Goal: Use online tool/utility: Utilize a website feature to perform a specific function

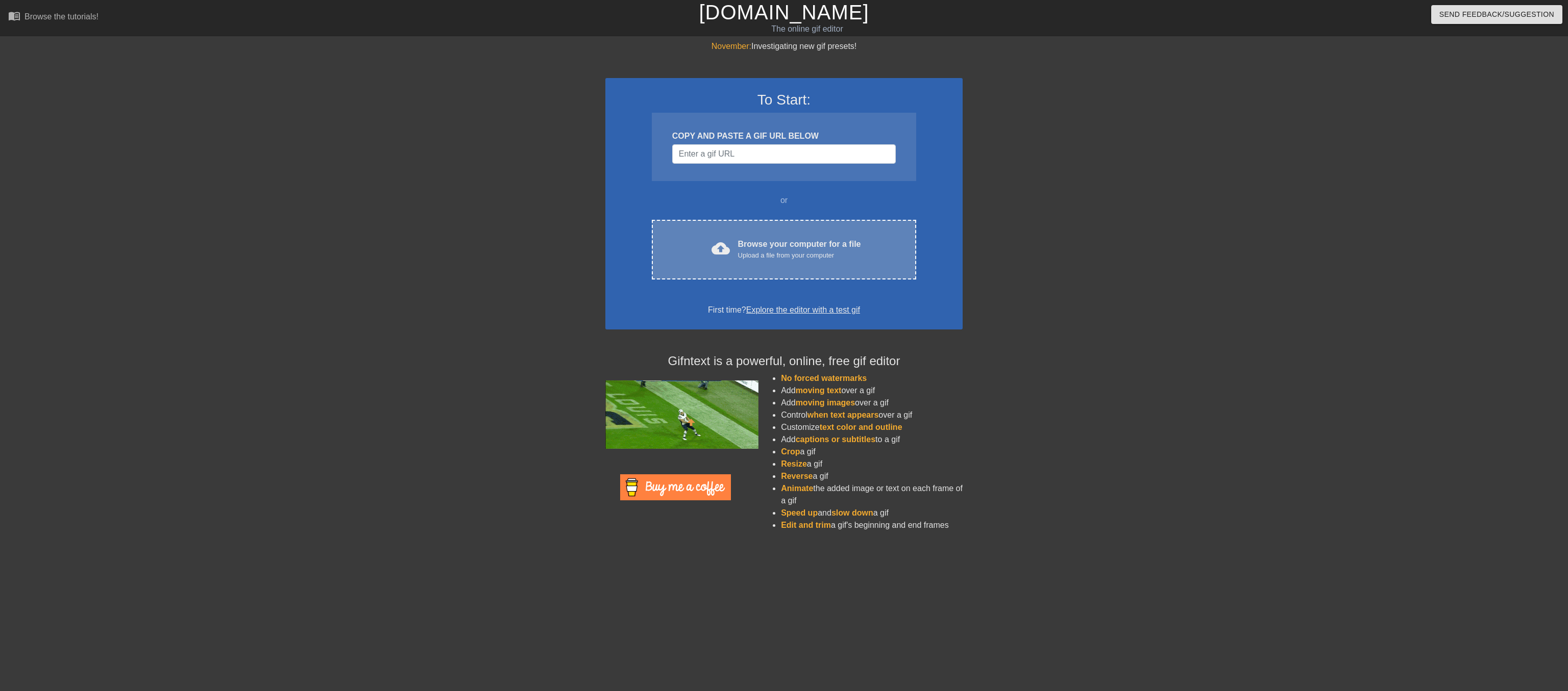
click at [754, 260] on div "Browse your computer for a file Upload a file from your computer" at bounding box center [800, 249] width 123 height 23
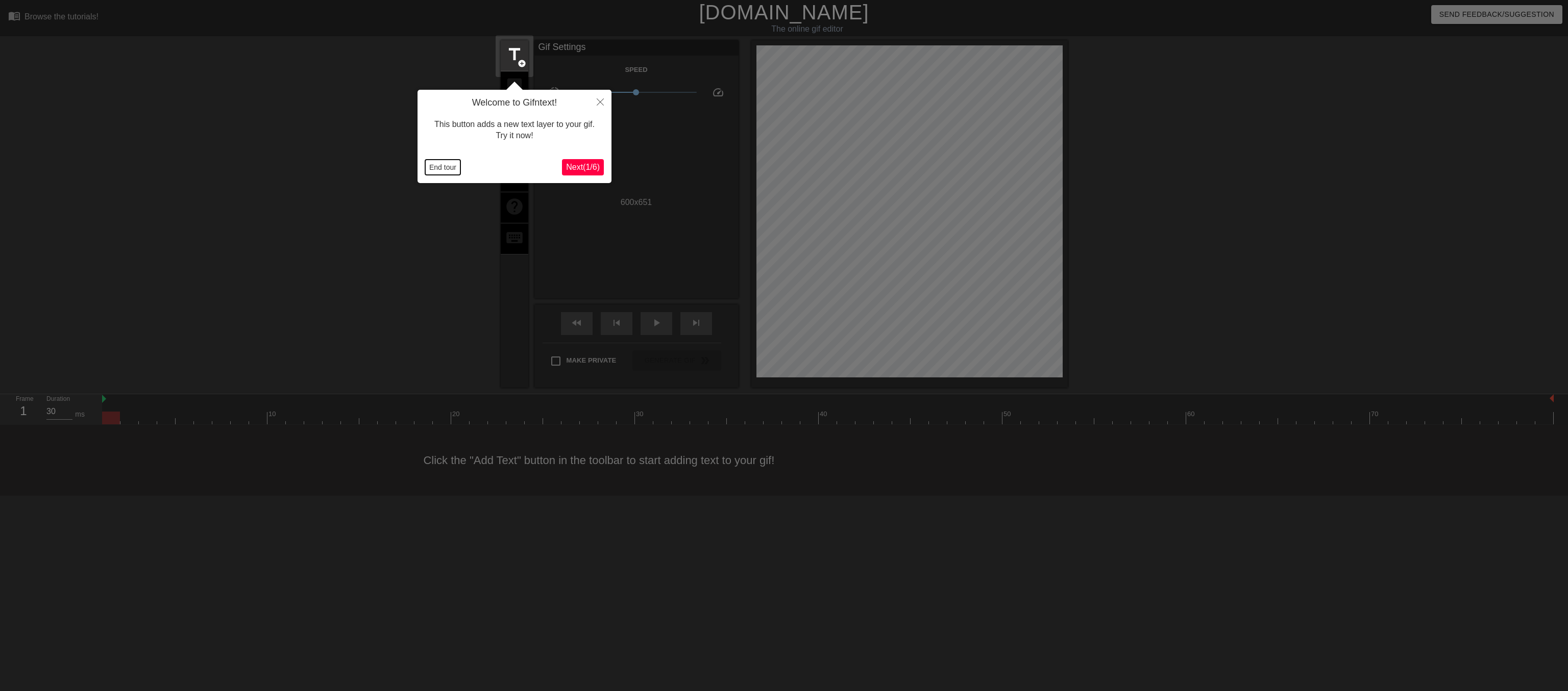
click at [439, 168] on button "End tour" at bounding box center [443, 167] width 35 height 15
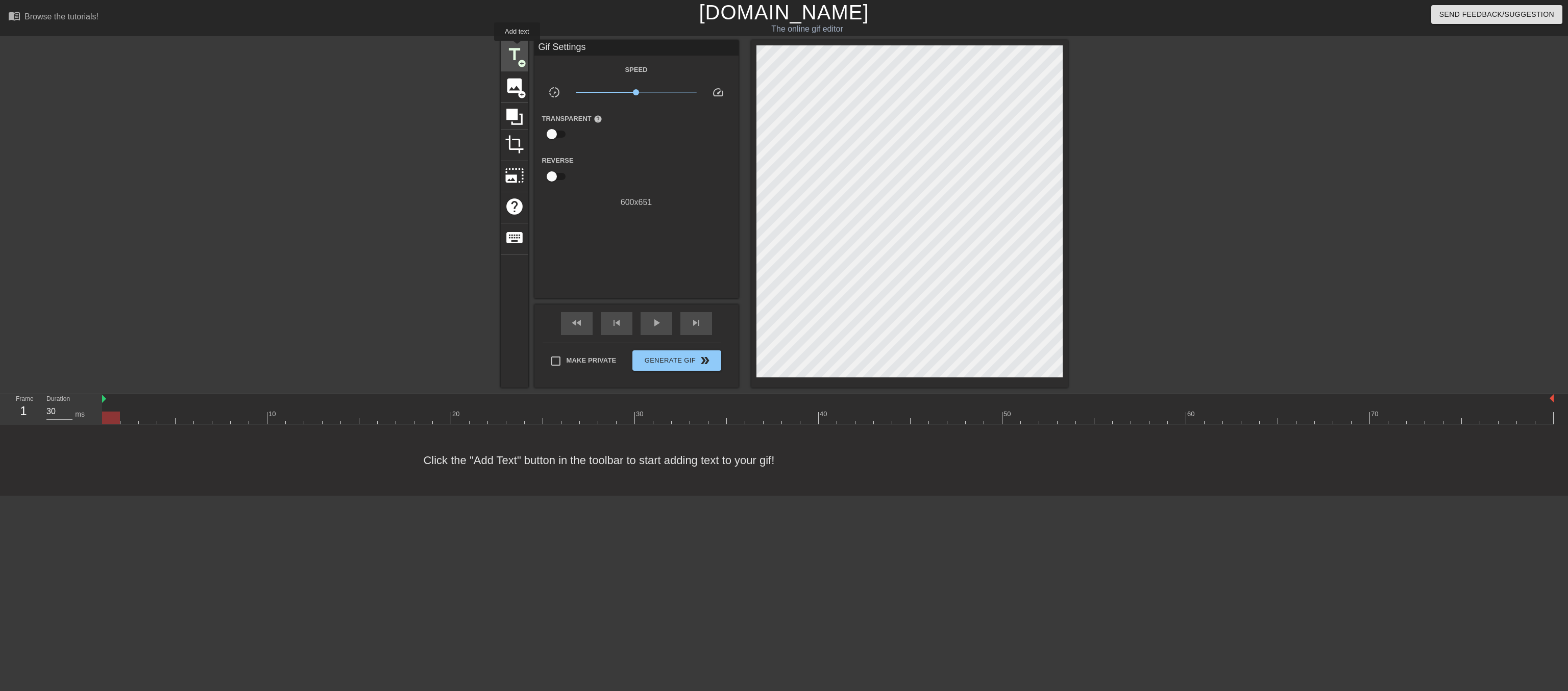
click at [517, 48] on span "title" at bounding box center [514, 55] width 19 height 19
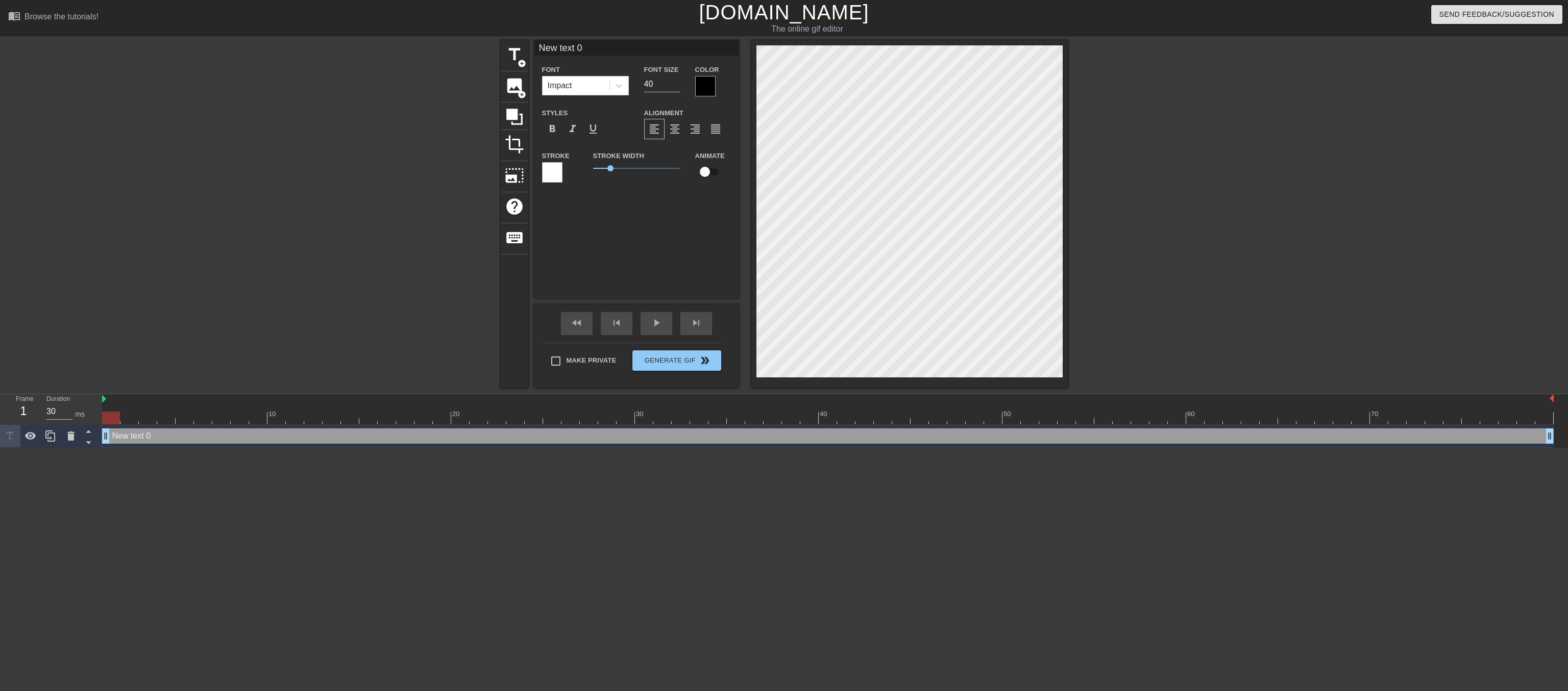
scroll to position [0, 2]
type input "F"
type textarea "F"
type input "Fu"
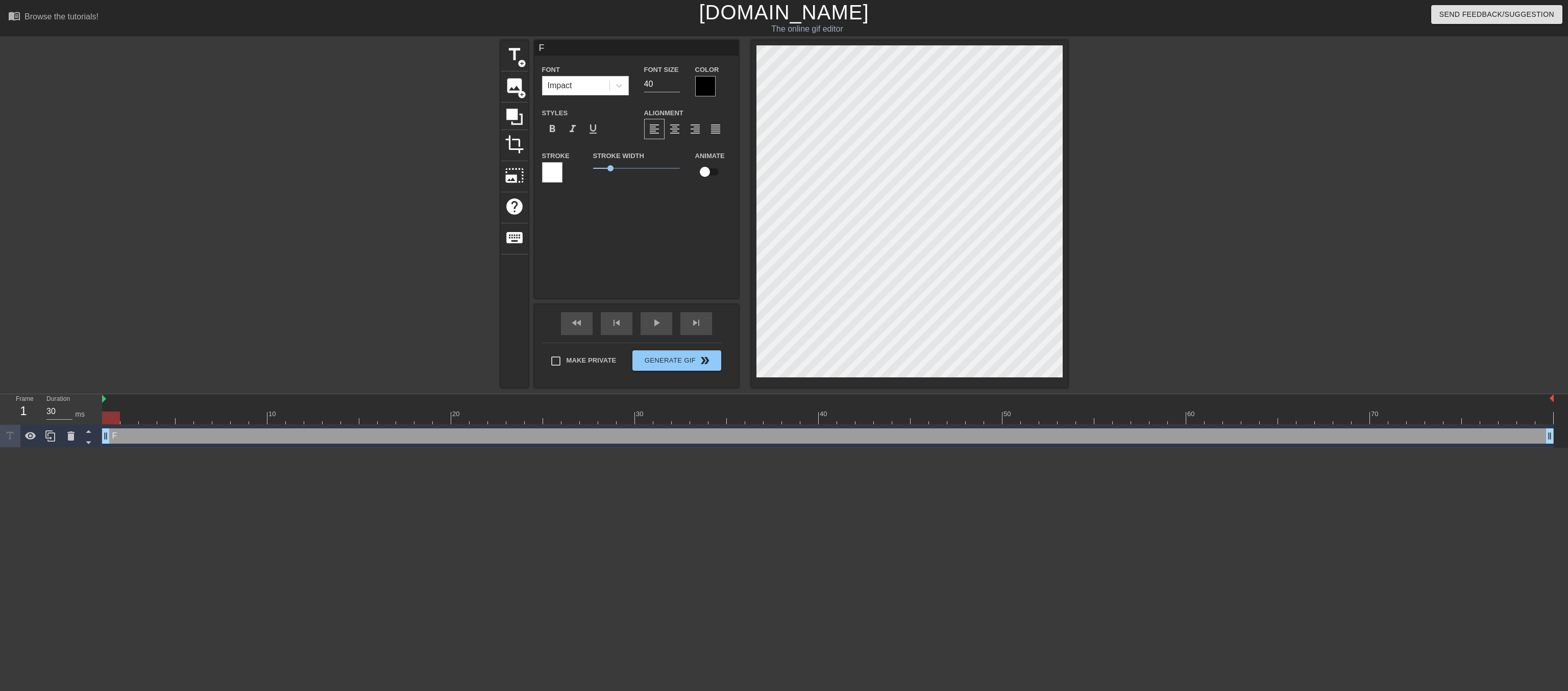
type textarea "Fu"
type input "Fuc"
type textarea "Fuc"
type input "Fuck"
type textarea "Fuck"
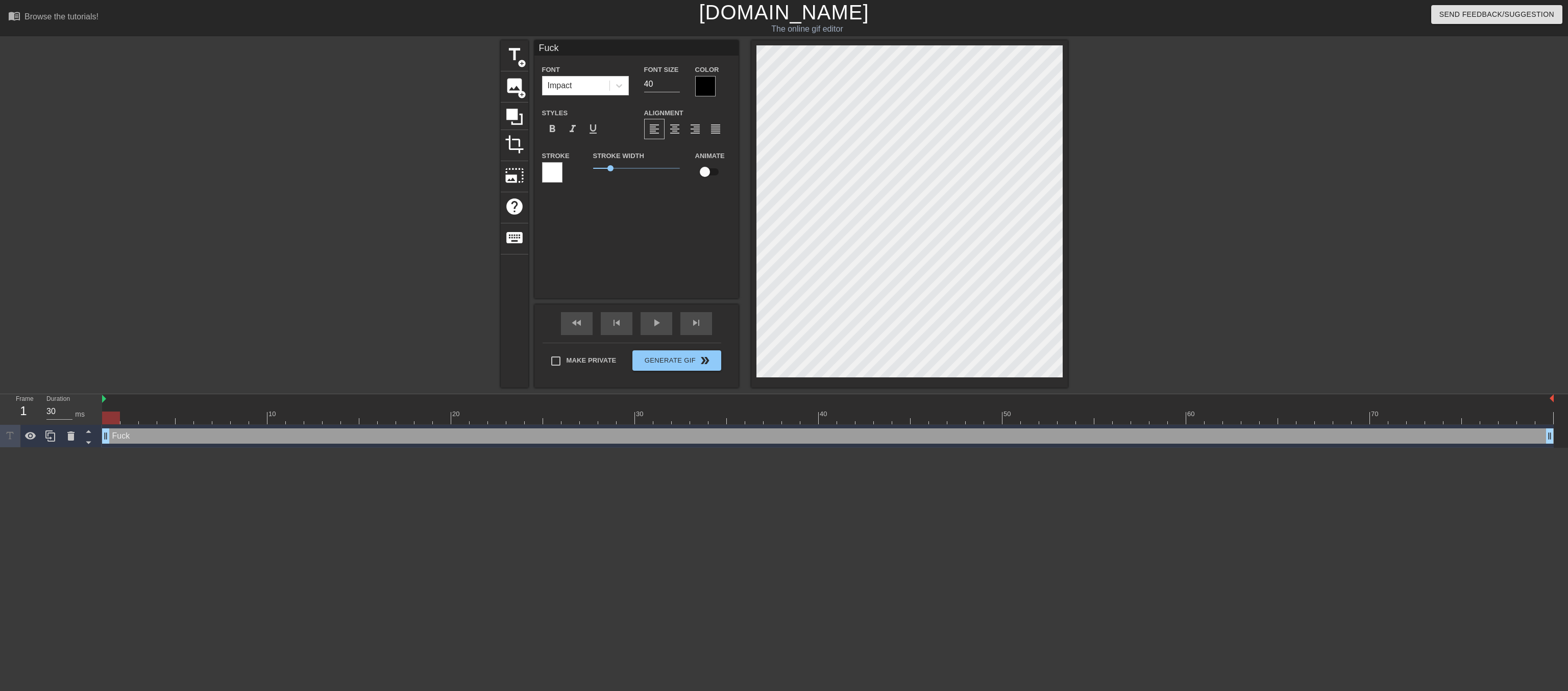
type input "Fuck"
type textarea "Fuck"
type input "Fuck Y"
type textarea "Fuck Y"
type input "Fuck Yo"
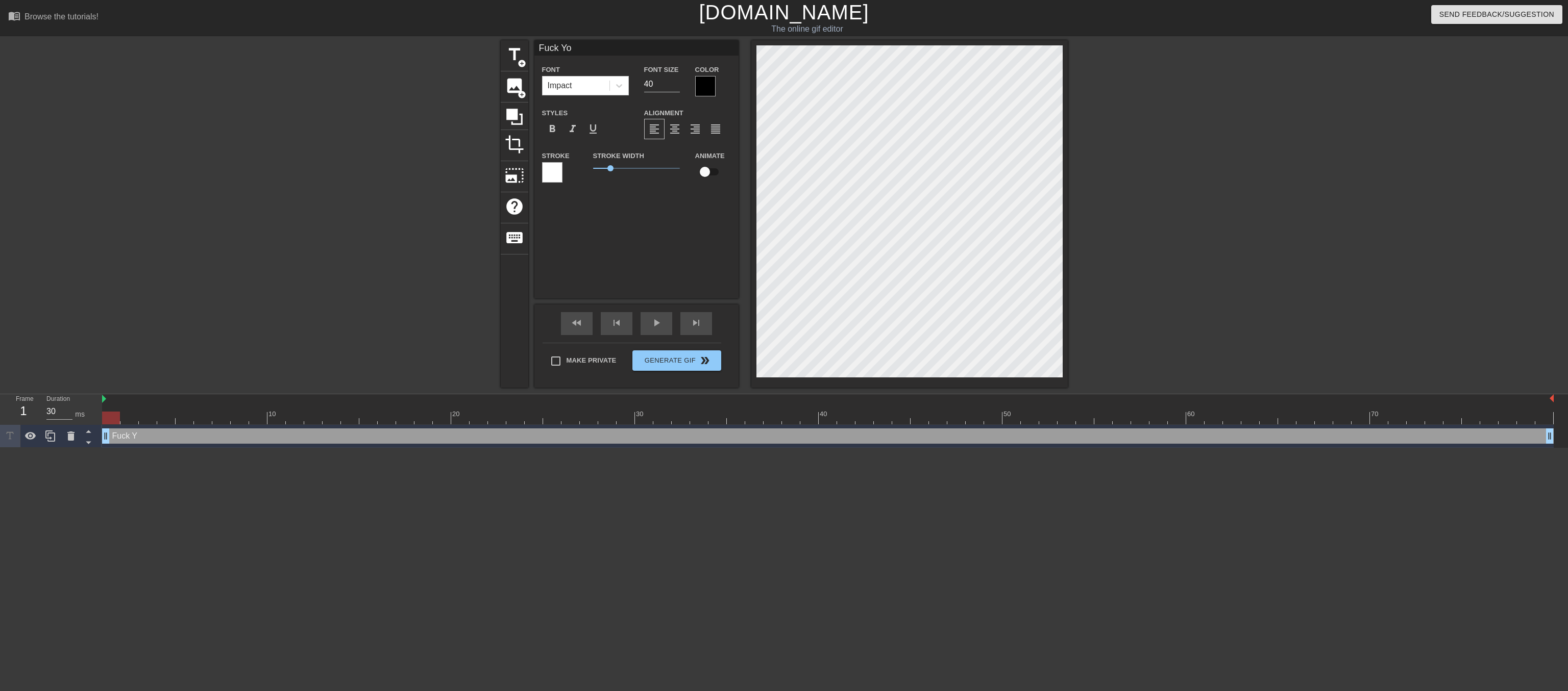
type textarea "Fuck Yo"
type input "Fuck You"
type textarea "Fuck You"
type input "Fuck You!"
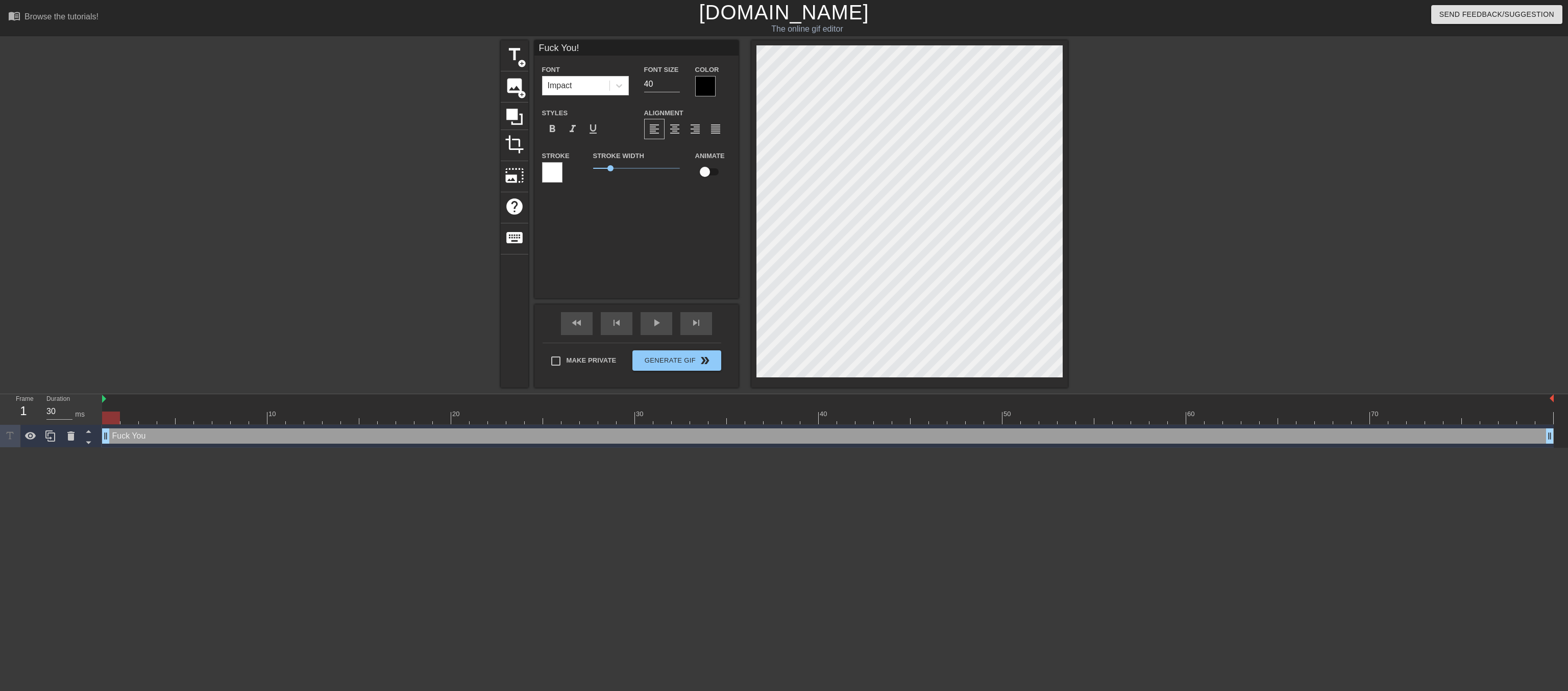
scroll to position [0, 2]
type textarea "Fuck You!"
click at [671, 84] on input "41" at bounding box center [662, 84] width 36 height 16
click at [671, 84] on input "42" at bounding box center [662, 84] width 36 height 16
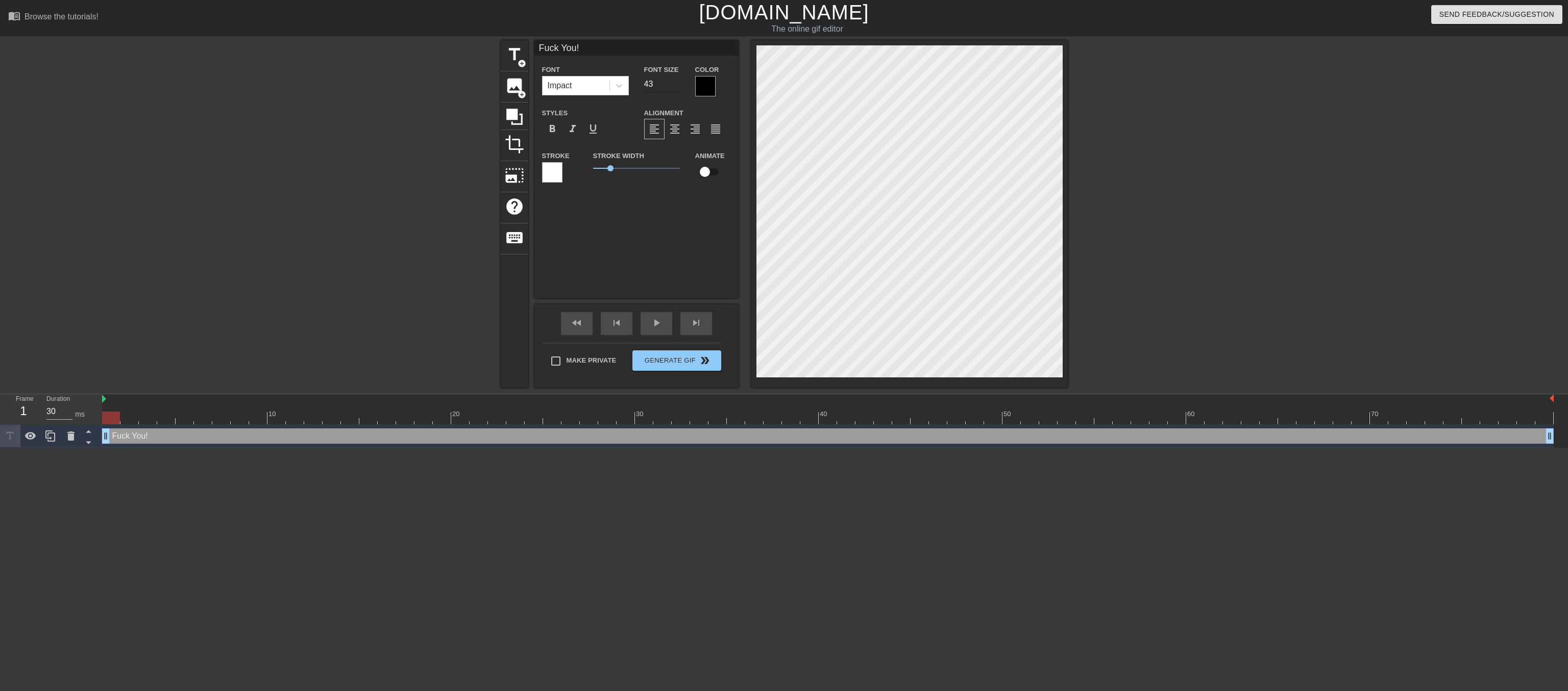
click at [671, 84] on input "43" at bounding box center [662, 84] width 36 height 16
click at [671, 84] on input "44" at bounding box center [662, 84] width 36 height 16
click at [671, 84] on input "45" at bounding box center [662, 84] width 36 height 16
click at [671, 84] on input "46" at bounding box center [662, 84] width 36 height 16
click at [671, 84] on input "47" at bounding box center [662, 84] width 36 height 16
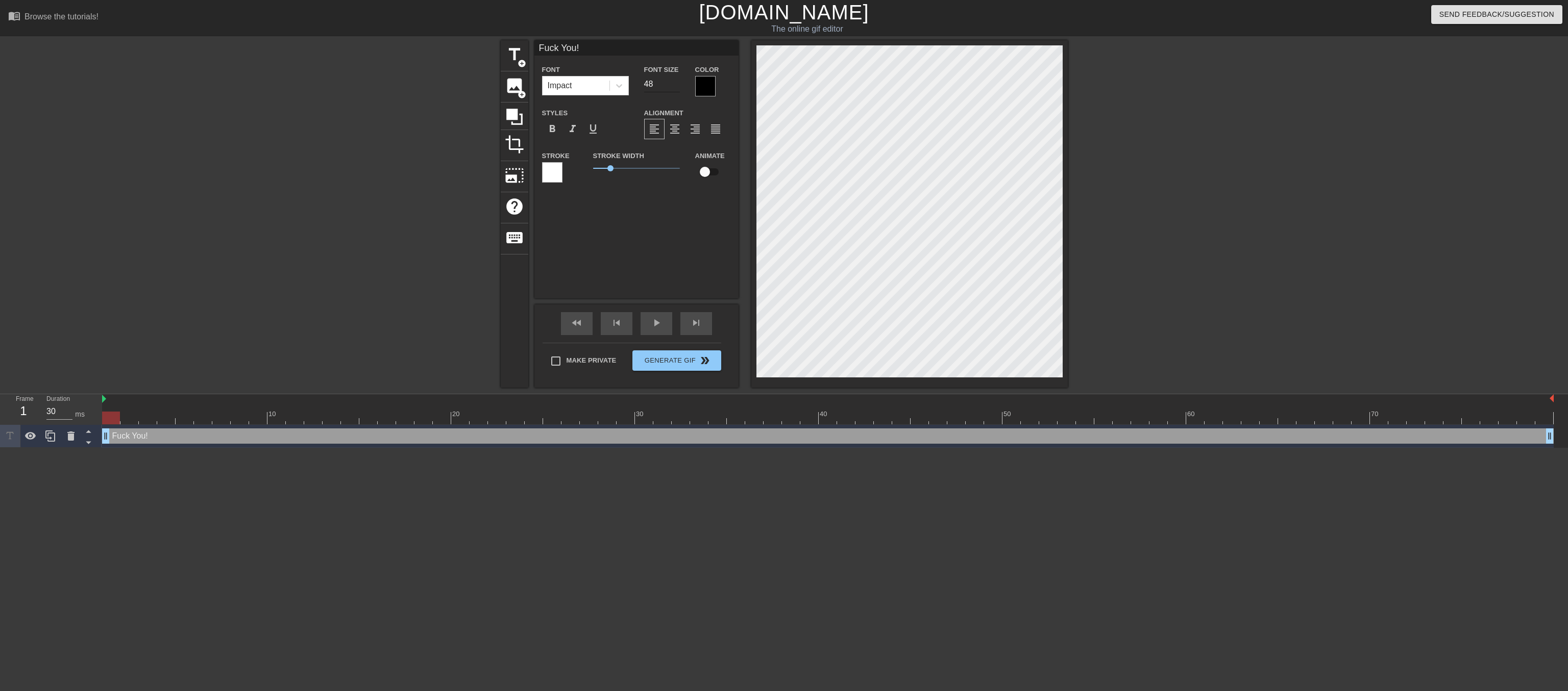
click at [671, 84] on input "48" at bounding box center [662, 84] width 36 height 16
click at [671, 84] on input "49" at bounding box center [662, 84] width 36 height 16
click at [671, 84] on input "50" at bounding box center [662, 84] width 36 height 16
click at [671, 84] on input "51" at bounding box center [662, 84] width 36 height 16
click at [671, 84] on input "52" at bounding box center [662, 84] width 36 height 16
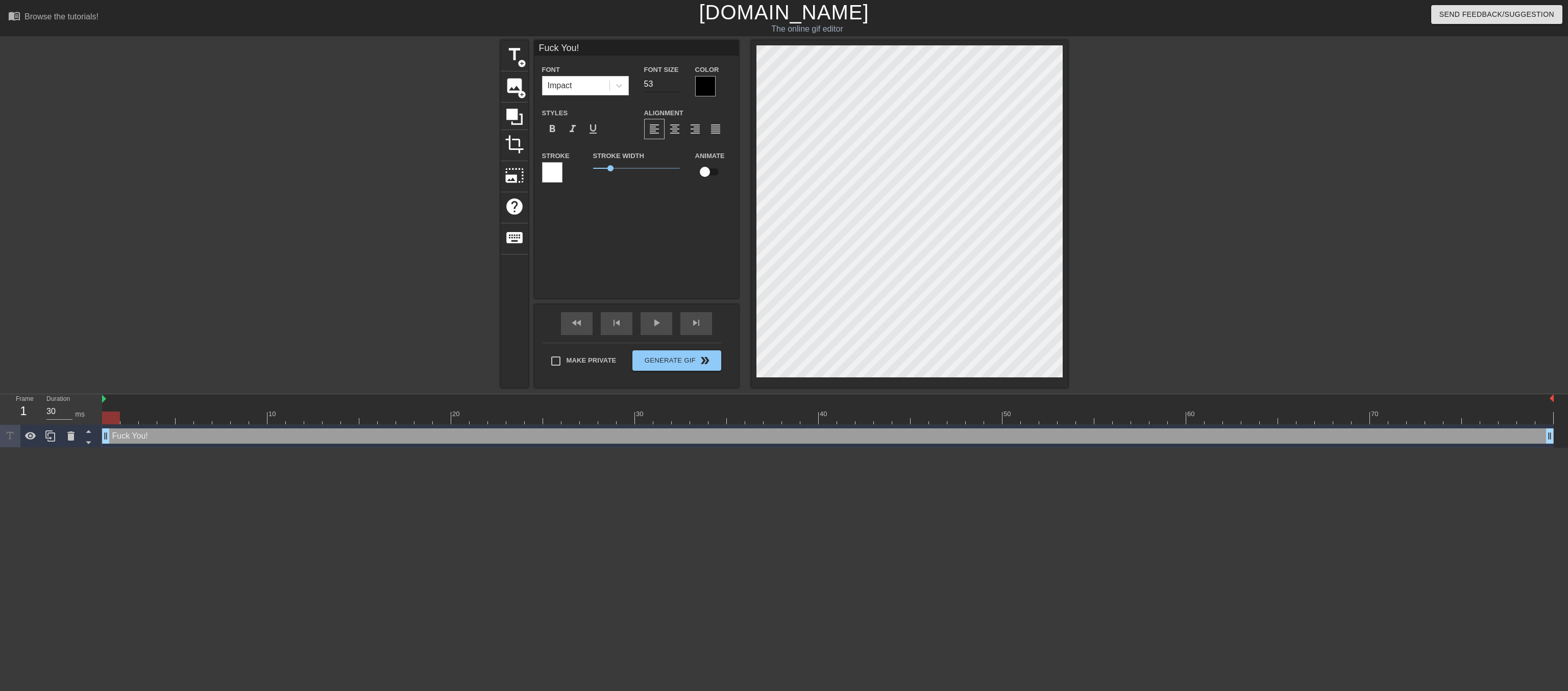
click at [671, 84] on input "53" at bounding box center [662, 84] width 36 height 16
click at [671, 84] on input "54" at bounding box center [662, 84] width 36 height 16
type input "55"
click at [671, 84] on input "55" at bounding box center [662, 84] width 36 height 16
click at [514, 49] on span "title" at bounding box center [514, 55] width 19 height 19
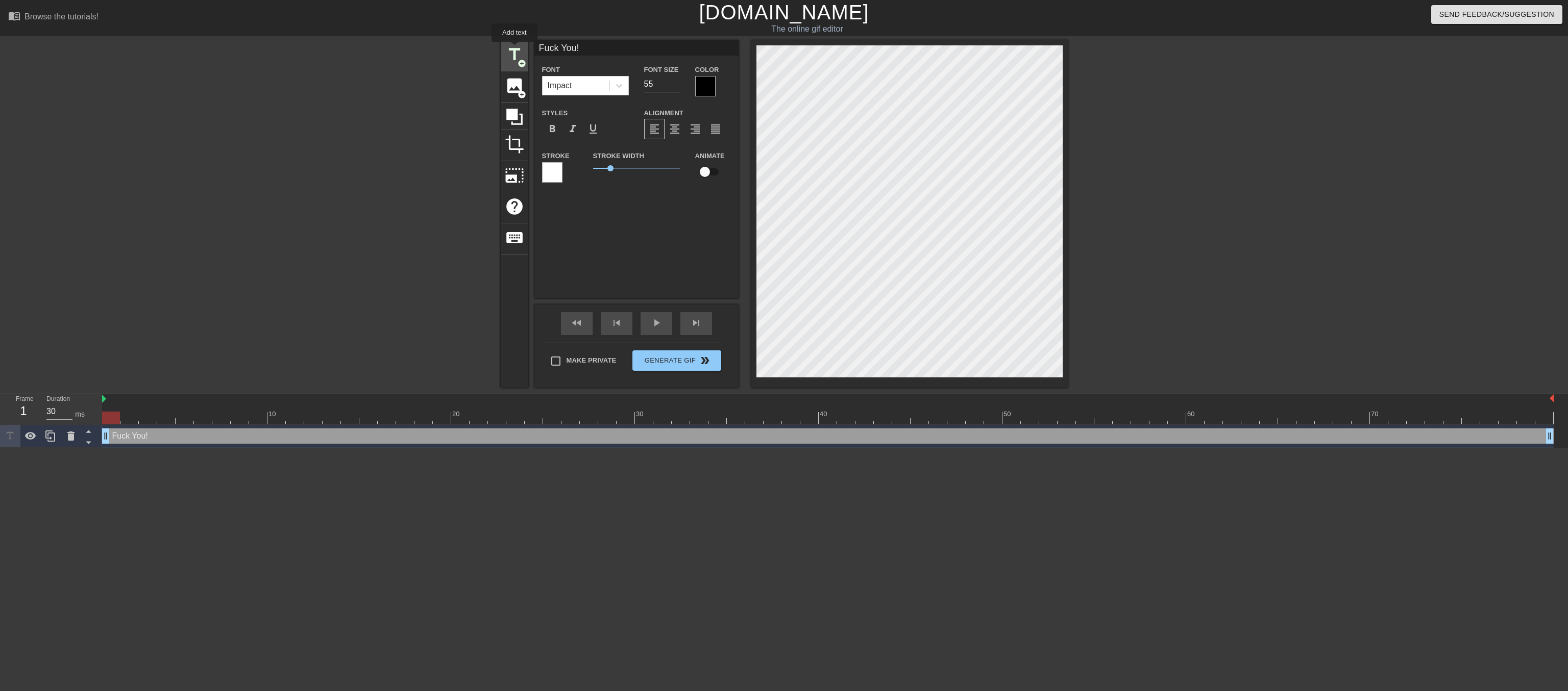
type input "New text 1"
type input "40"
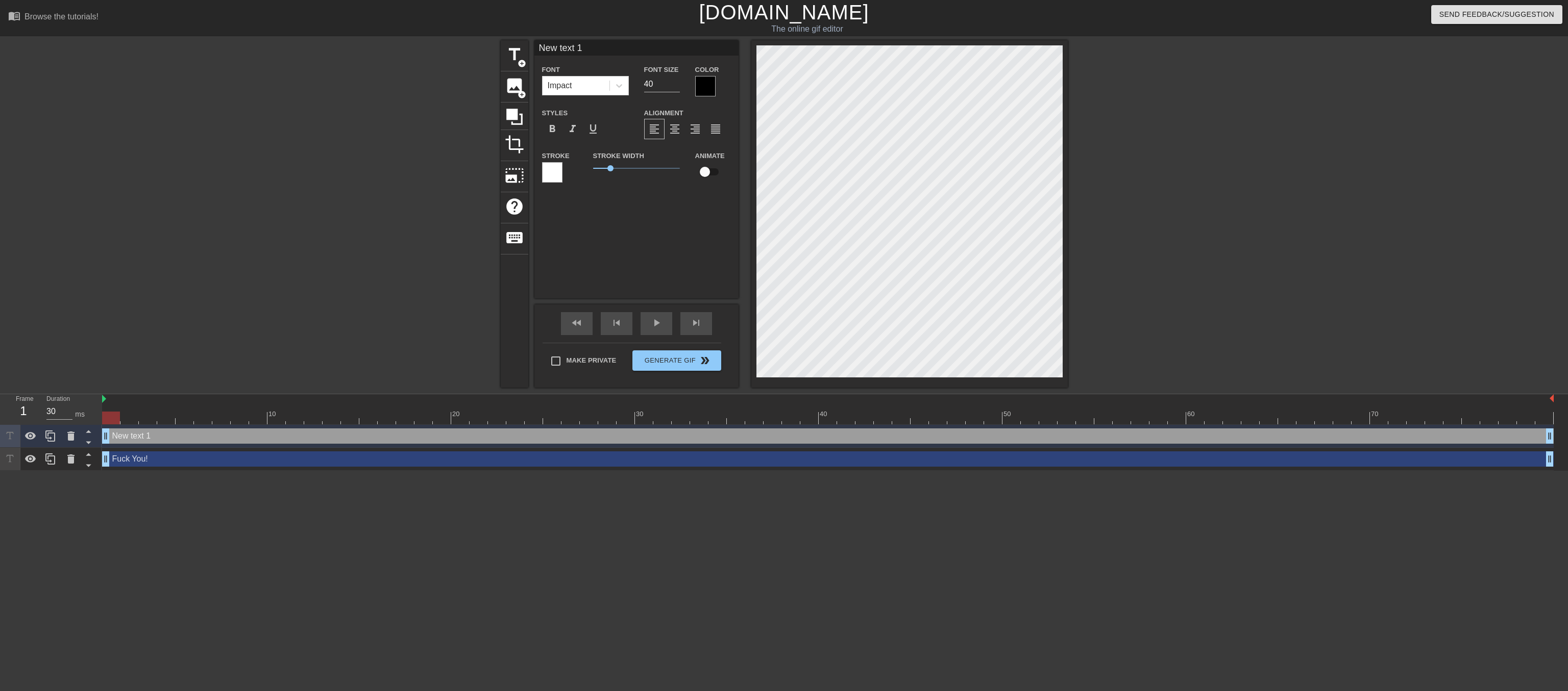
type input "M1"
type textarea "M1"
type input "MA1"
type textarea "MA1"
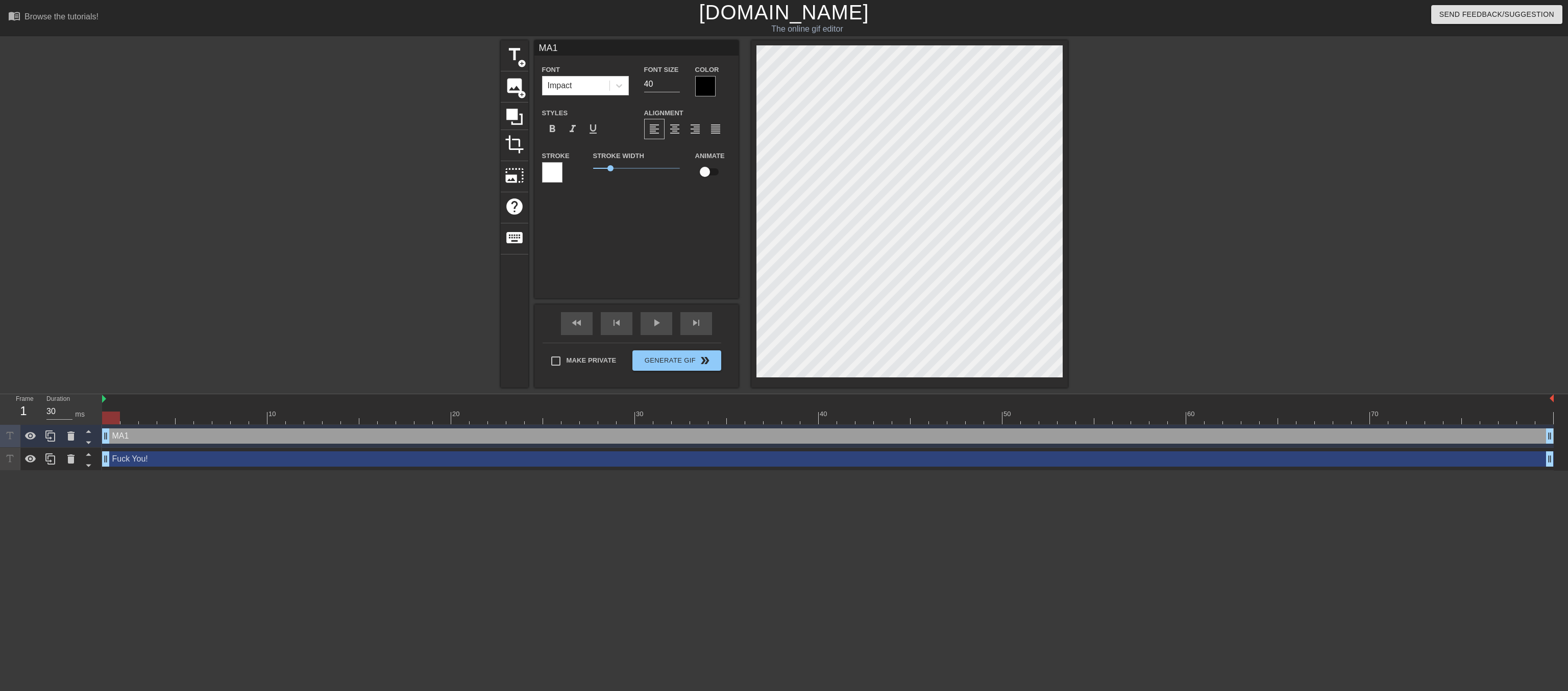
type input "MAK1"
type textarea "MAK1"
type input "MAKE1"
type textarea "MAKE1"
type input "MAKE 1"
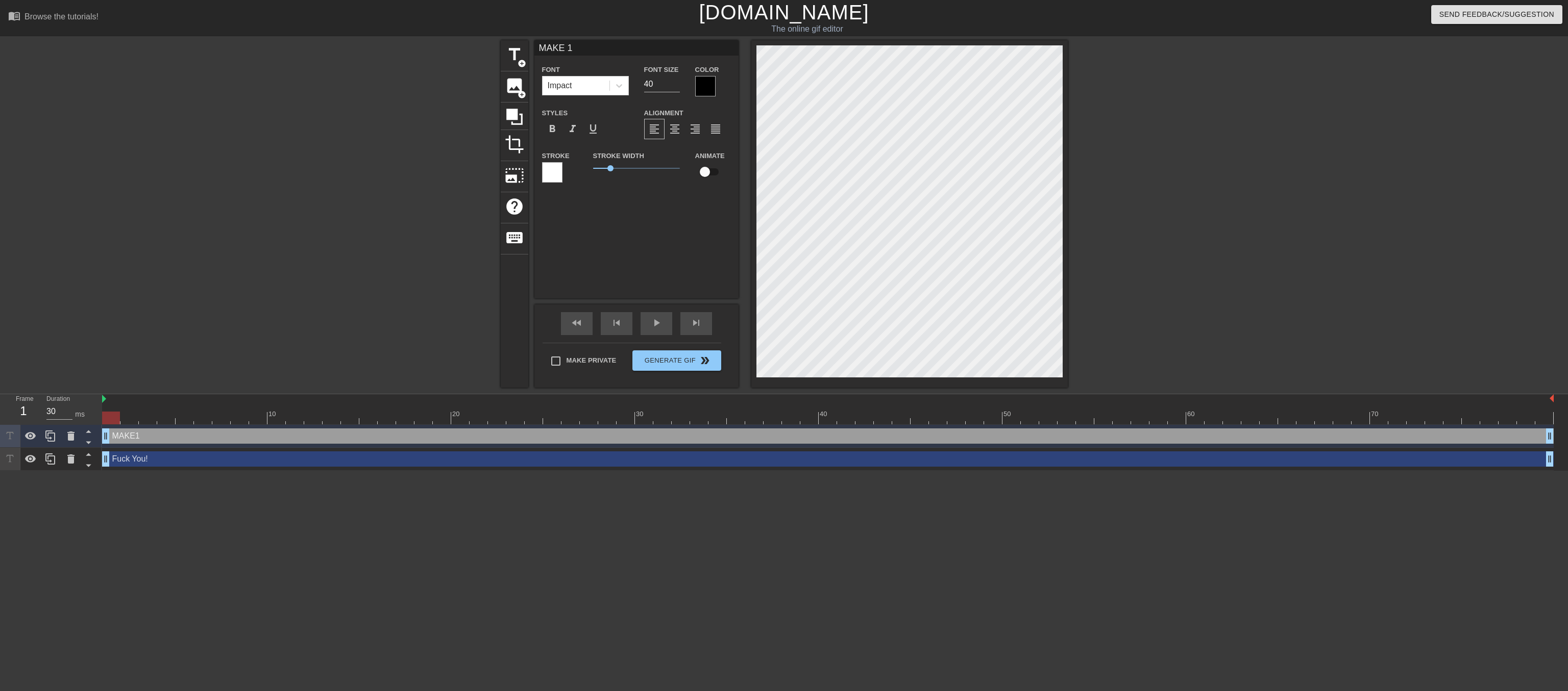
type textarea "MAKE M1"
type input "MAKE ME1"
type textarea "MAKE ME1"
type input "MAKE ME"
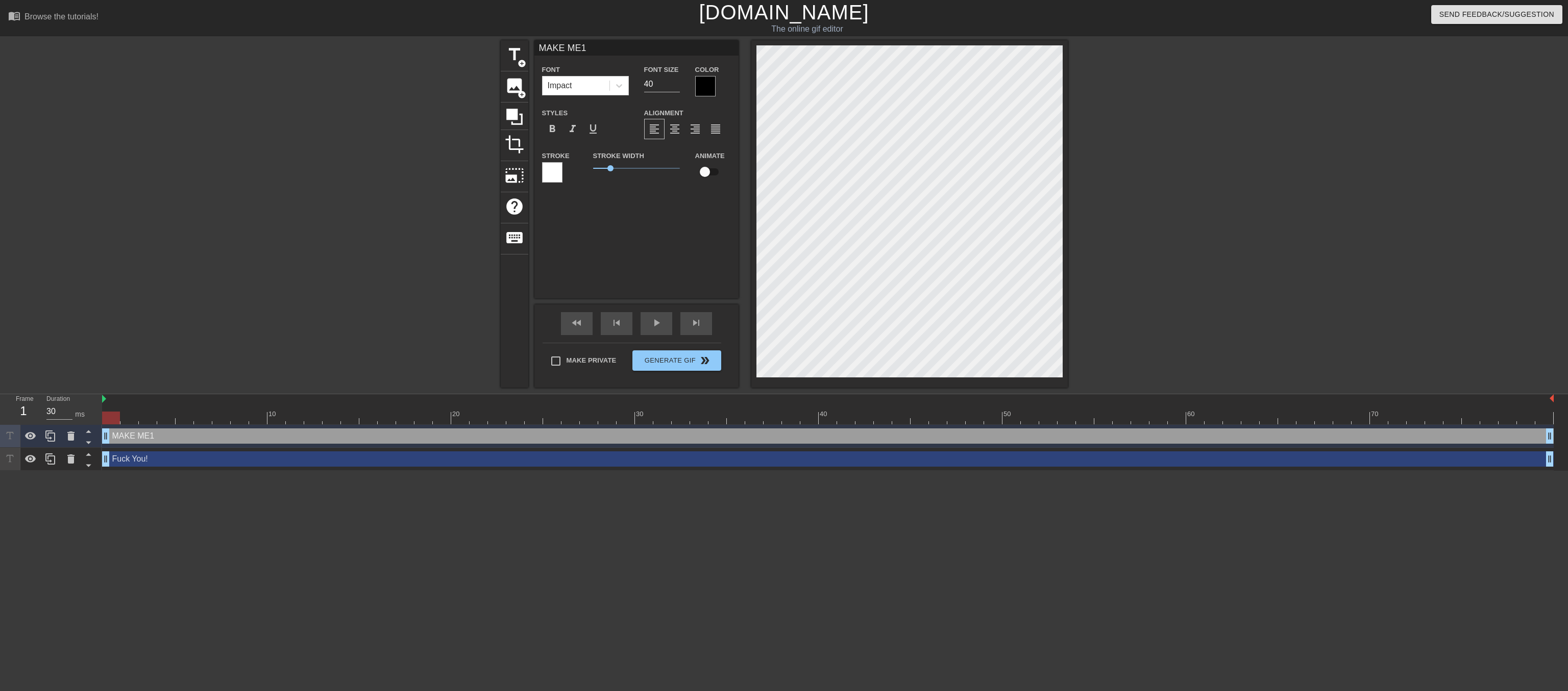
type textarea "MAKE ME"
type input "MAKE ME!"
type textarea "MAKE ME!"
click at [674, 86] on input "41" at bounding box center [662, 84] width 36 height 16
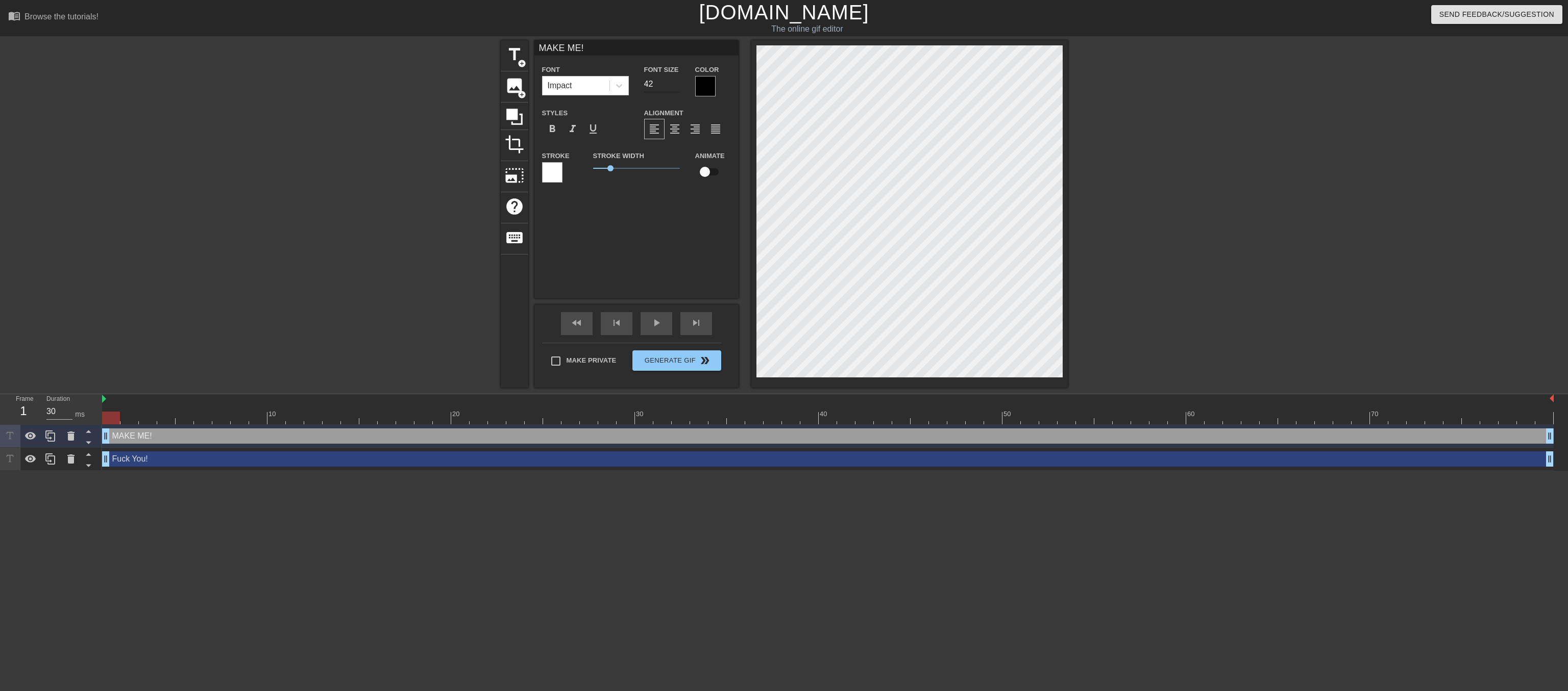
click at [674, 86] on input "42" at bounding box center [662, 84] width 36 height 16
click at [674, 86] on input "43" at bounding box center [662, 84] width 36 height 16
click at [674, 86] on input "44" at bounding box center [662, 84] width 36 height 16
click at [674, 86] on input "45" at bounding box center [662, 84] width 36 height 16
click at [674, 86] on input "46" at bounding box center [662, 84] width 36 height 16
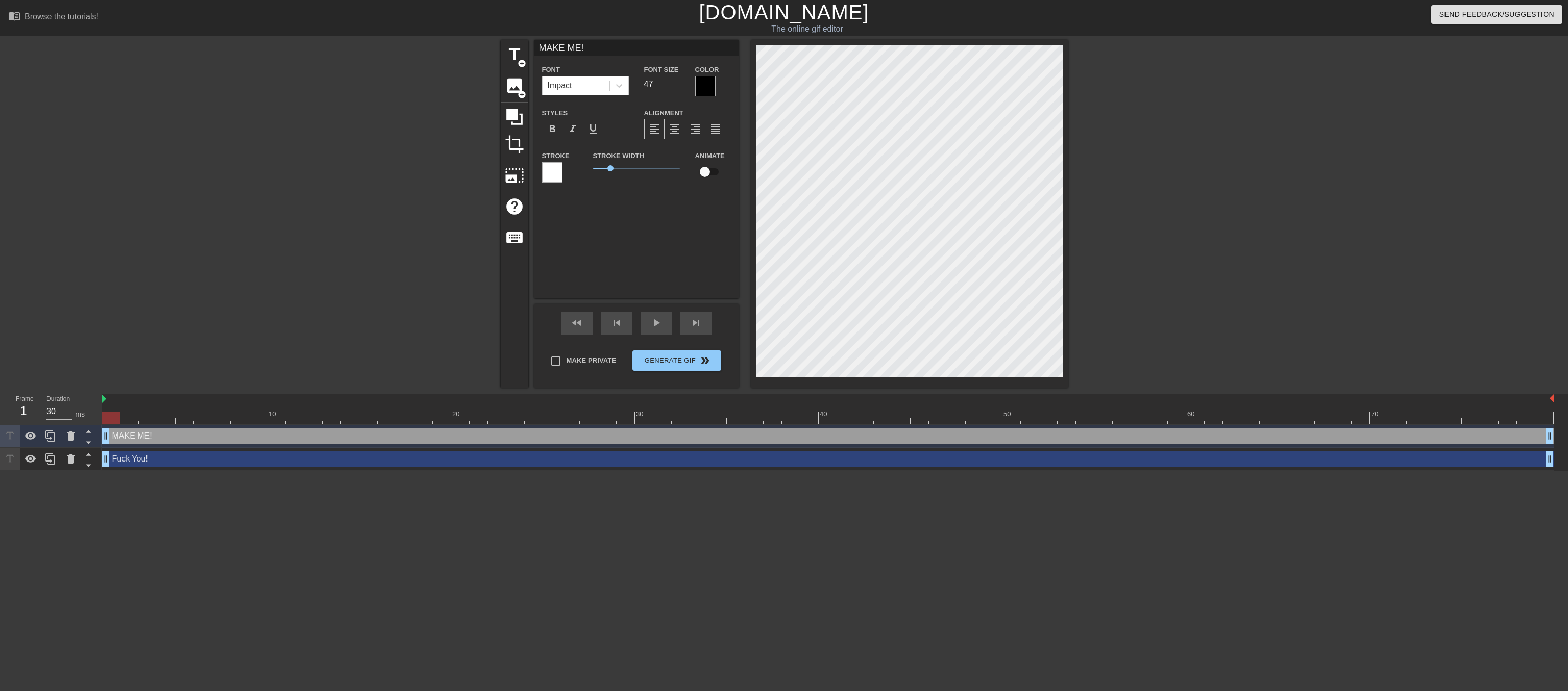
click at [674, 86] on input "47" at bounding box center [662, 84] width 36 height 16
click at [674, 86] on input "48" at bounding box center [662, 84] width 36 height 16
click at [674, 86] on input "49" at bounding box center [662, 84] width 36 height 16
click at [674, 86] on input "50" at bounding box center [662, 84] width 36 height 16
click at [674, 86] on input "51" at bounding box center [662, 84] width 36 height 16
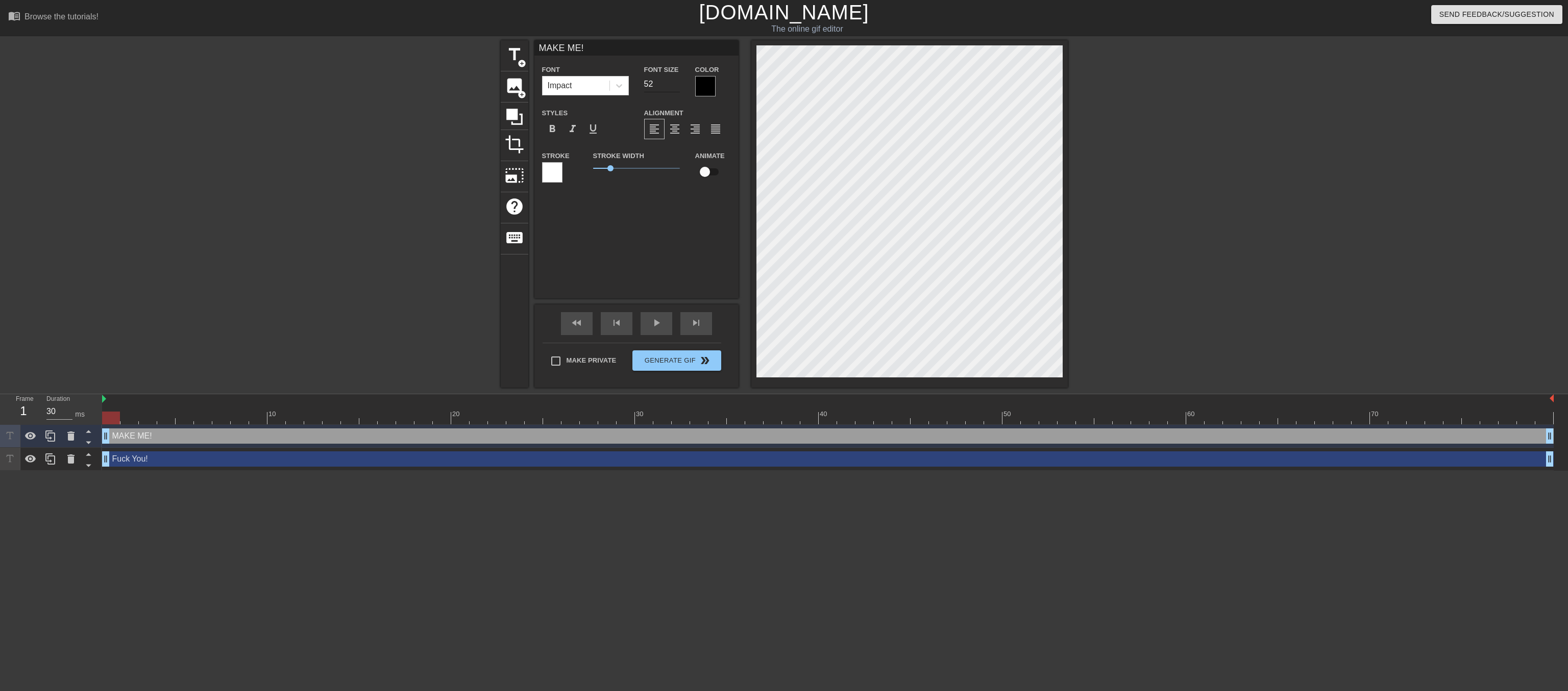
click at [674, 86] on input "52" at bounding box center [662, 84] width 36 height 16
click at [674, 86] on input "53" at bounding box center [662, 84] width 36 height 16
click at [674, 86] on input "54" at bounding box center [662, 84] width 36 height 16
click at [674, 86] on input "55" at bounding box center [662, 84] width 36 height 16
click at [674, 86] on input "56" at bounding box center [662, 84] width 36 height 16
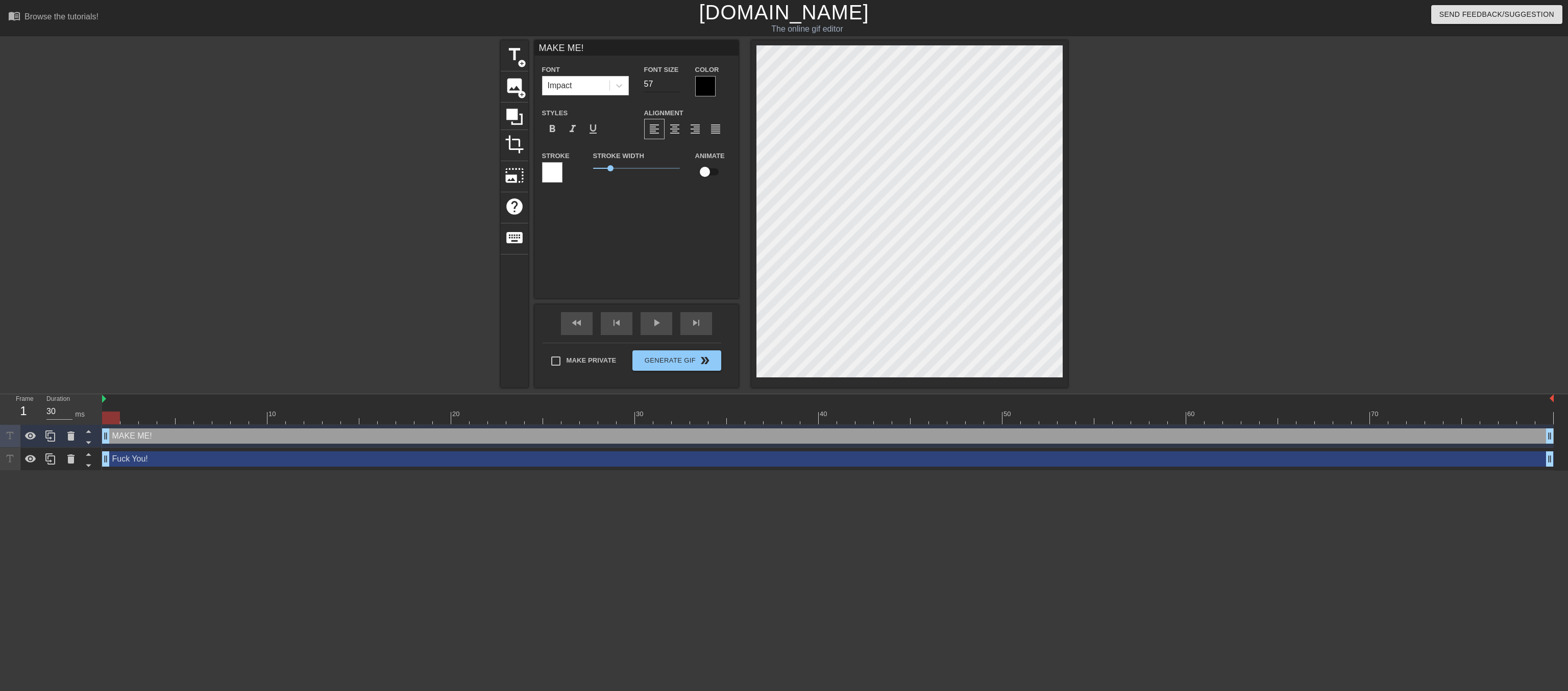
click at [674, 86] on input "57" at bounding box center [662, 84] width 36 height 16
click at [674, 86] on input "58" at bounding box center [662, 84] width 36 height 16
click at [674, 86] on input "59" at bounding box center [662, 84] width 36 height 16
type input "60"
click at [674, 86] on input "60" at bounding box center [662, 84] width 36 height 16
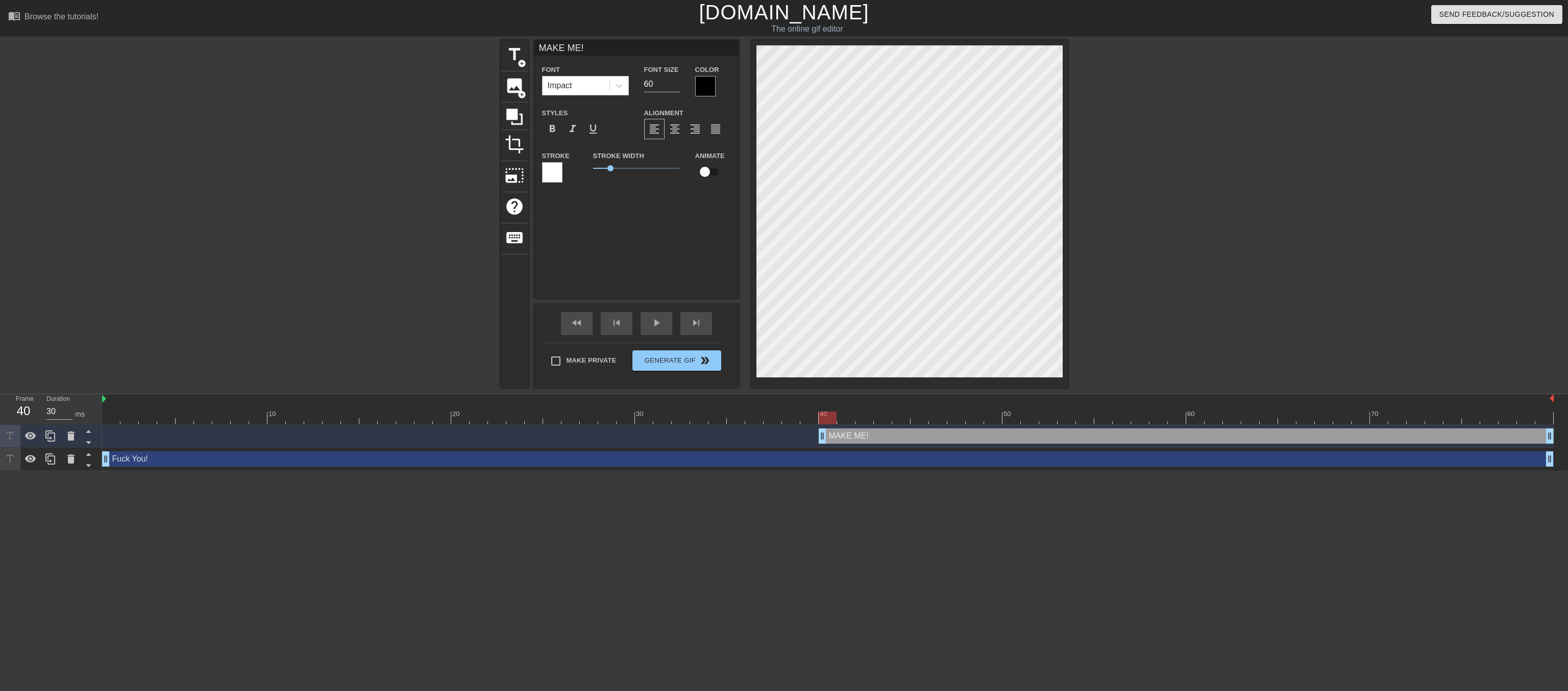
drag, startPoint x: 105, startPoint y: 437, endPoint x: 824, endPoint y: 445, distance: 719.0
click at [824, 445] on div "MAKE ME! drag_handle drag_handle" at bounding box center [828, 437] width 1452 height 23
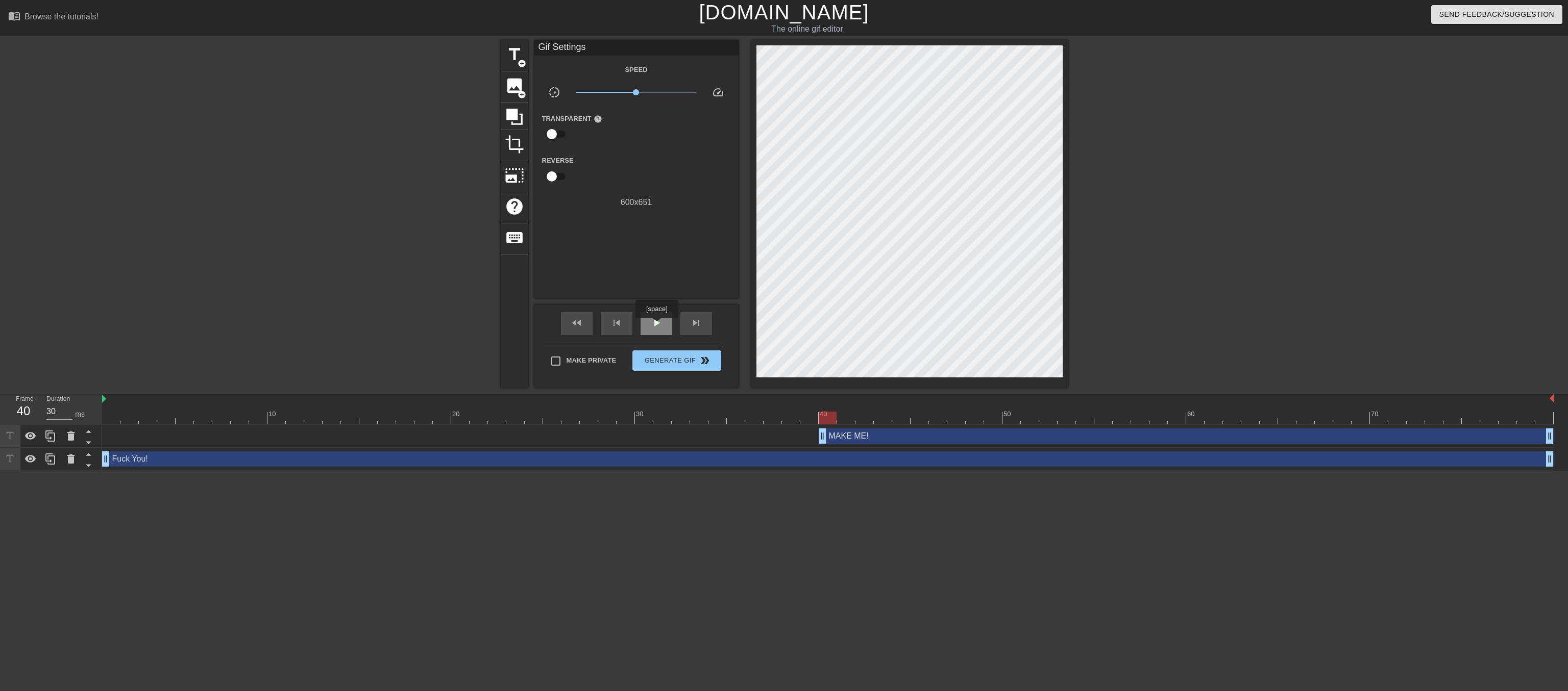
click at [656, 325] on span "play_arrow" at bounding box center [656, 323] width 12 height 12
click at [653, 324] on span "pause" at bounding box center [656, 323] width 12 height 12
click at [662, 327] on span "play_arrow" at bounding box center [656, 323] width 12 height 12
click at [662, 327] on span "pause" at bounding box center [656, 323] width 12 height 12
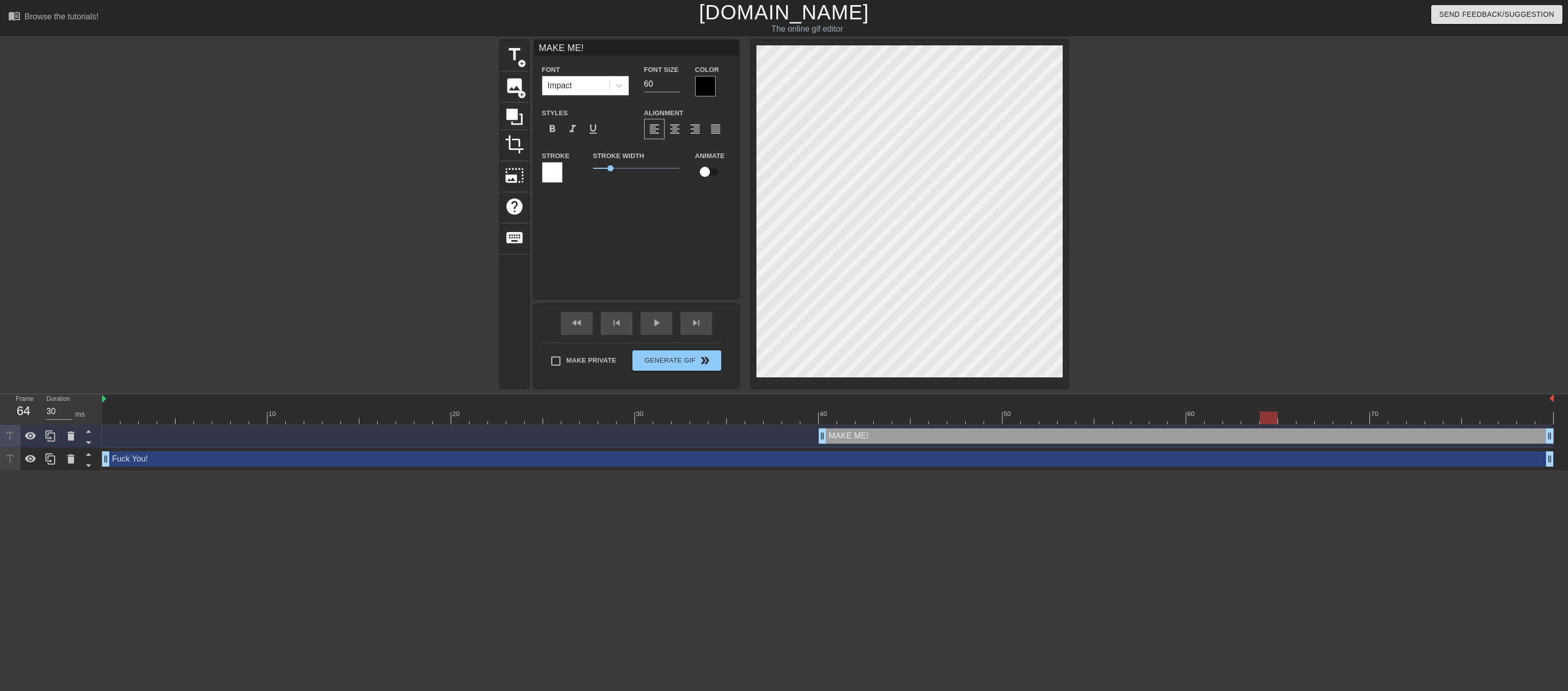
type input "Fuck You!"
type input "55"
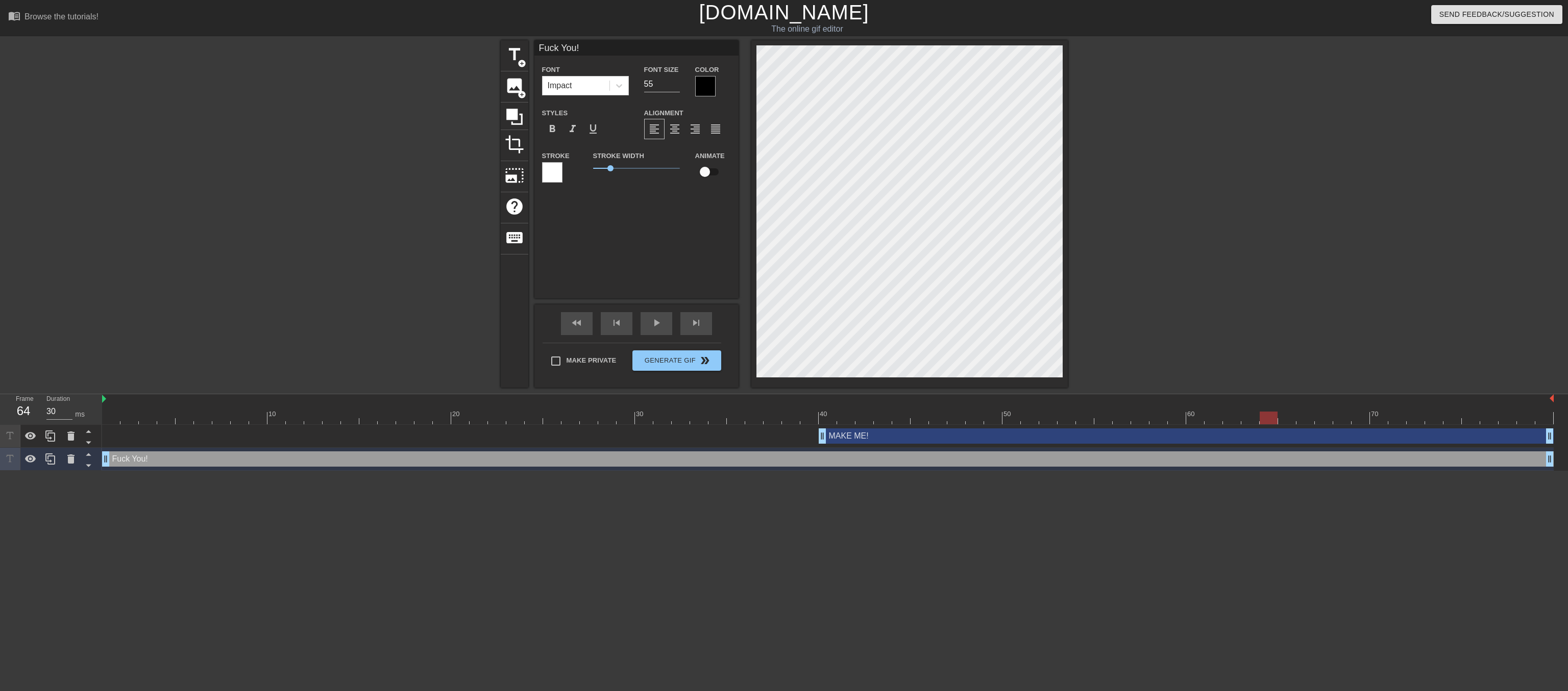
type input "MAKE ME!"
type input "60"
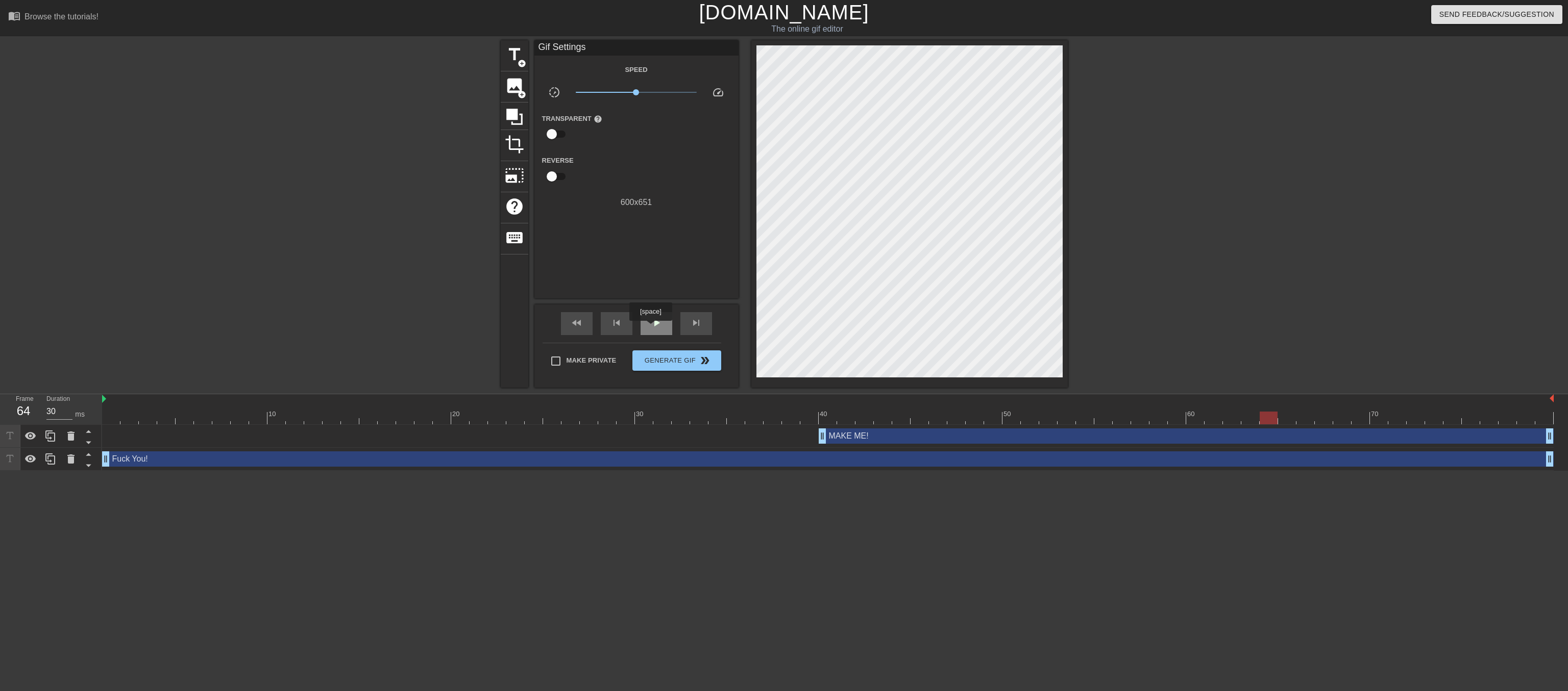
click at [650, 328] on span "play_arrow" at bounding box center [656, 323] width 12 height 12
click at [651, 329] on span "pause" at bounding box center [656, 323] width 12 height 12
click at [673, 366] on span "Generate Gif double_arrow" at bounding box center [677, 361] width 80 height 12
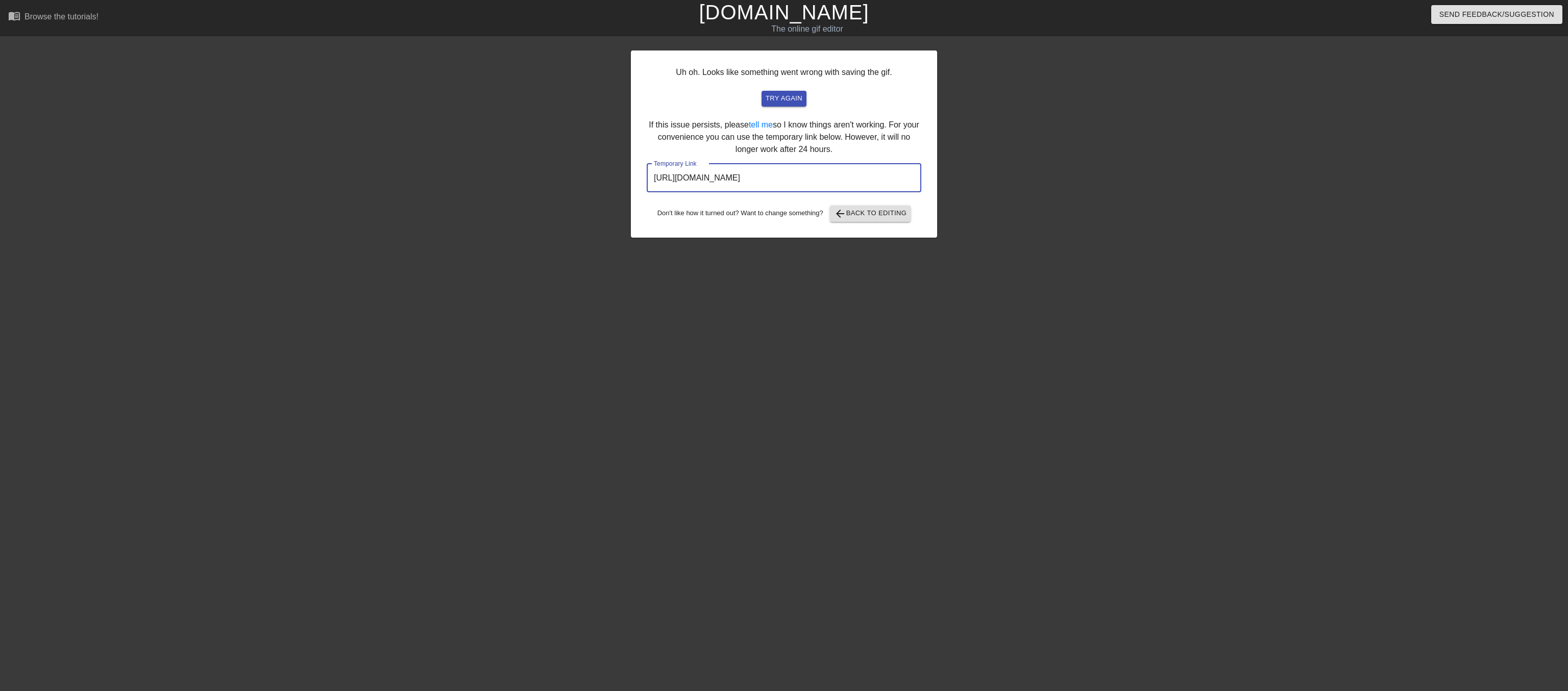
drag, startPoint x: 651, startPoint y: 201, endPoint x: 1033, endPoint y: 214, distance: 382.2
click at [1033, 214] on div "Uh oh. Looks like something went wrong with saving the gif. try again If this i…" at bounding box center [784, 193] width 1568 height 306
click at [815, 60] on div "Uh oh. Looks like something went wrong with saving the gif. try again If this i…" at bounding box center [783, 144] width 306 height 187
click at [795, 102] on span "try again" at bounding box center [784, 99] width 37 height 12
drag, startPoint x: 653, startPoint y: 203, endPoint x: 917, endPoint y: 201, distance: 264.0
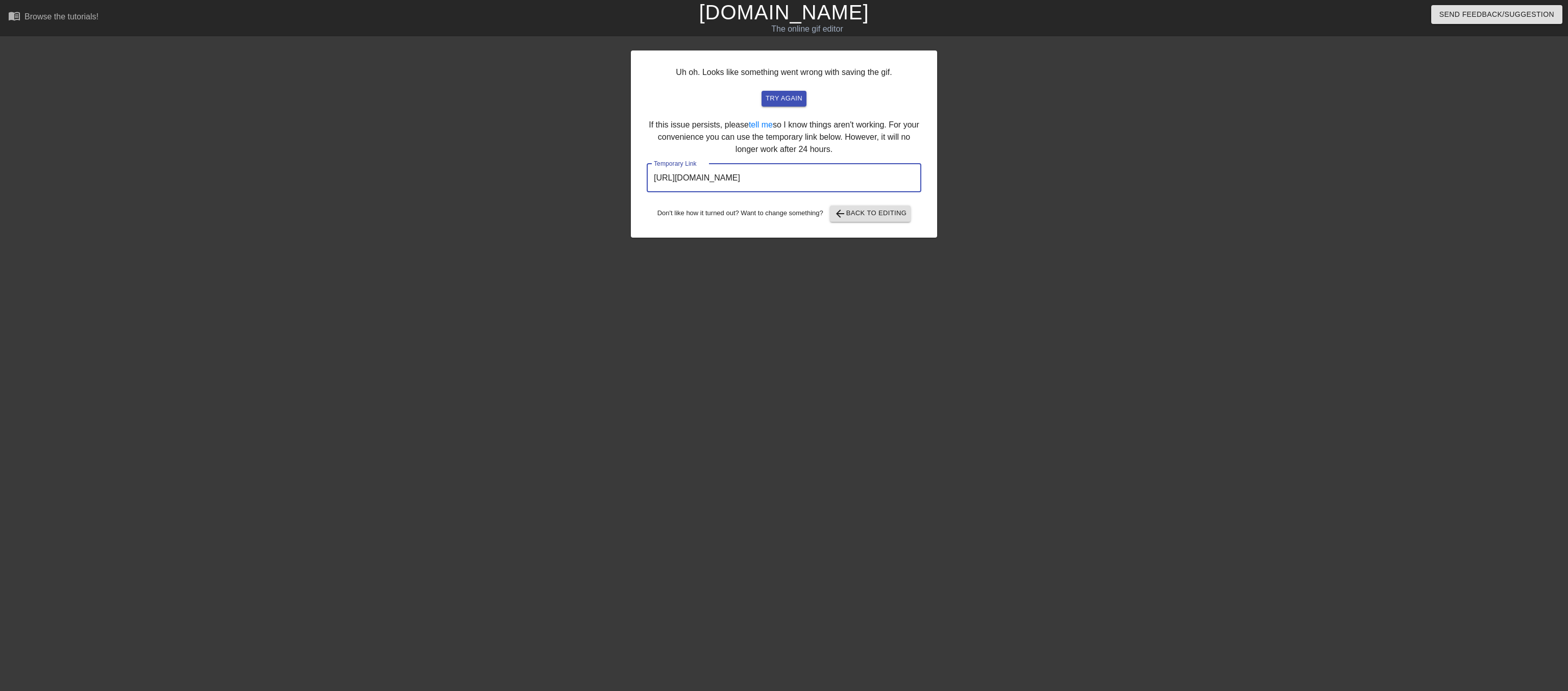
click at [917, 192] on input "https://www.gifntext.com/temp_generations/XKJ8z9w4.gif" at bounding box center [783, 178] width 275 height 29
click at [844, 220] on span "arrow_back Back to Editing" at bounding box center [870, 214] width 73 height 12
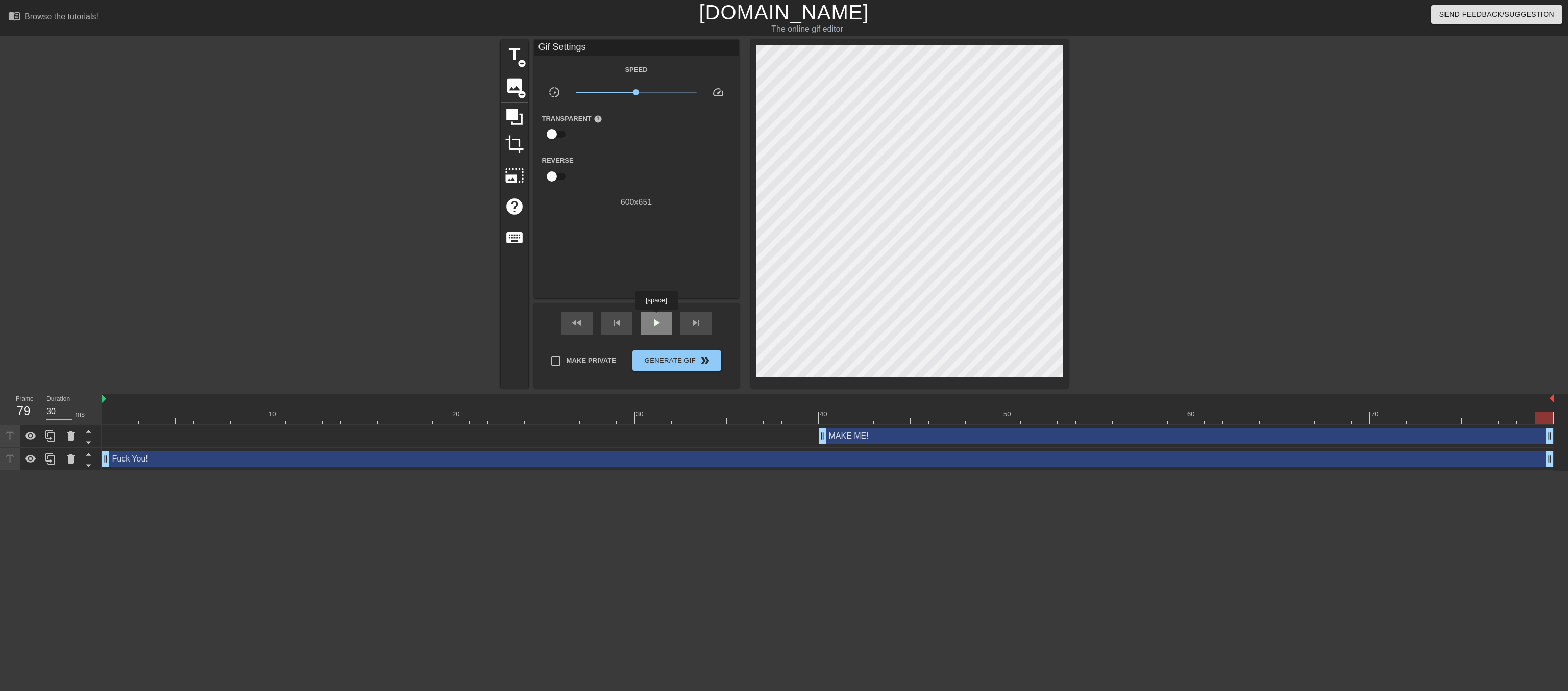
click at [656, 317] on div "play_arrow" at bounding box center [656, 324] width 32 height 23
click at [656, 317] on div "pause" at bounding box center [656, 324] width 32 height 23
drag, startPoint x: 103, startPoint y: 456, endPoint x: 454, endPoint y: 459, distance: 351.0
click at [454, 459] on div "Fuck You! drag_handle drag_handle" at bounding box center [1002, 459] width 1102 height 15
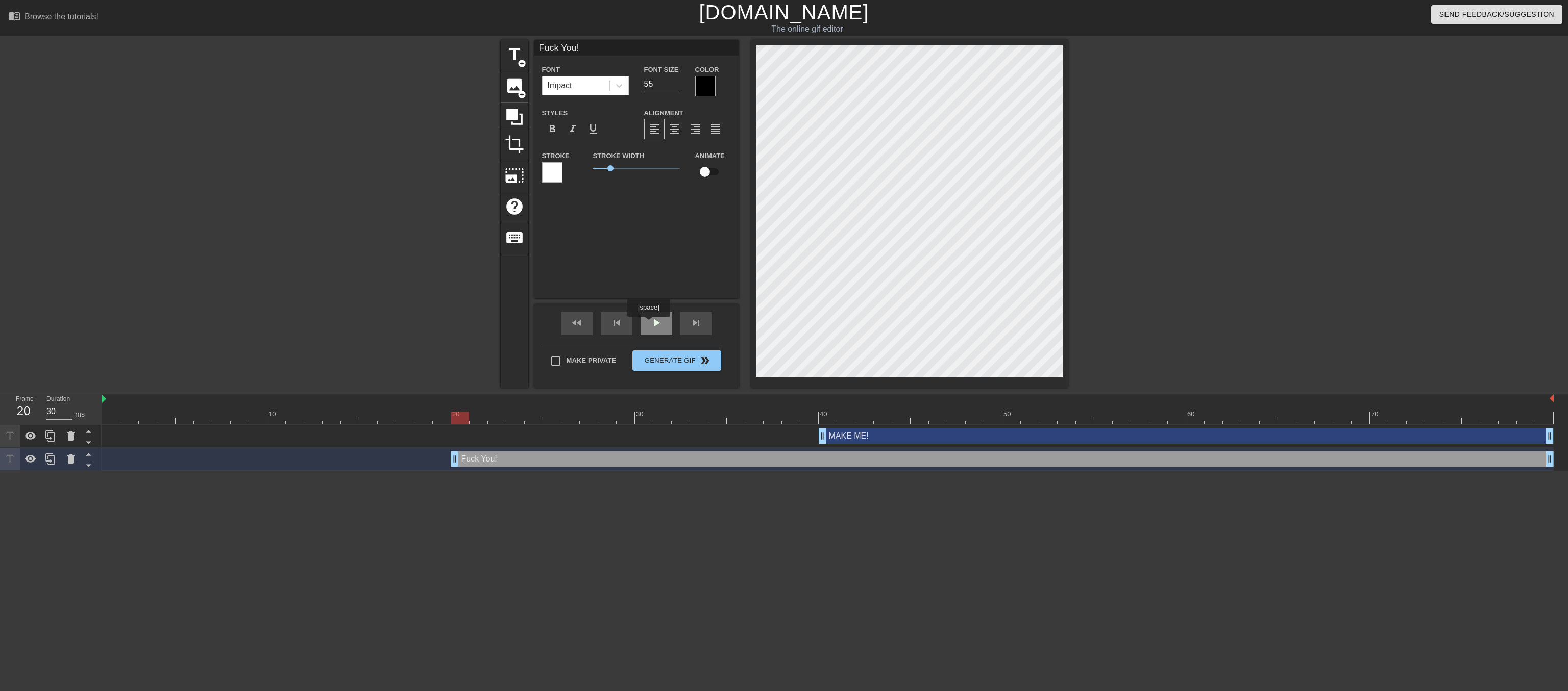
click at [648, 324] on div "play_arrow" at bounding box center [656, 324] width 32 height 23
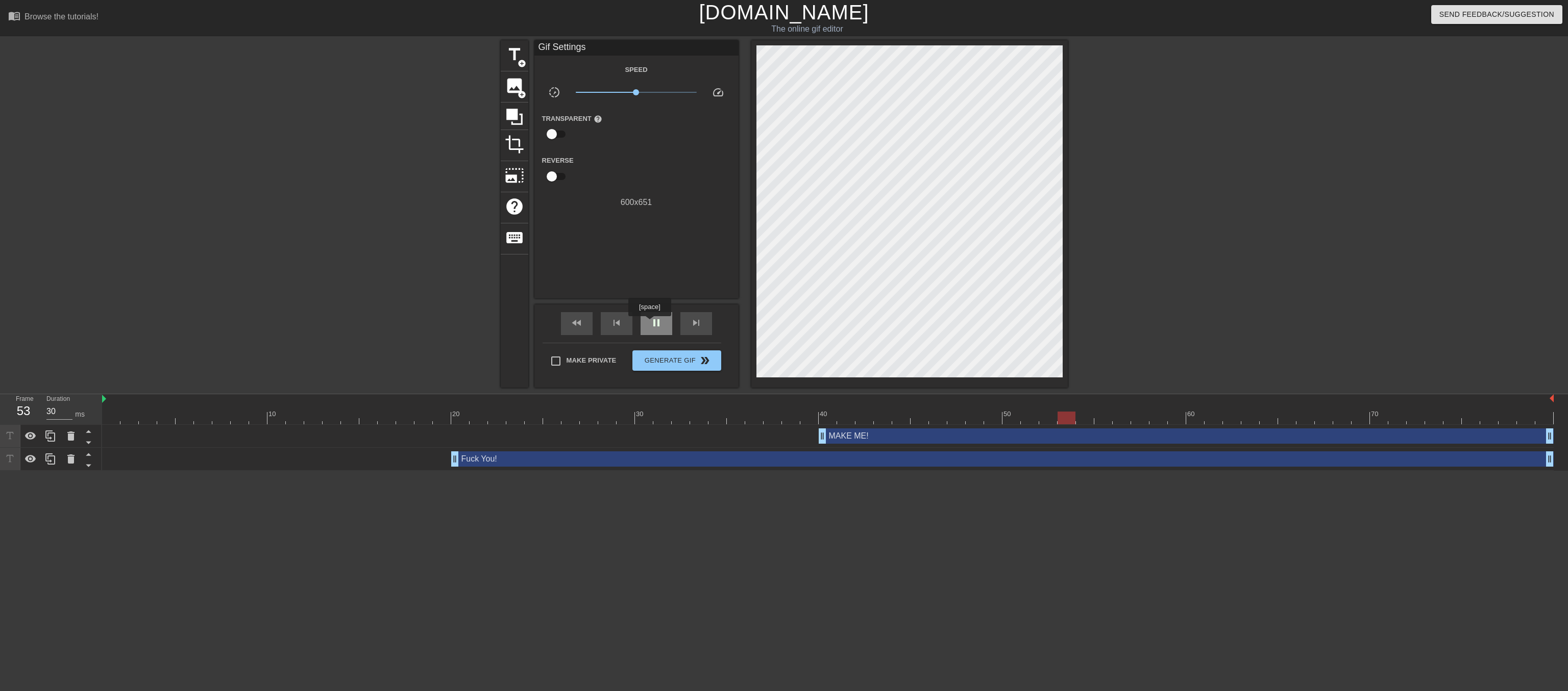
click at [649, 324] on div "pause" at bounding box center [656, 324] width 32 height 23
click at [662, 367] on span "Generate Gif double_arrow" at bounding box center [677, 361] width 80 height 12
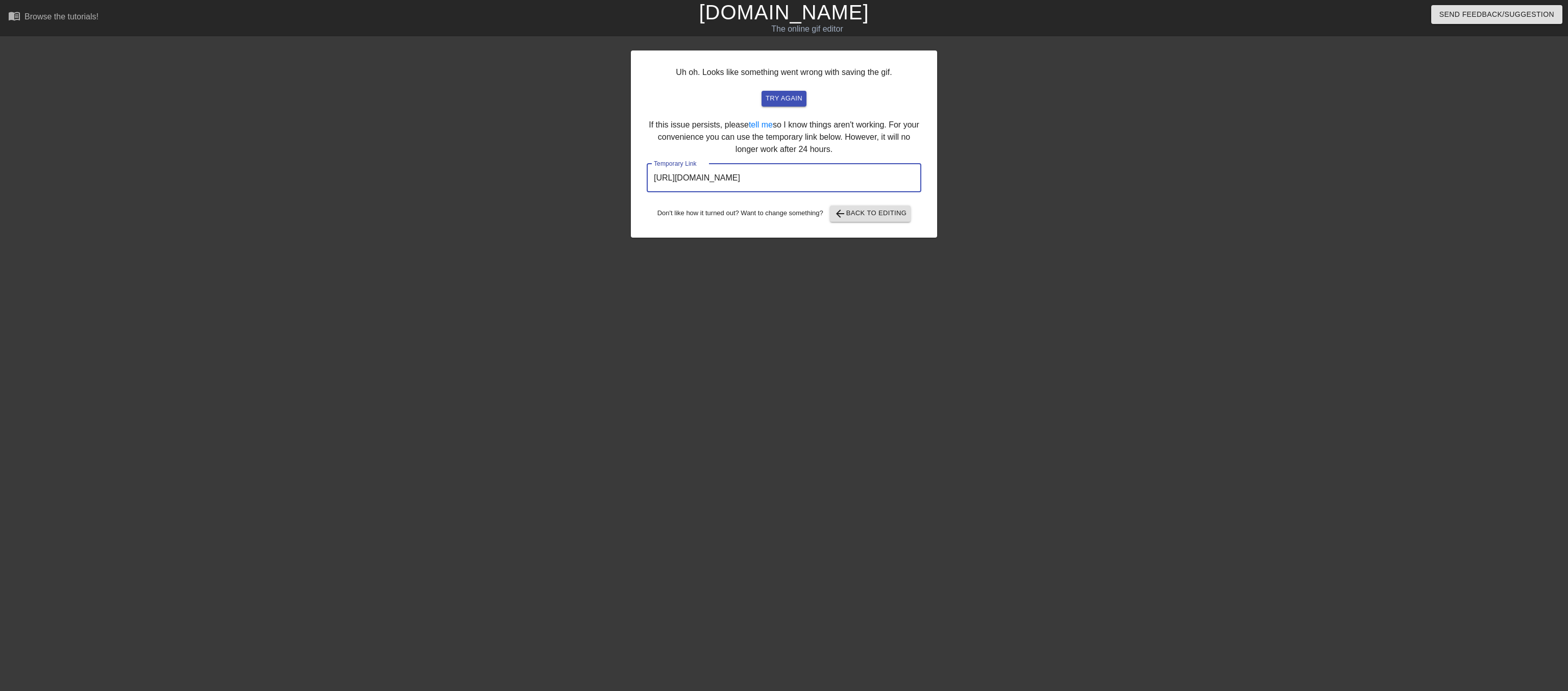
drag, startPoint x: 652, startPoint y: 198, endPoint x: 954, endPoint y: 206, distance: 302.1
click at [954, 206] on div "Uh oh. Looks like something went wrong with saving the gif. try again If this i…" at bounding box center [784, 193] width 1568 height 306
click at [852, 220] on span "arrow_back Back to Editing" at bounding box center [870, 214] width 73 height 12
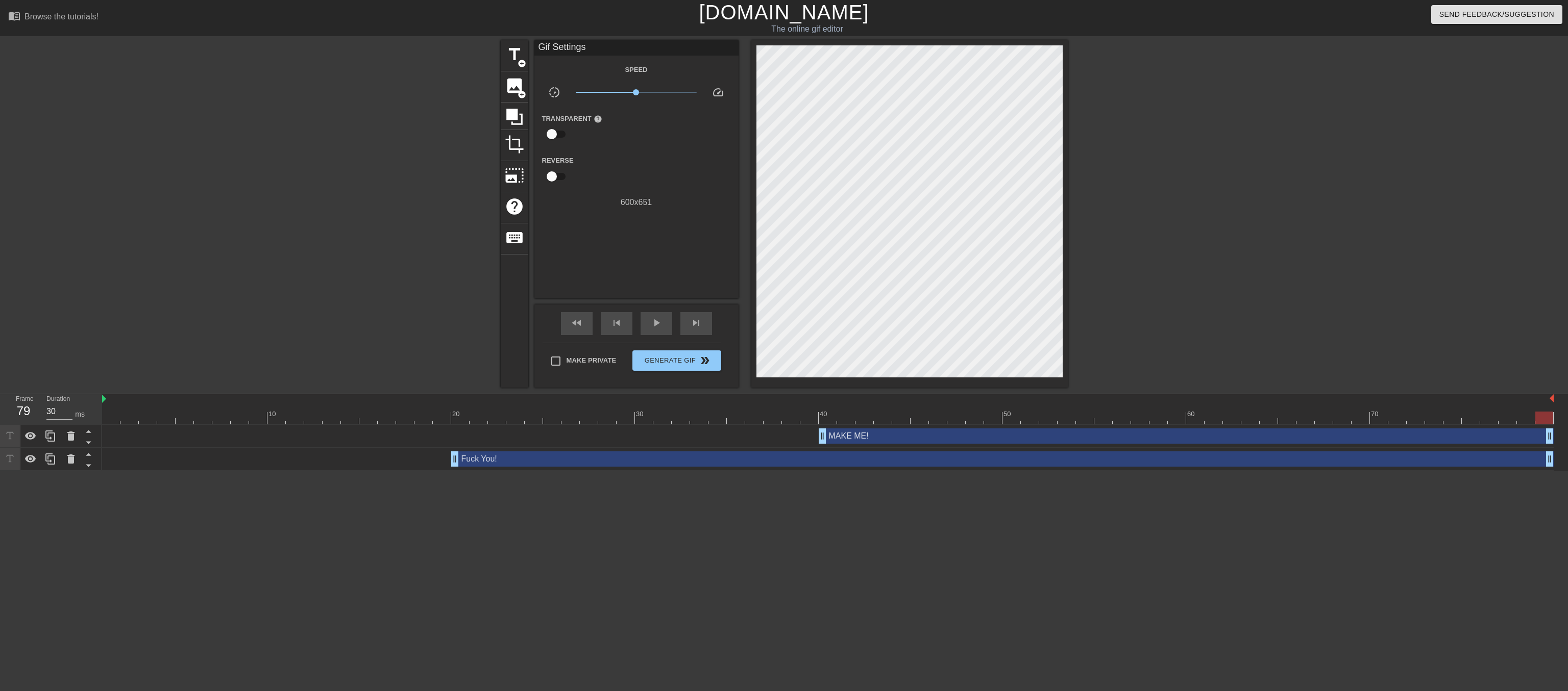
click at [824, 24] on link "[DOMAIN_NAME]" at bounding box center [783, 12] width 170 height 23
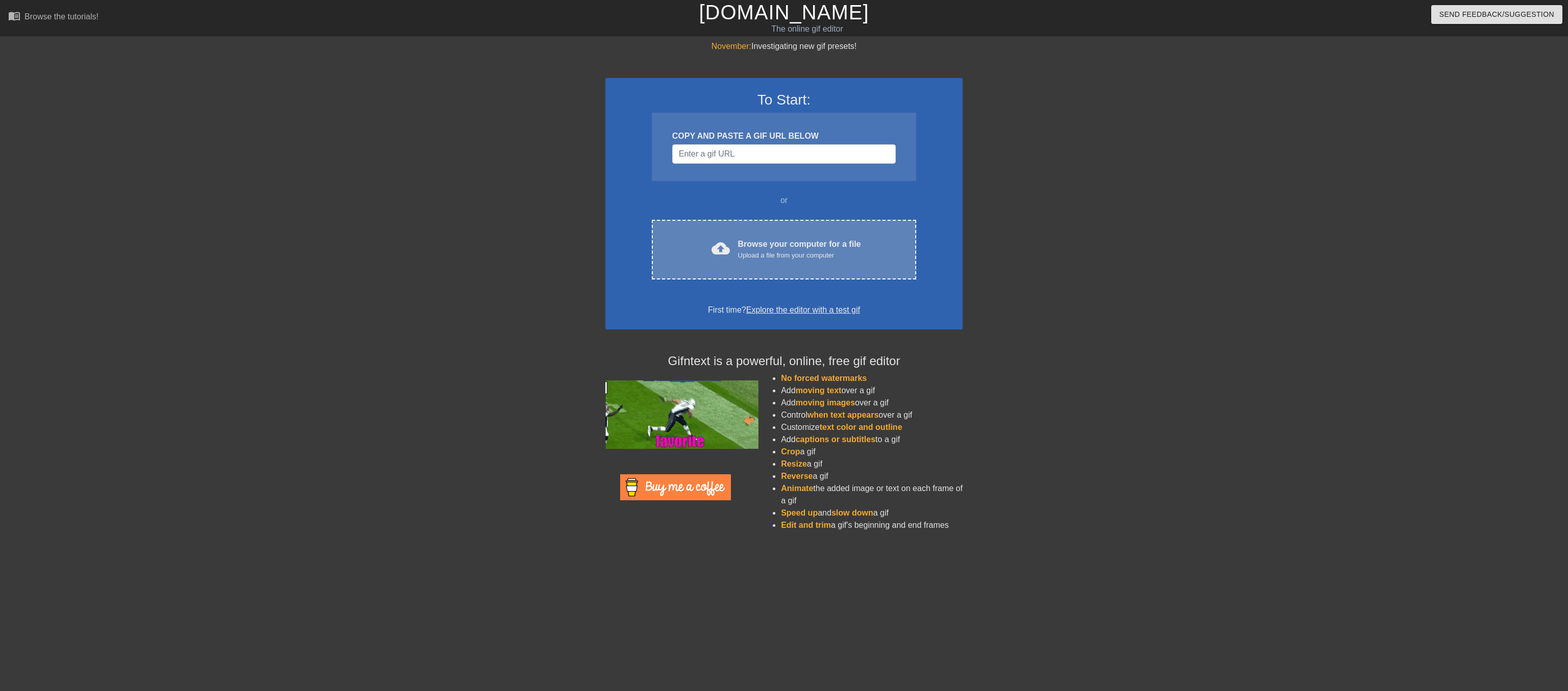
click at [779, 260] on div "Browse your computer for a file Upload a file from your computer" at bounding box center [800, 249] width 123 height 23
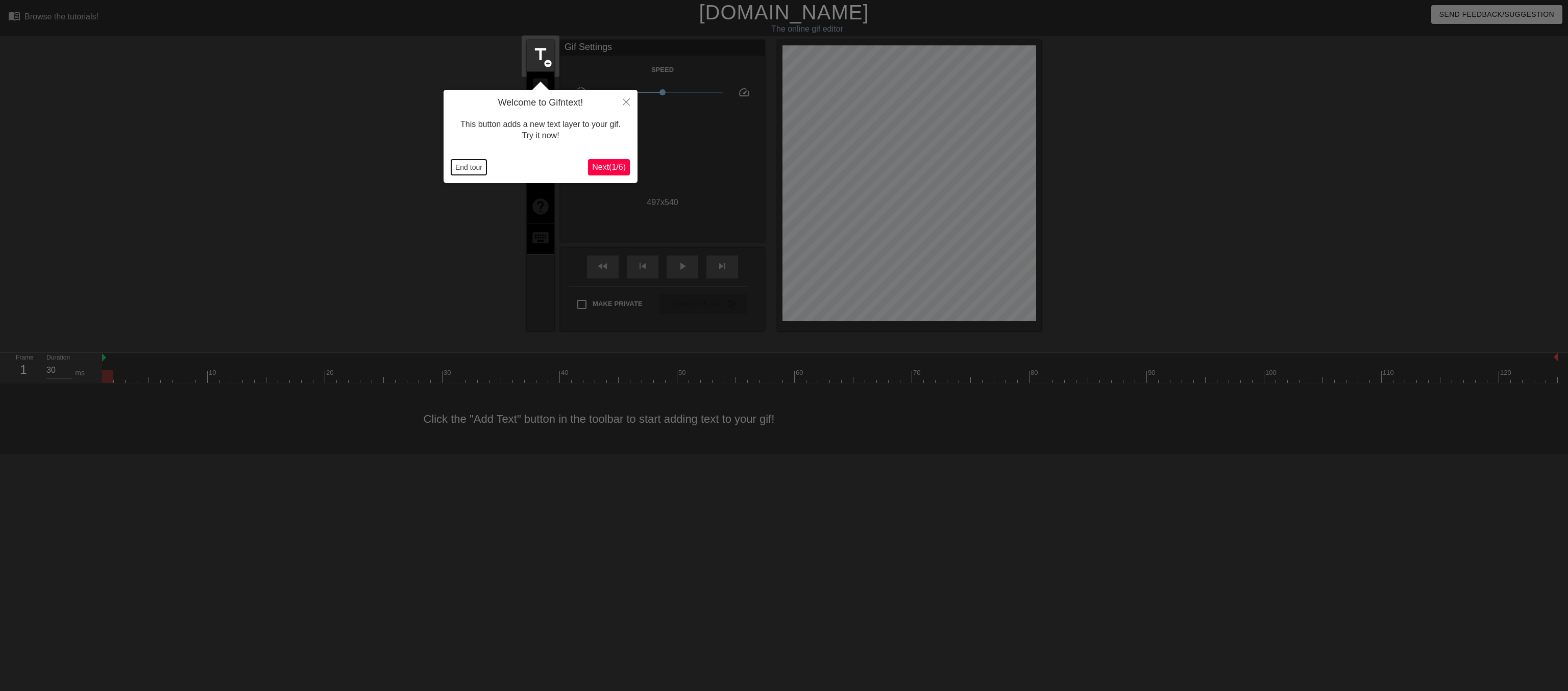
click at [467, 166] on button "End tour" at bounding box center [469, 167] width 35 height 15
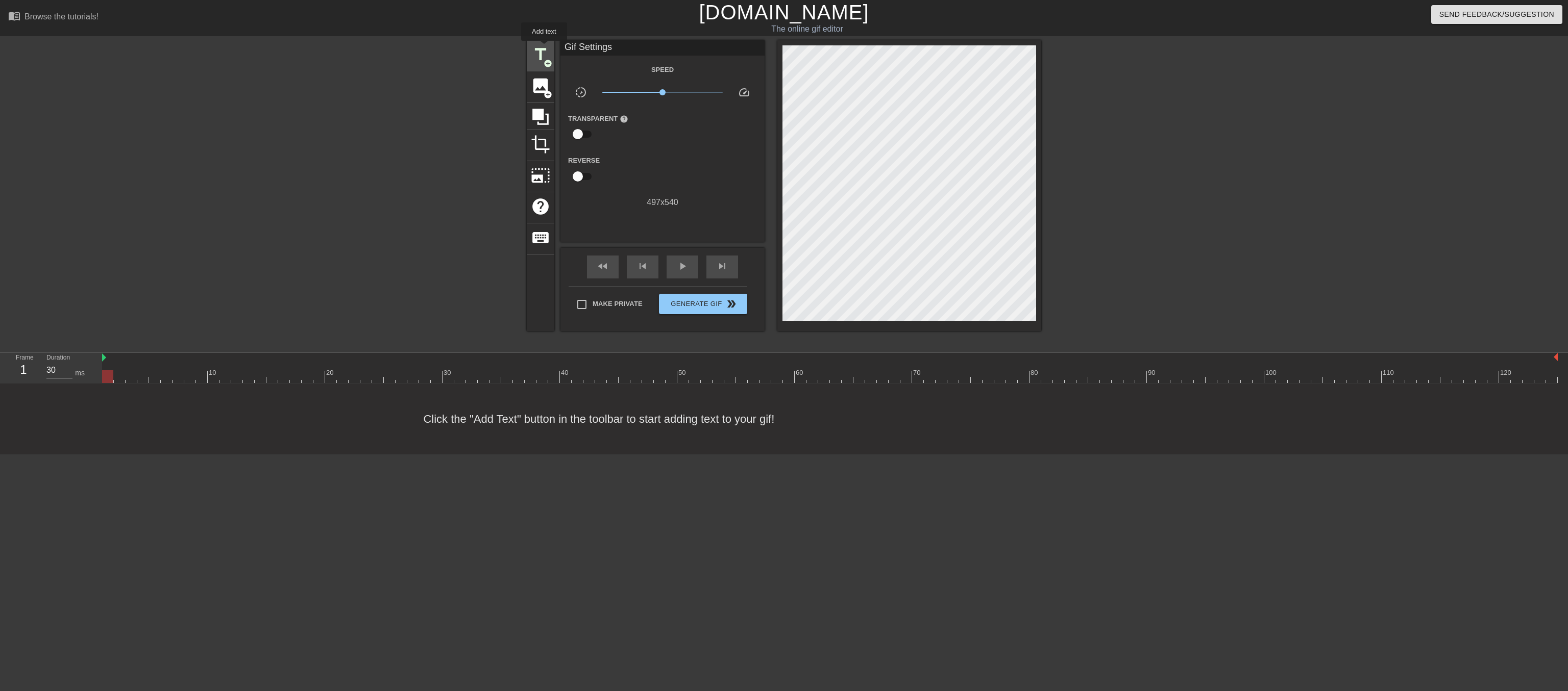
click at [544, 48] on span "title" at bounding box center [541, 55] width 19 height 19
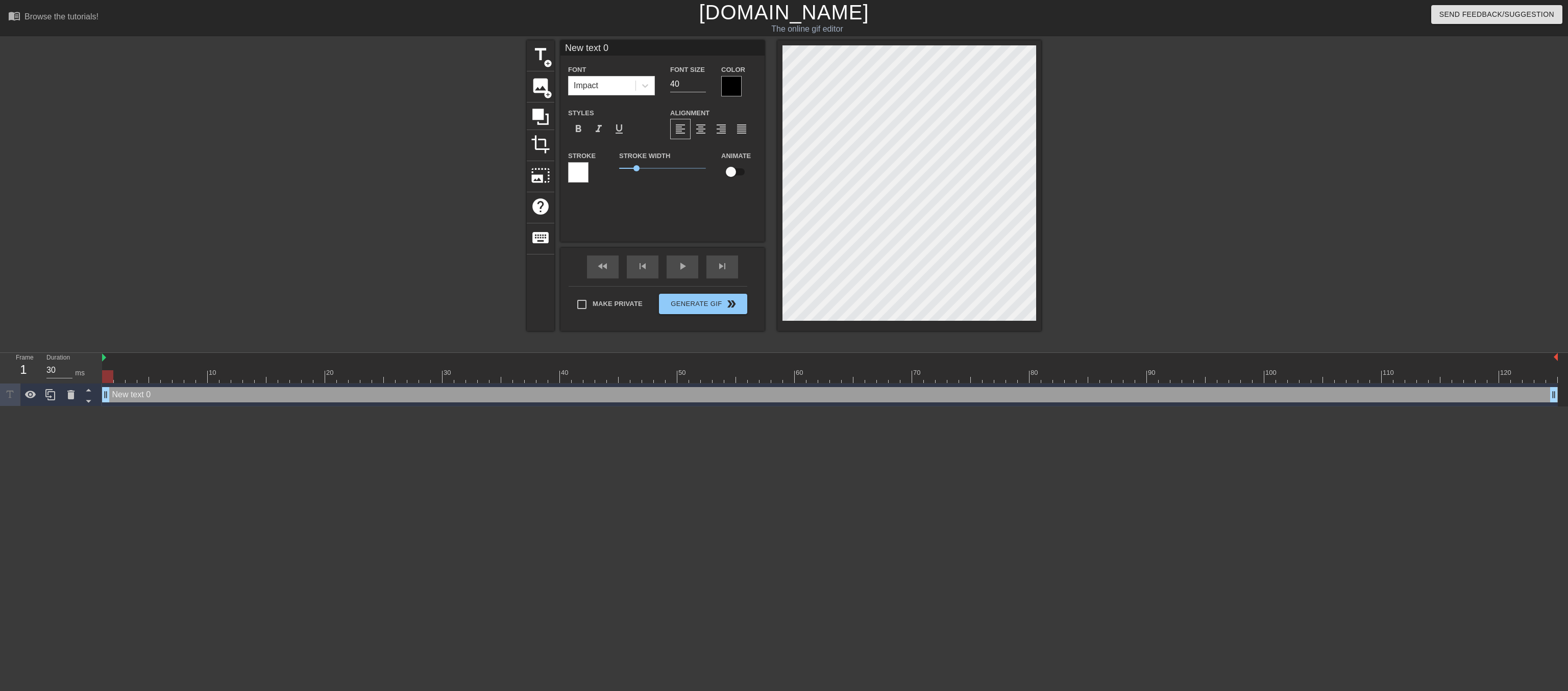
scroll to position [0, 2]
type input "T"
type textarea "T"
type input "Th"
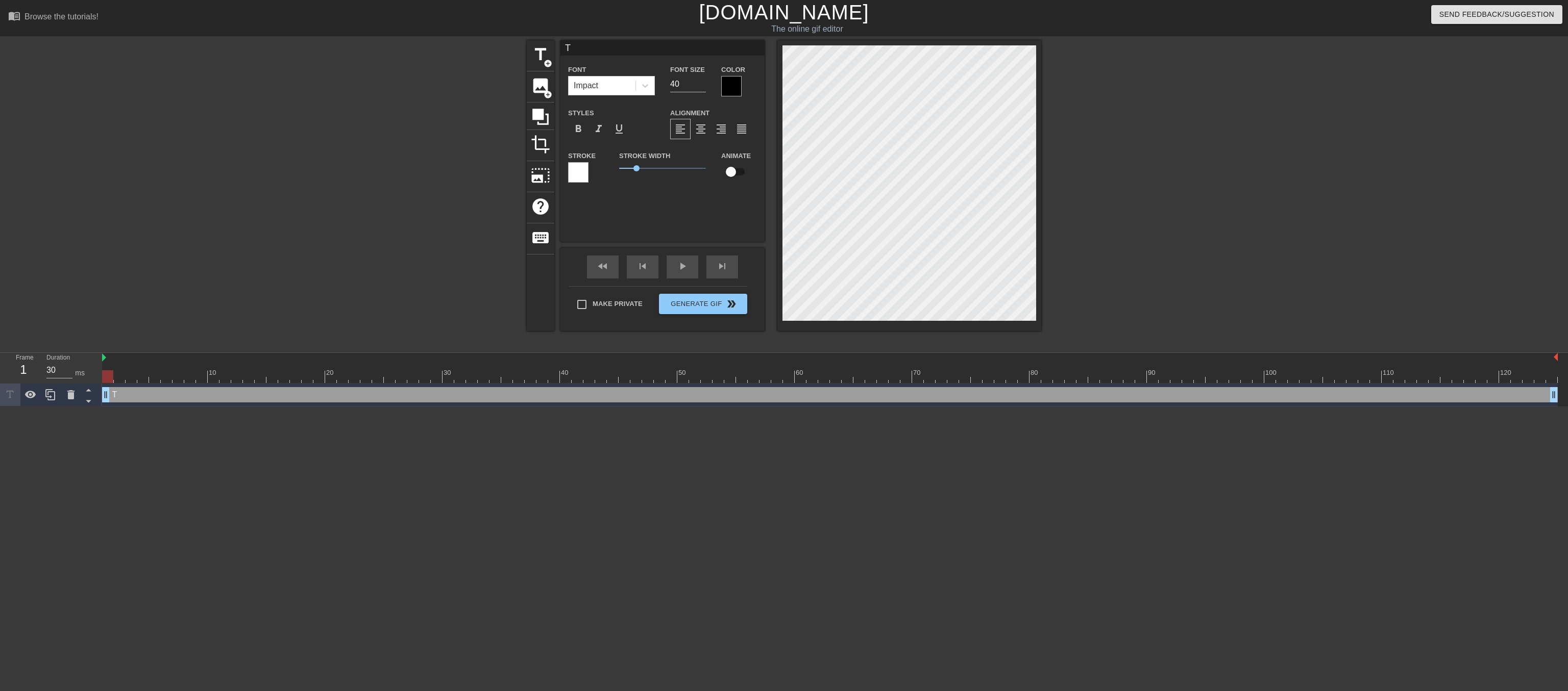
type textarea "Th"
type input "The"
type textarea "The"
type input "The"
type textarea "The"
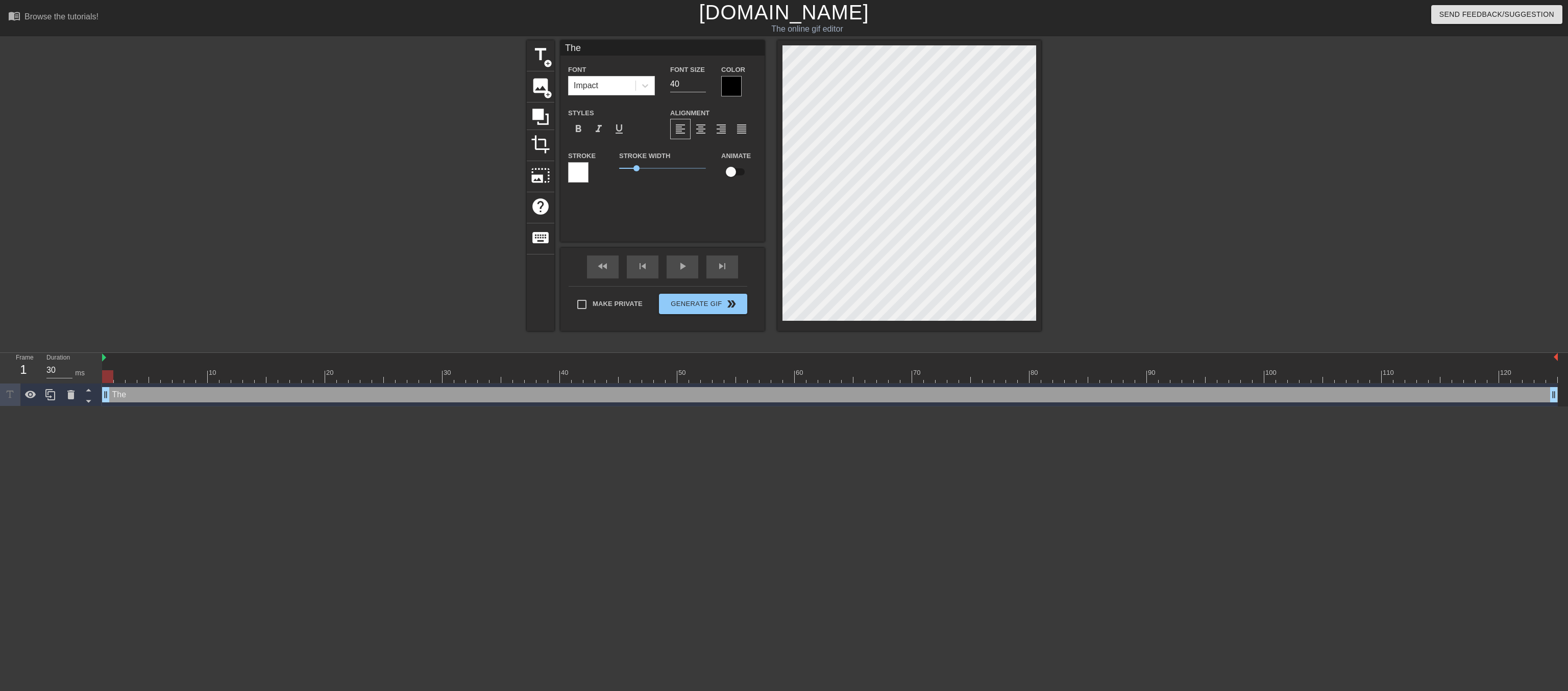
type input "The O"
type textarea "The O"
type input "The On"
type textarea "The On"
type input "The Onl"
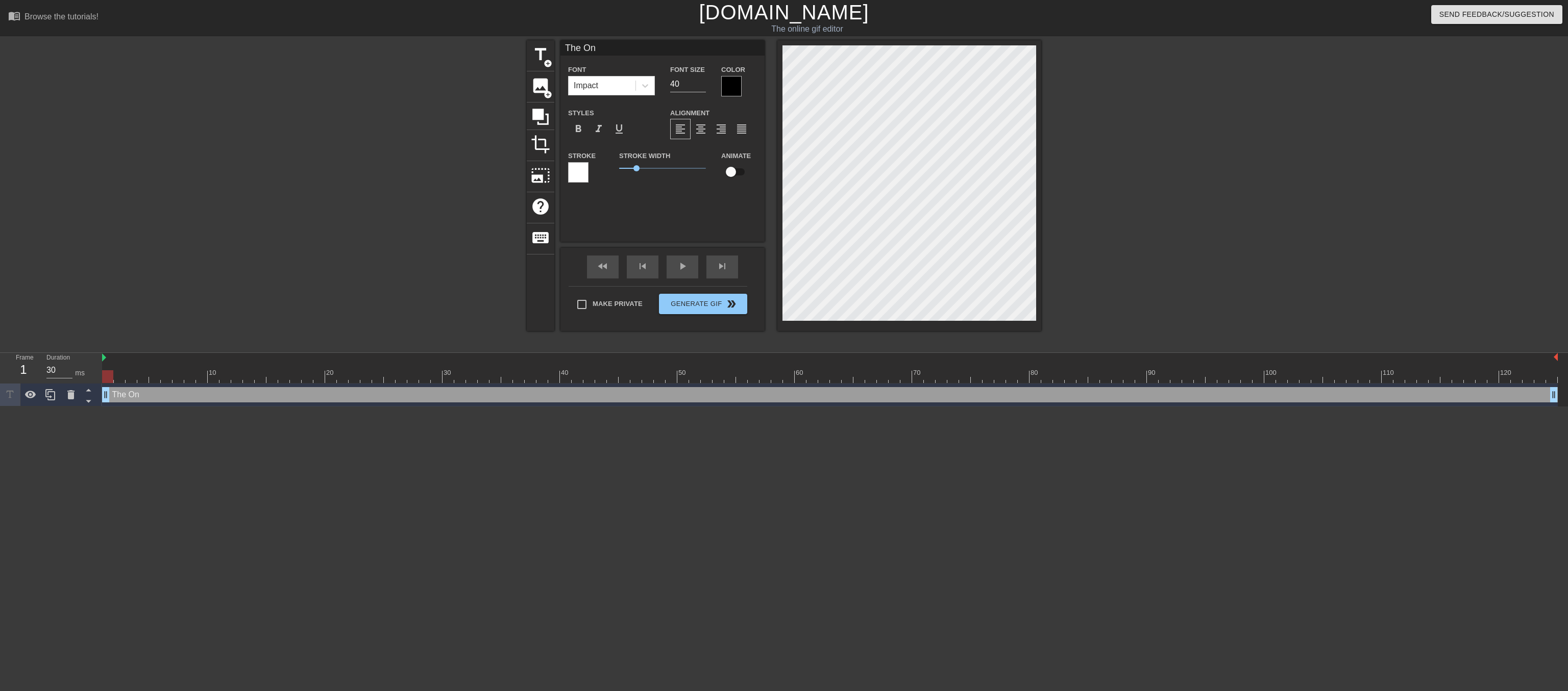
type textarea "The Onl"
type input "The Only"
type textarea "The Only"
type input "The Only"
type textarea "The Only"
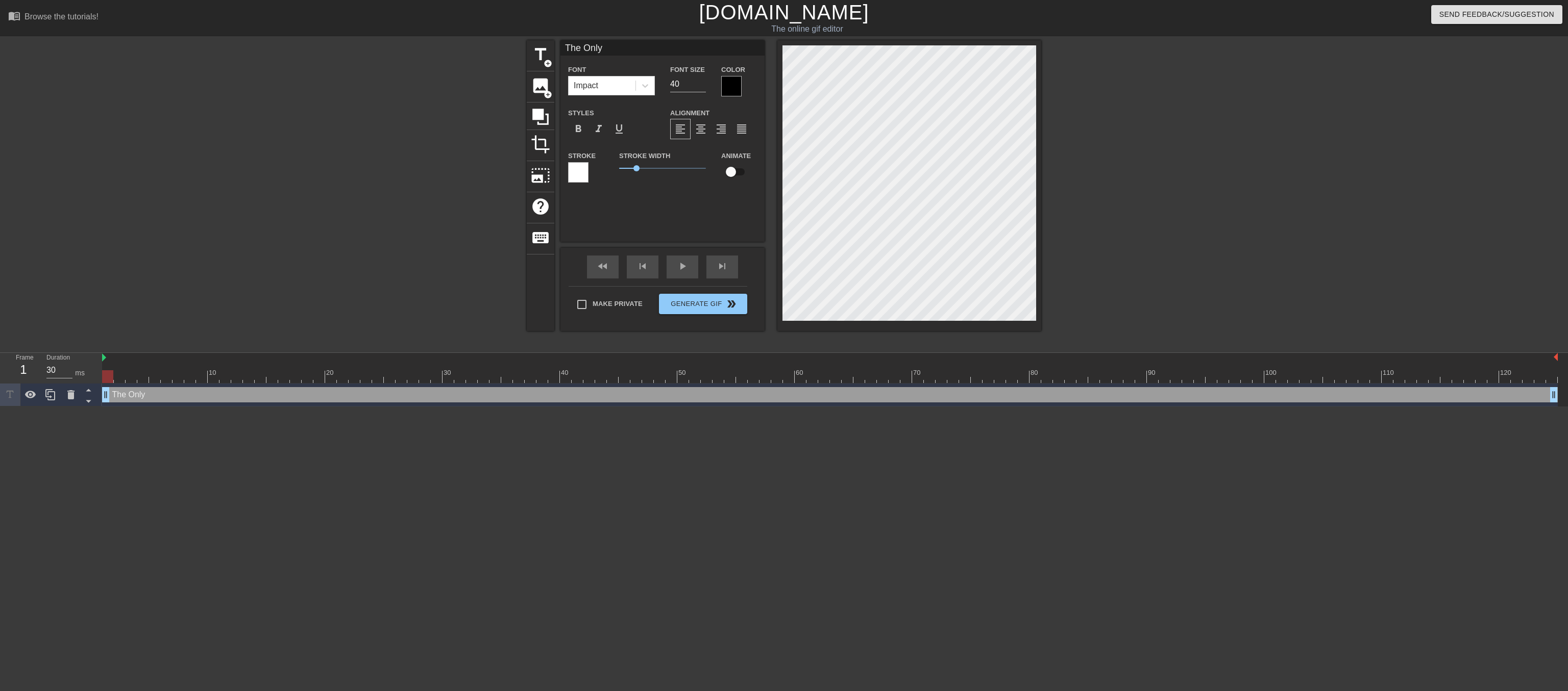
type input "The Only P"
type textarea "The Only P"
type input "The Only Ph"
type textarea "The Only Ph"
type input "The Only Phr"
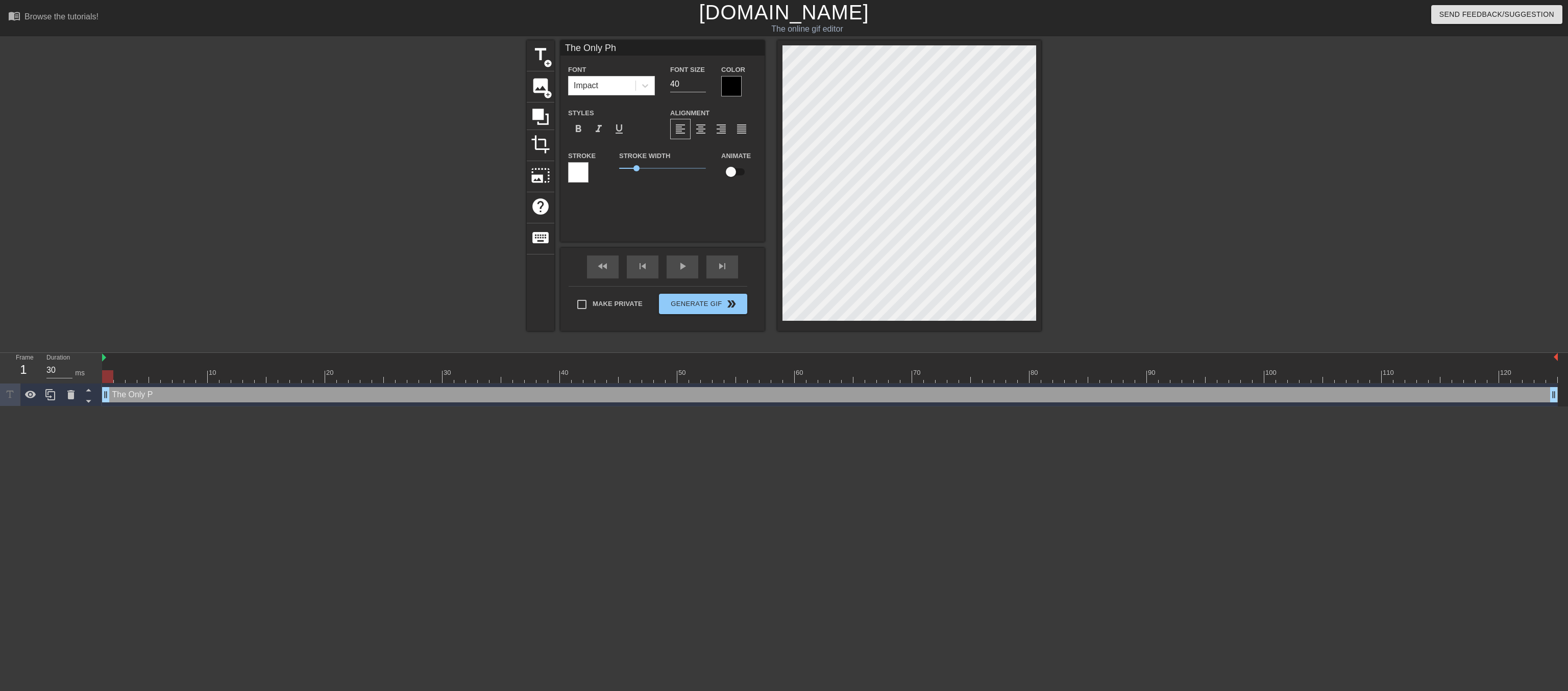
type textarea "The Only Phr"
type input "The Only Phra"
type textarea "The Only Phra"
type input "The Only Phras"
type textarea "The Only Phras"
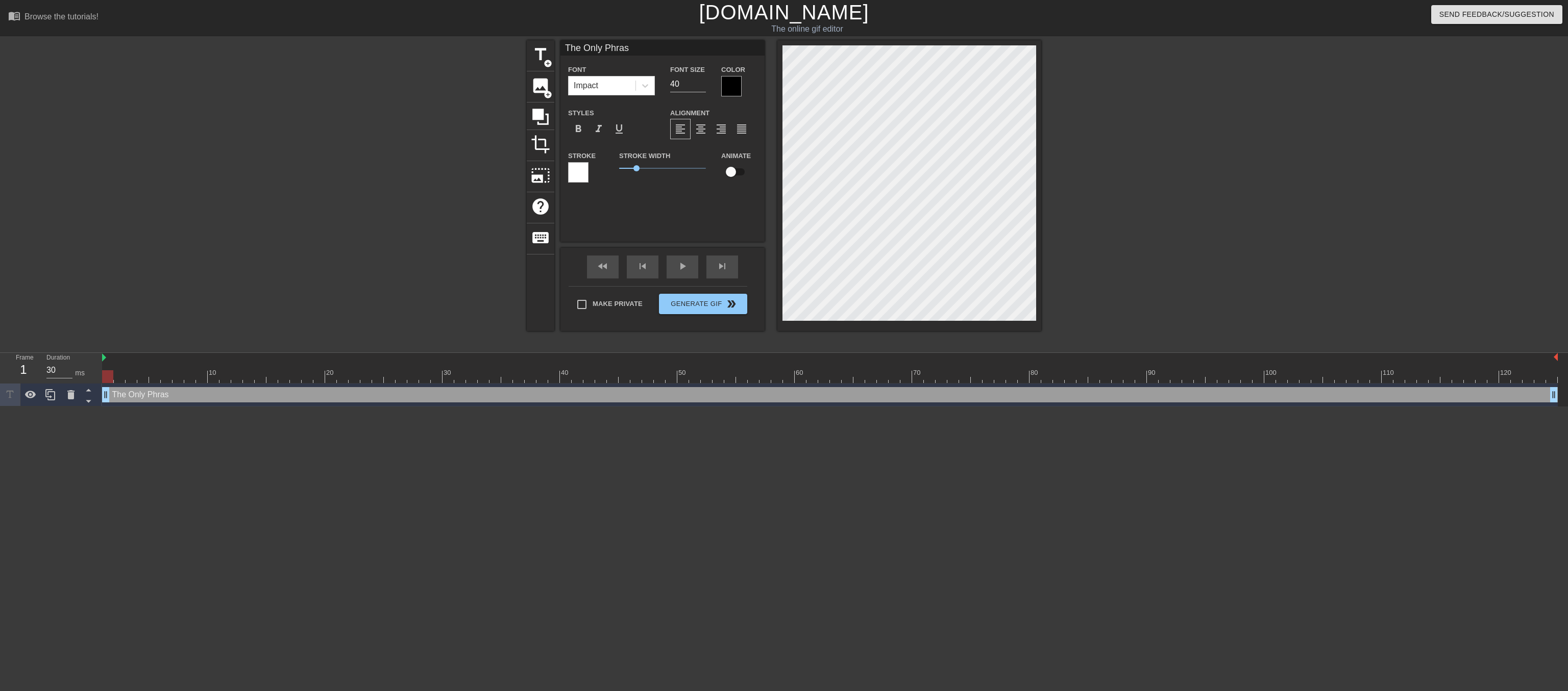
type input "The Only Phrase"
type textarea "The Only Phrase"
type input "The Only Phrase"
type textarea "The Only Phrase"
type input "The Only Phrase t"
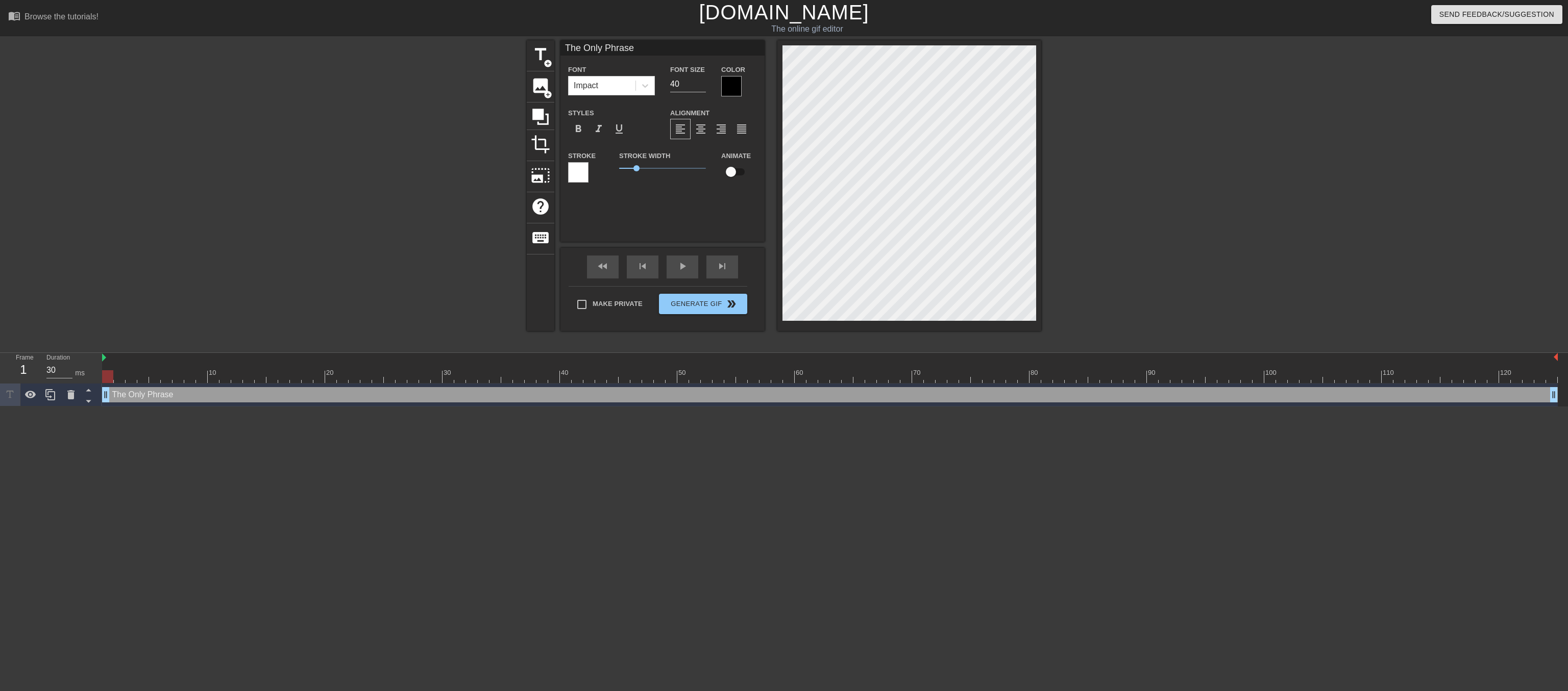
type textarea "The Only Phrase t"
type input "The Only Phrase th"
type textarea "The Only Phrase th"
type input "The Only Phrase tha"
type textarea "The Only Phrase tha"
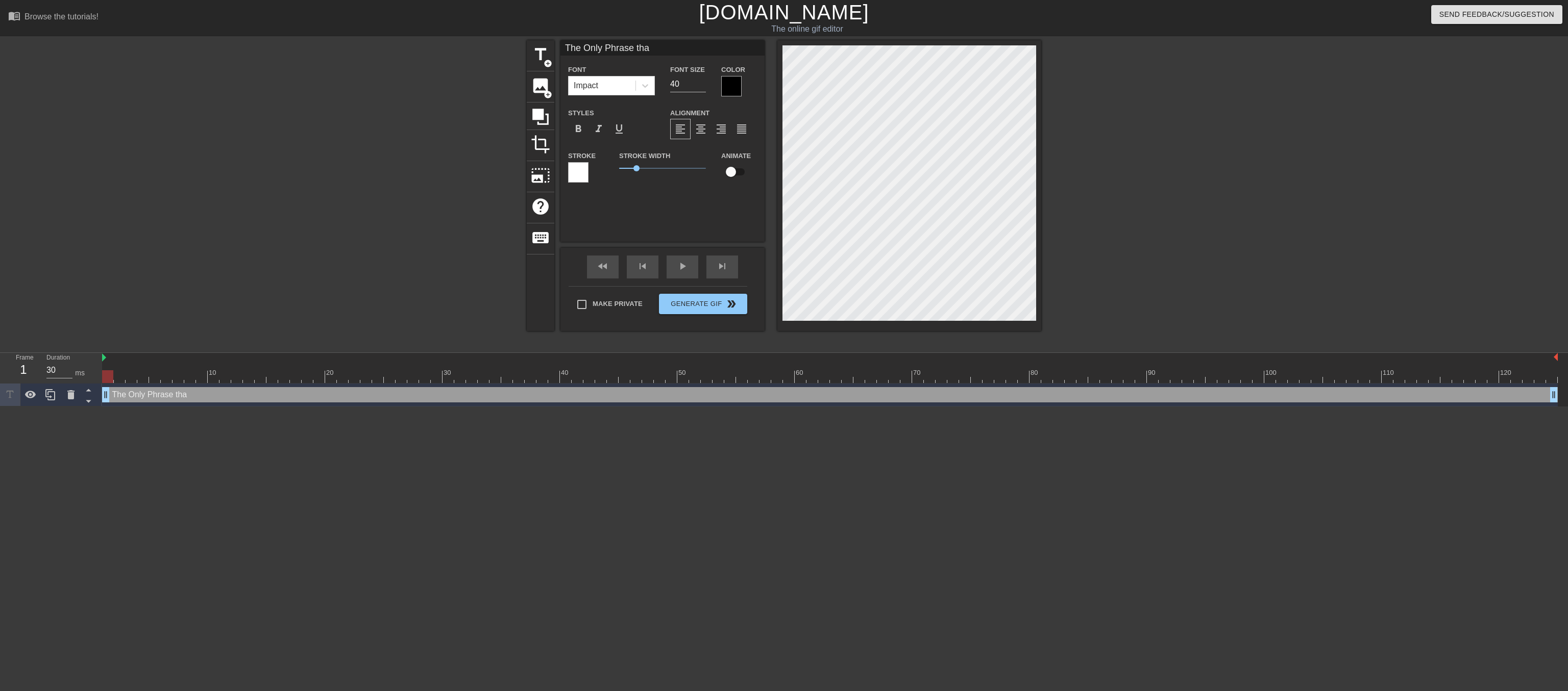
type input "The Only Phrase that"
type textarea "The Only Phrase that"
type input "The Only Phrase that"
type textarea "The Only Phrase that"
type input "The Only Phrase that c"
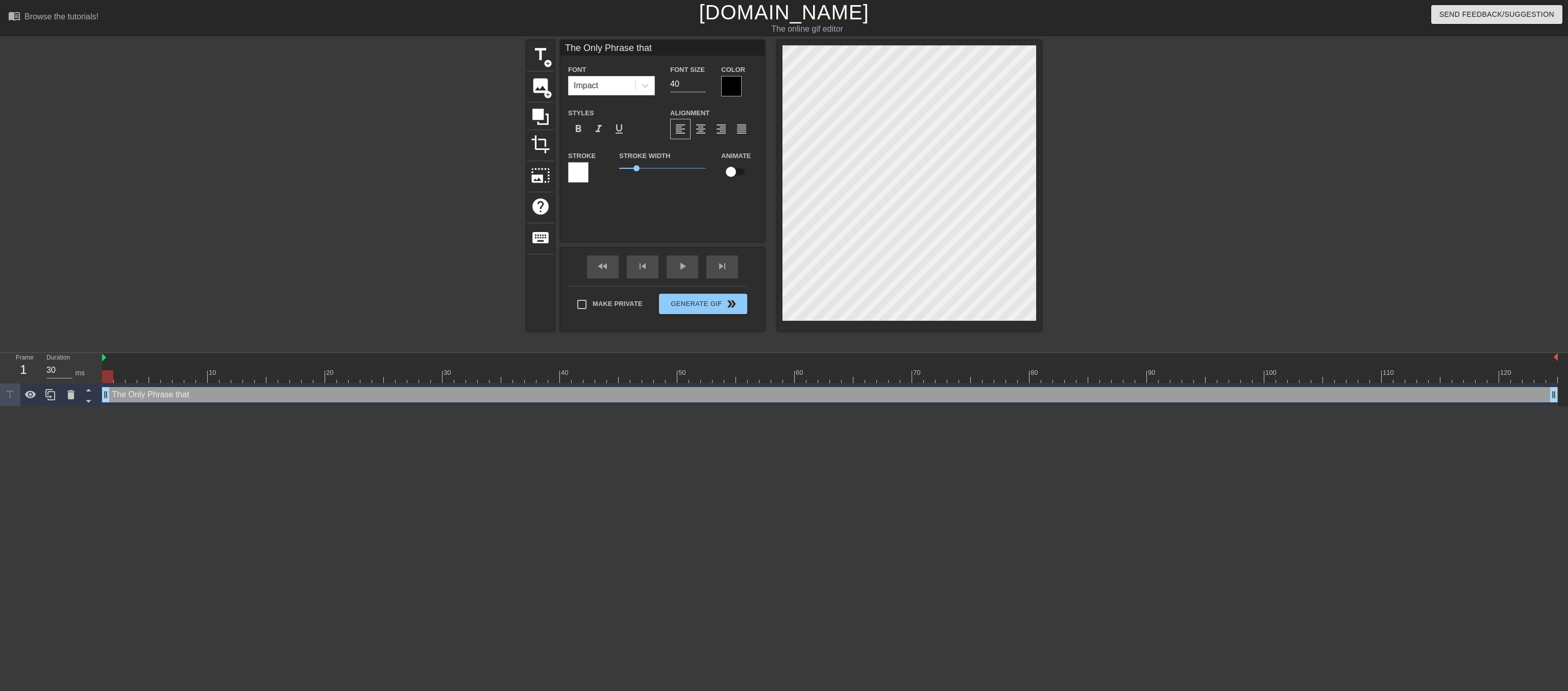
type textarea "The Only Phrase that c"
type input "The Only Phrase that ca"
type textarea "The Only Phrase that ca"
type input "The Only Phrase that can"
type textarea "The Only Phrase that can"
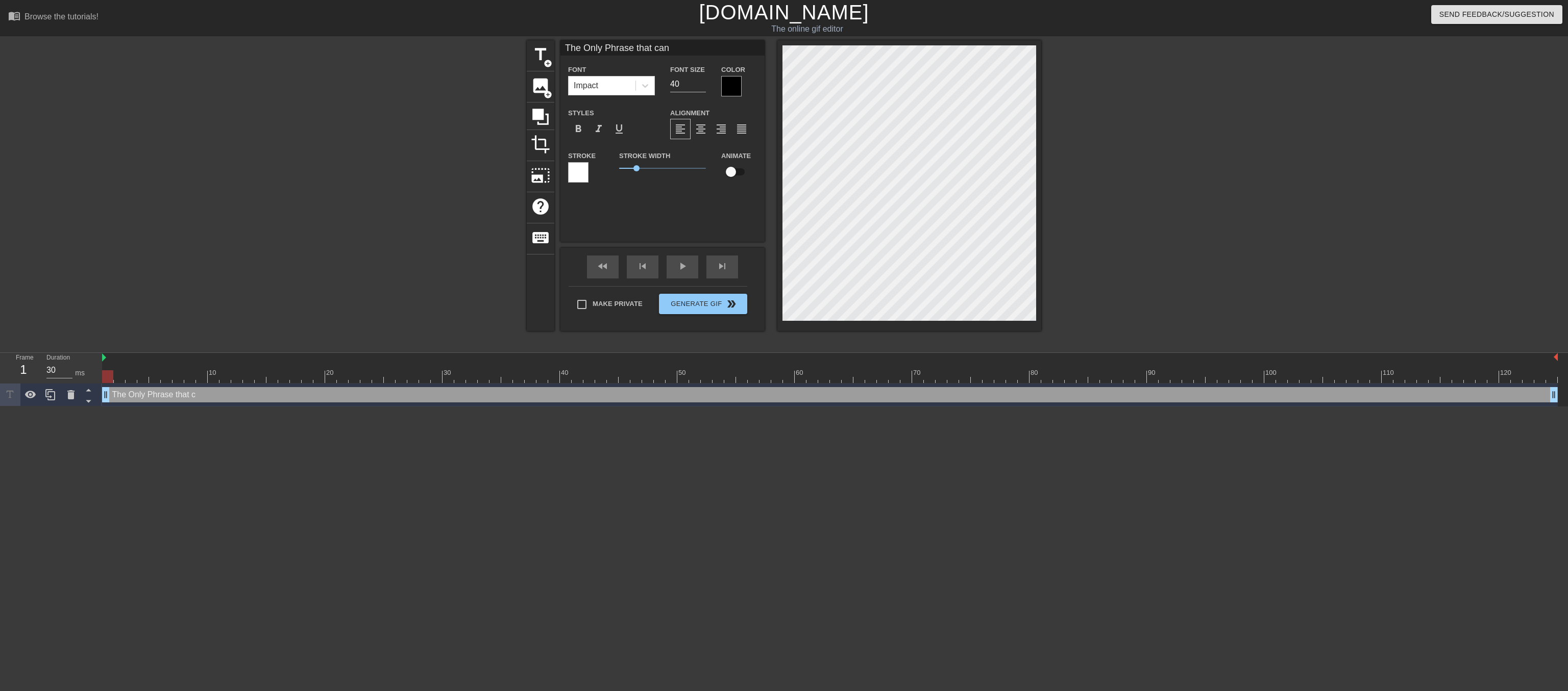
scroll to position [0, 5]
type input "The Only Phrase that can"
type textarea "The Only Phrase that can"
type input "The Only Phrase that canm"
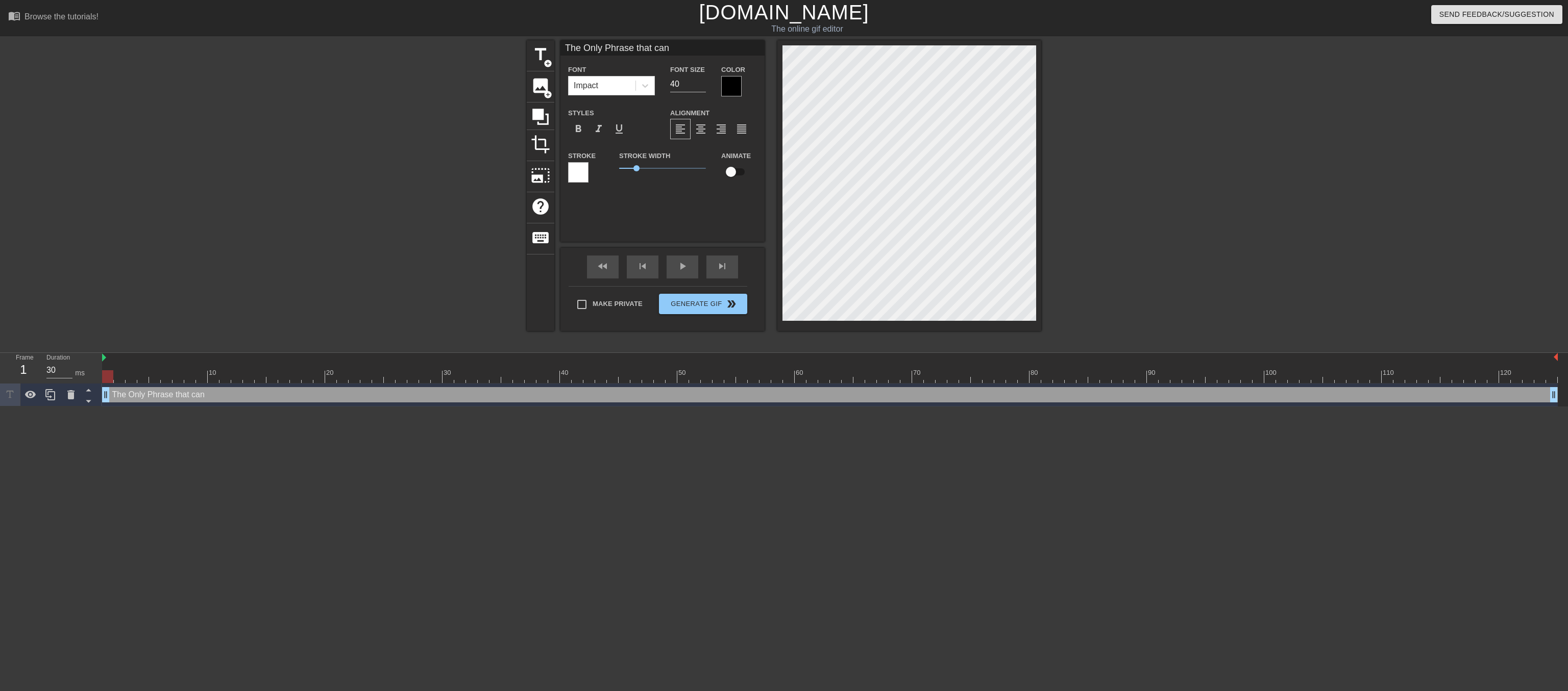
type textarea "The Only Phrase that can m"
type input "The Only Phrase that canma"
type textarea "The Only Phrase that can ma"
type input "The Only Phrase that canmak"
type textarea "The Only Phrase that can mak"
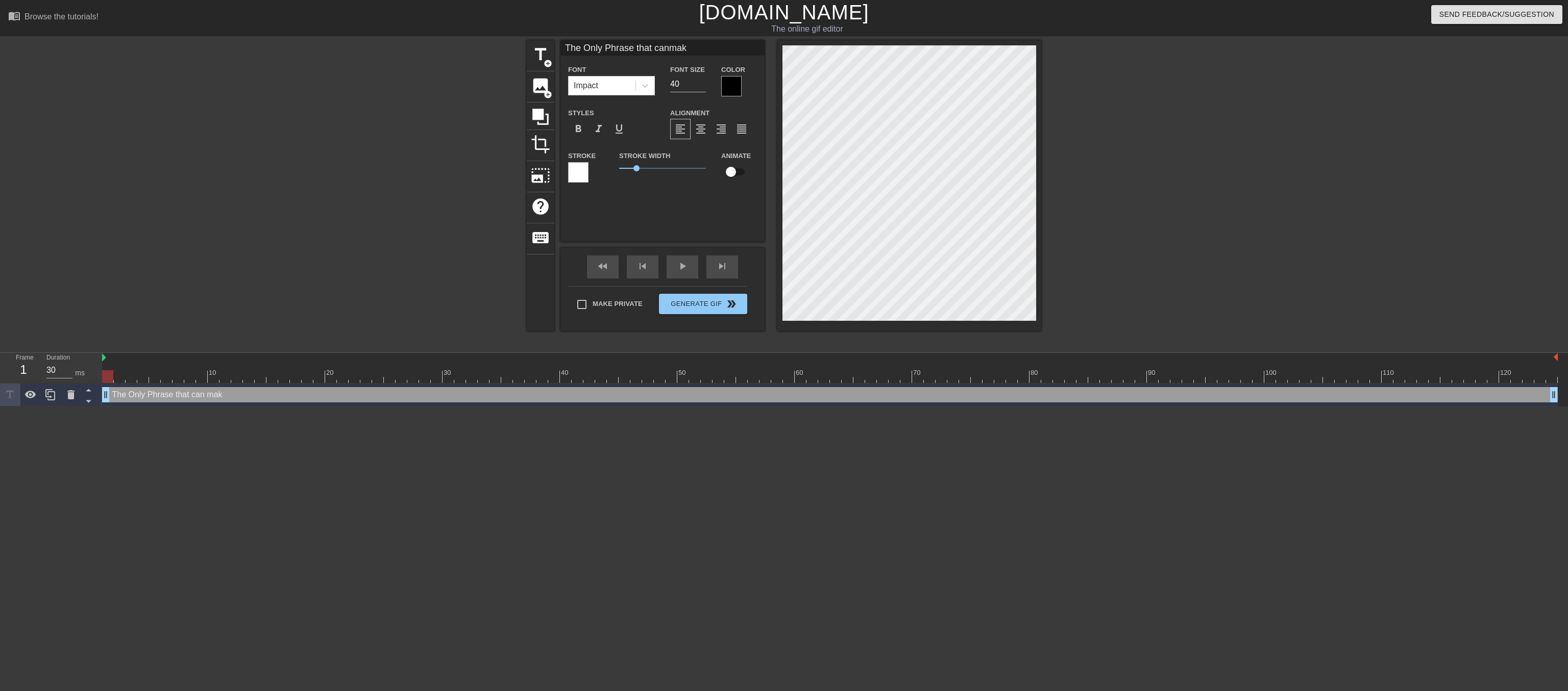
type input "The Only Phrase that canmake"
type textarea "The Only Phrase that can make"
type input "The Only Phrase that canmake"
type textarea "The Only Phrase that can make"
type input "The Only Phrase that canmake a"
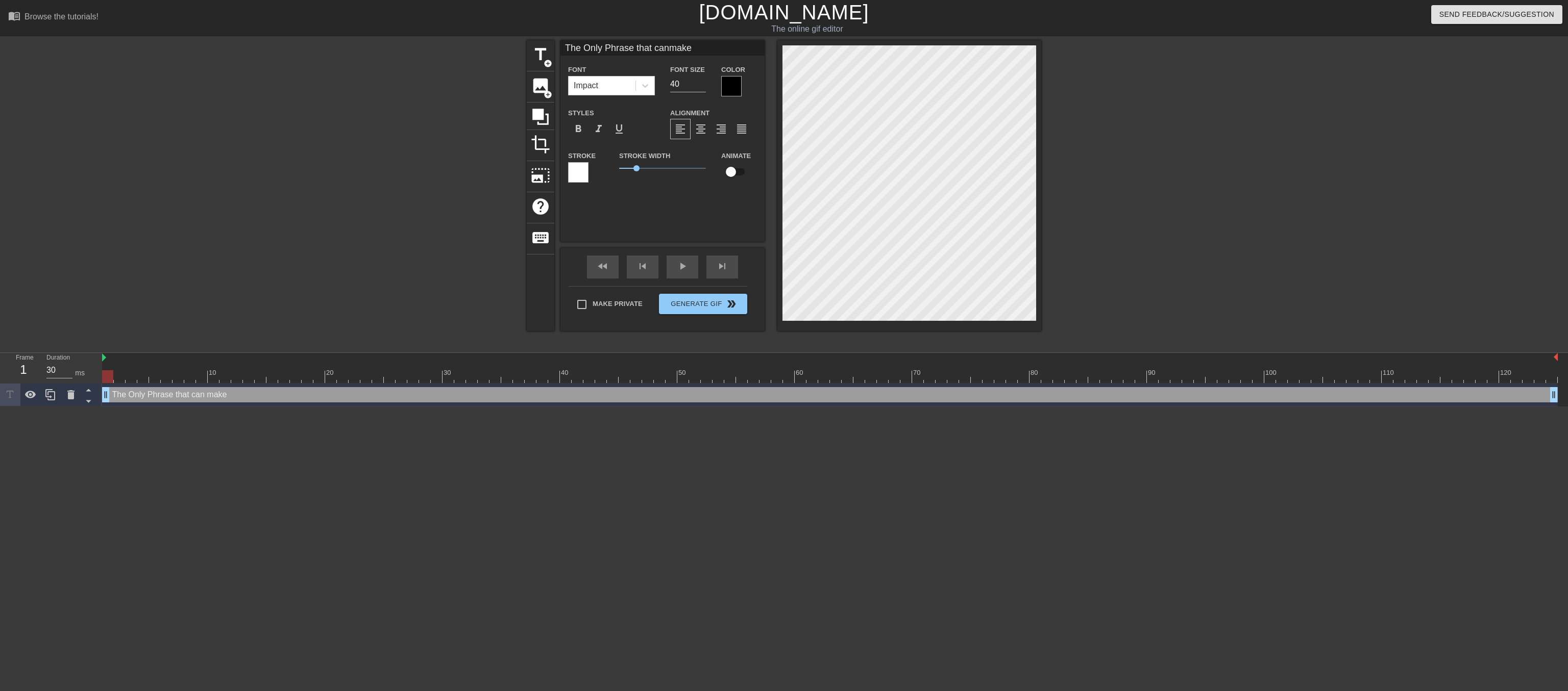
type textarea "The Only Phrase that can make a"
type input "The Only Phrase that canmake a"
type textarea "The Only Phrase that can make a"
type input "The Only Phrase that canmake a w"
type textarea "The Only Phrase that can make a w"
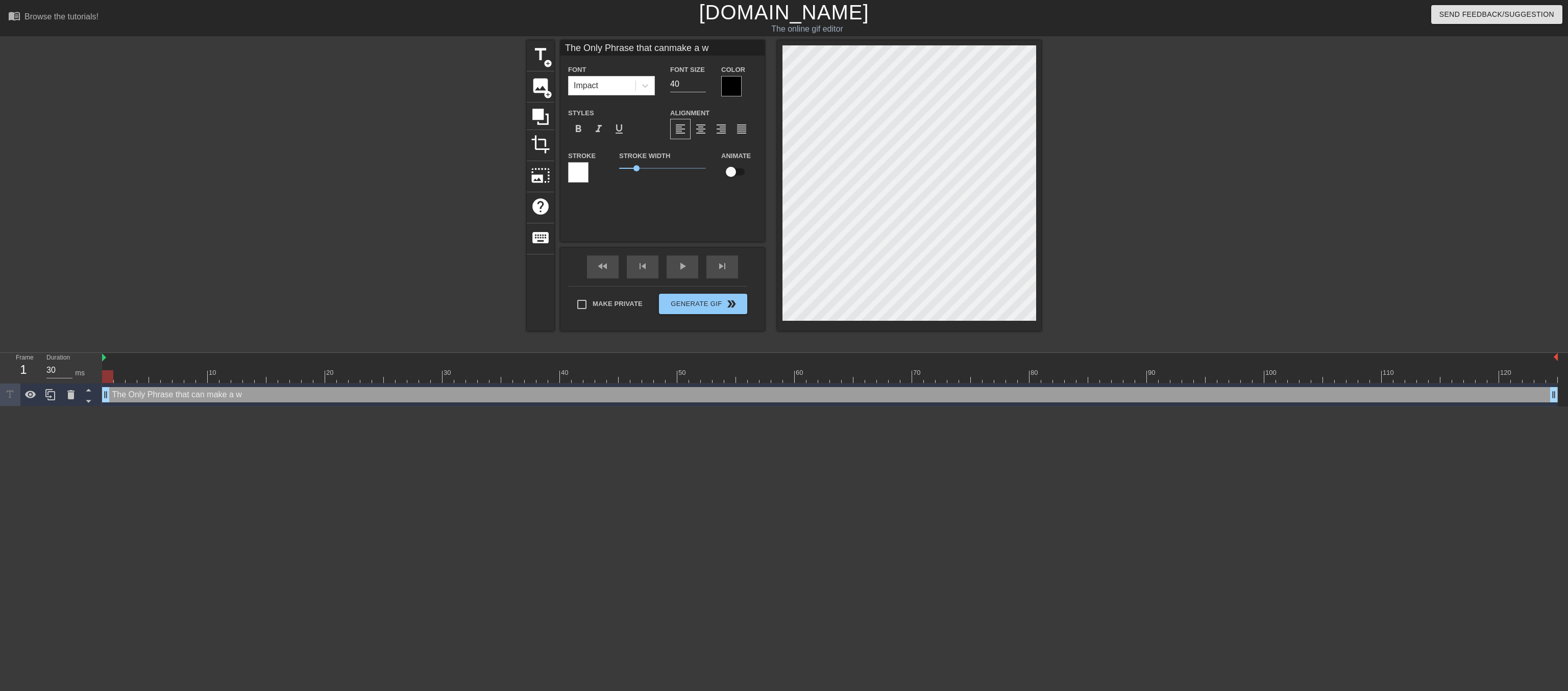
type input "The Only Phrase that canmake a we"
type textarea "The Only Phrase that can make a we"
type input "The Only Phrase that canmake a wea"
type textarea "The Only Phrase that can make a wea"
type input "The Only Phrase that canmake a weak"
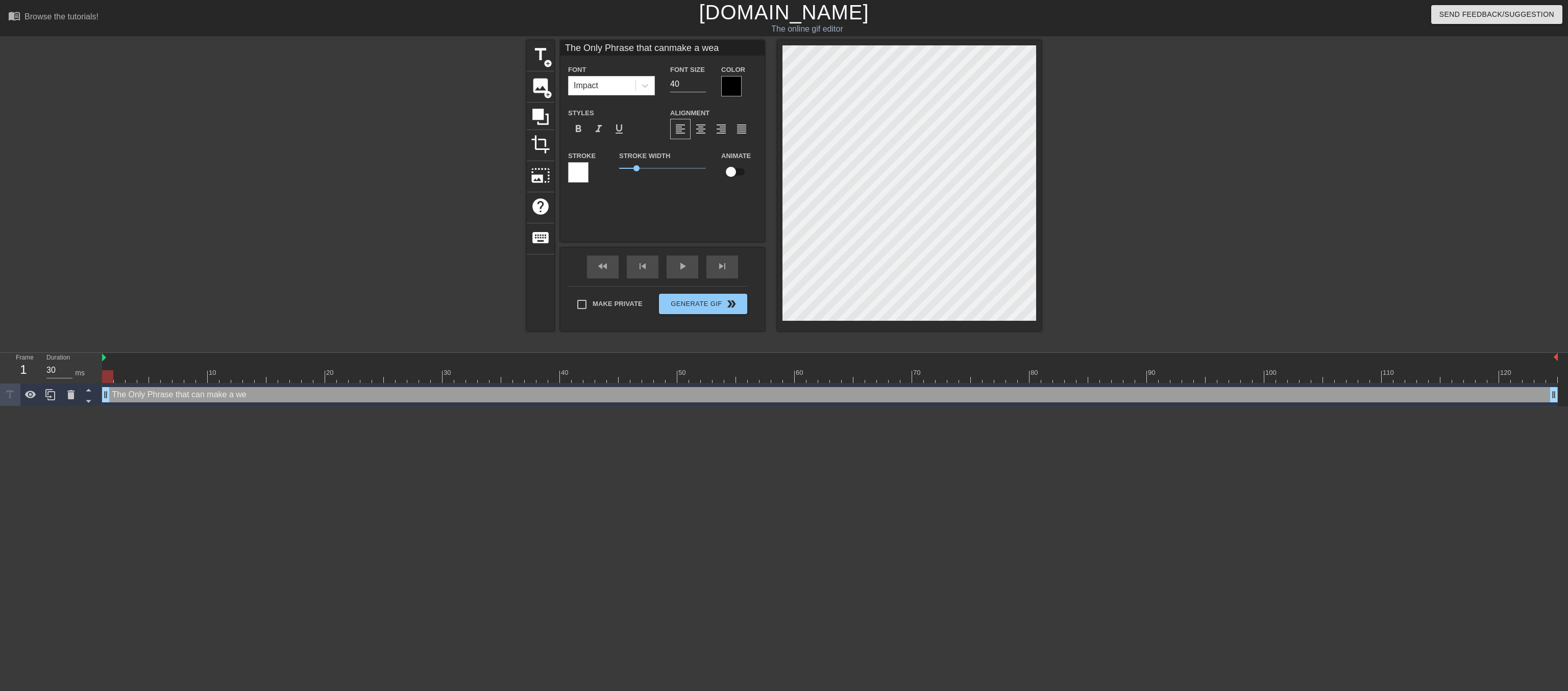
type textarea "The Only Phrase that can make a weak"
type input "The Only Phrase that canmake a weak"
type textarea "The Only Phrase that can make a weak"
type input "The Only Phrase that canmake a weak b"
type textarea "The Only Phrase that can make a weak b"
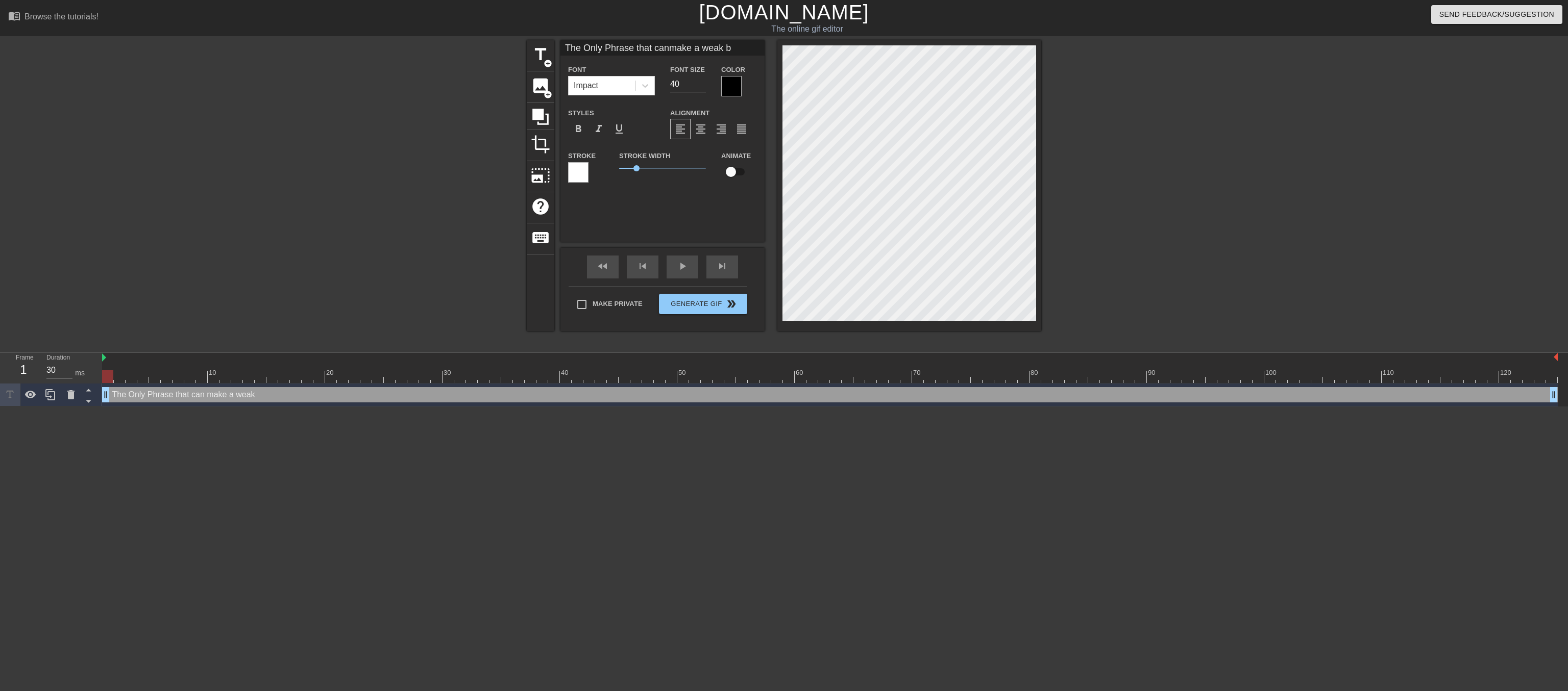
type input "The Only Phrase that canmake a weak bu"
type textarea "The Only Phrase that can make a weak bu"
type input "The Only Phrase that canmake a weak bul"
type textarea "The Only Phrase that can make a weak bul"
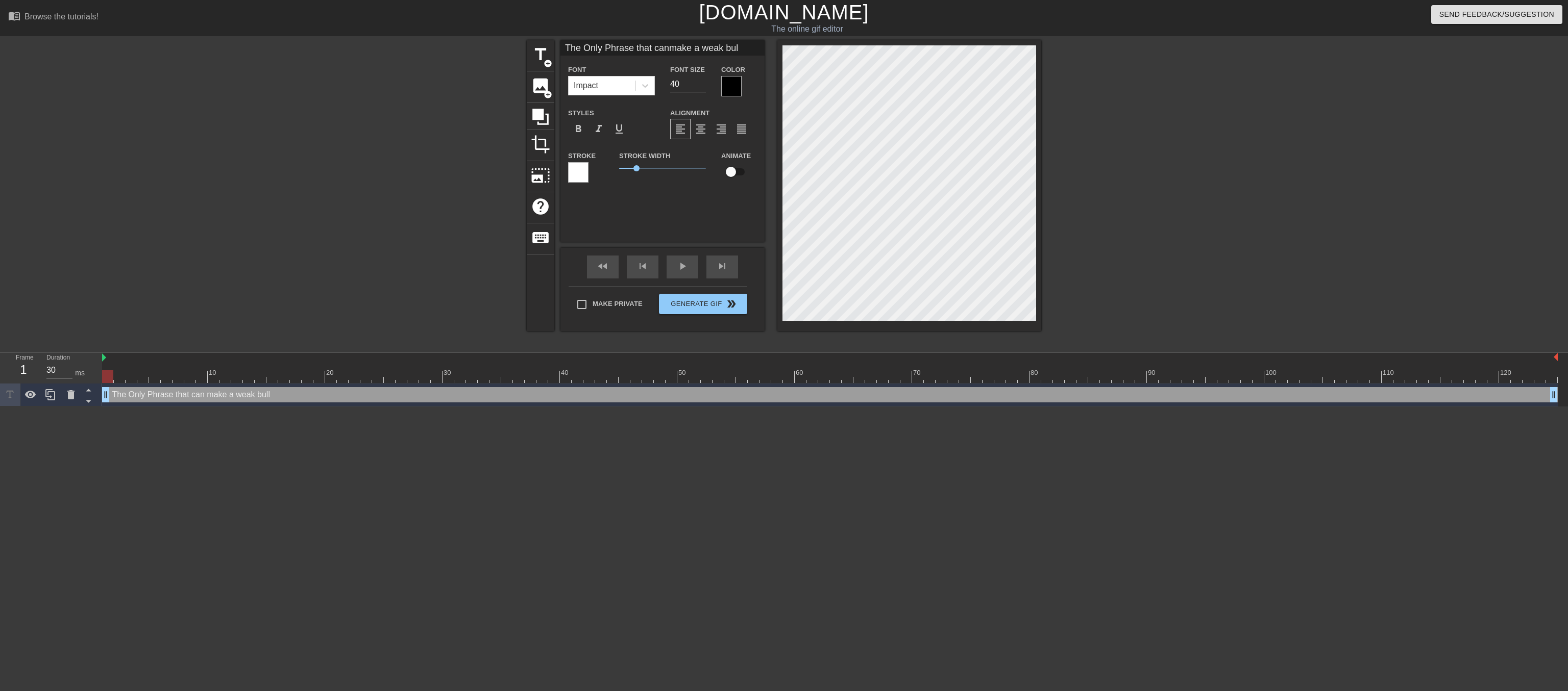
type input "The Only Phrase that canmake a weak bull"
type textarea "The Only Phrase that can make a weak bull"
type input "The Only Phrase that canmake a weak bully"
type textarea "The Only Phrase that can make a weak bully"
type input "The Only Phrase that canmake a weak bully"
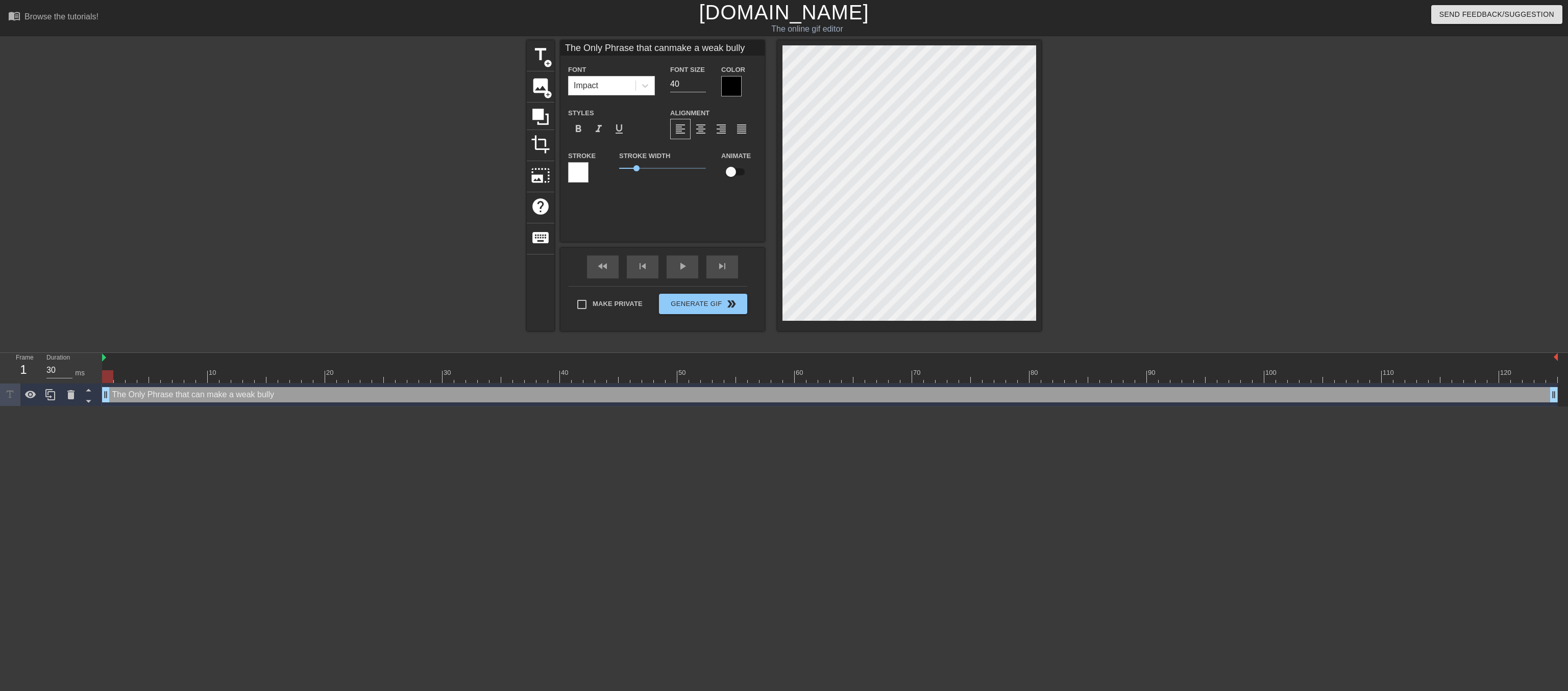
type textarea "The Only Phrase that can make a weak bully"
type input "The Only Phrase that canmake a weak bully g"
type textarea "The Only Phrase that can make a weak bully g"
type input "The Only Phrase that canmake a weak bully go"
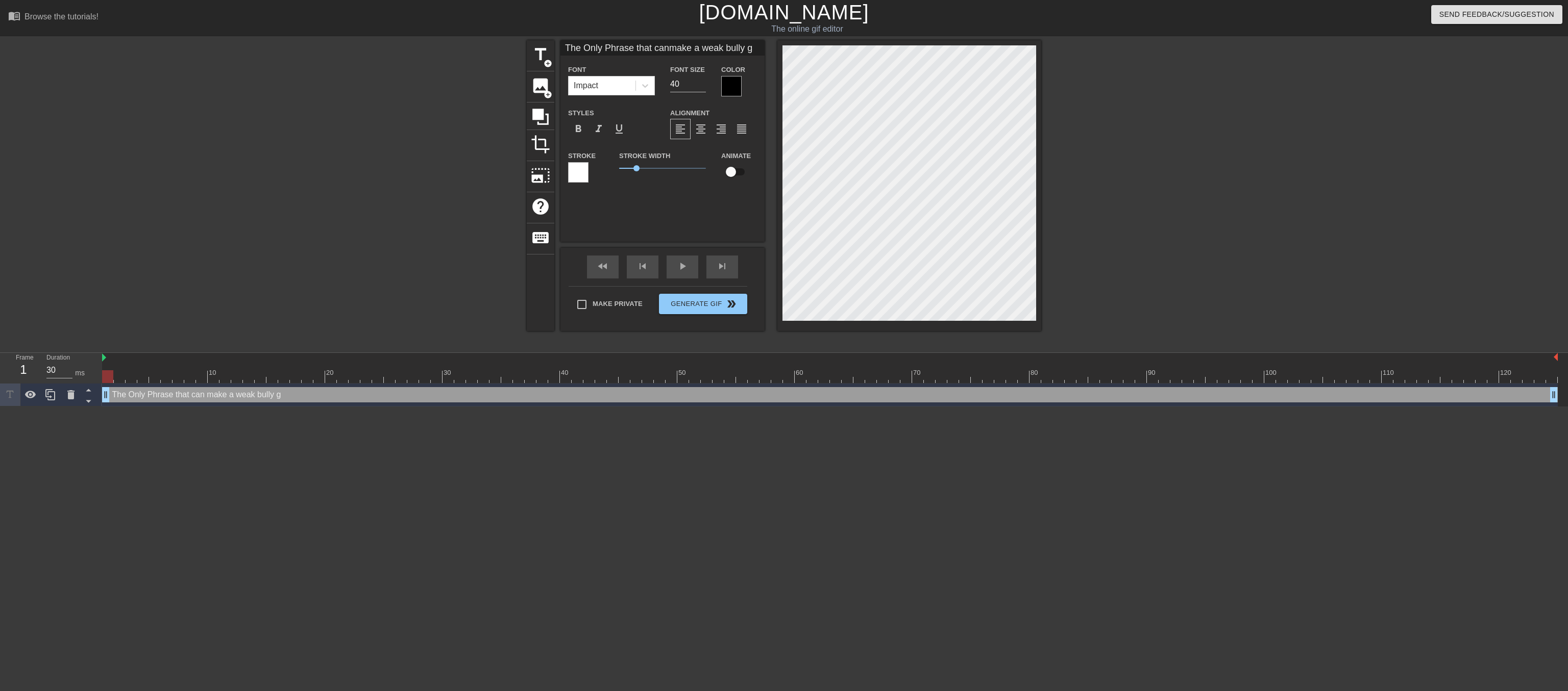
type textarea "The Only Phrase that can make a weak bully go"
type input "The Only Phrase that canmake a weak bully go"
type textarea "The Only Phrase that can make a weak bully go"
type input "The Only Phrase that canmake a weak bully go a"
type textarea "The Only Phrase that can make a weak bully go a"
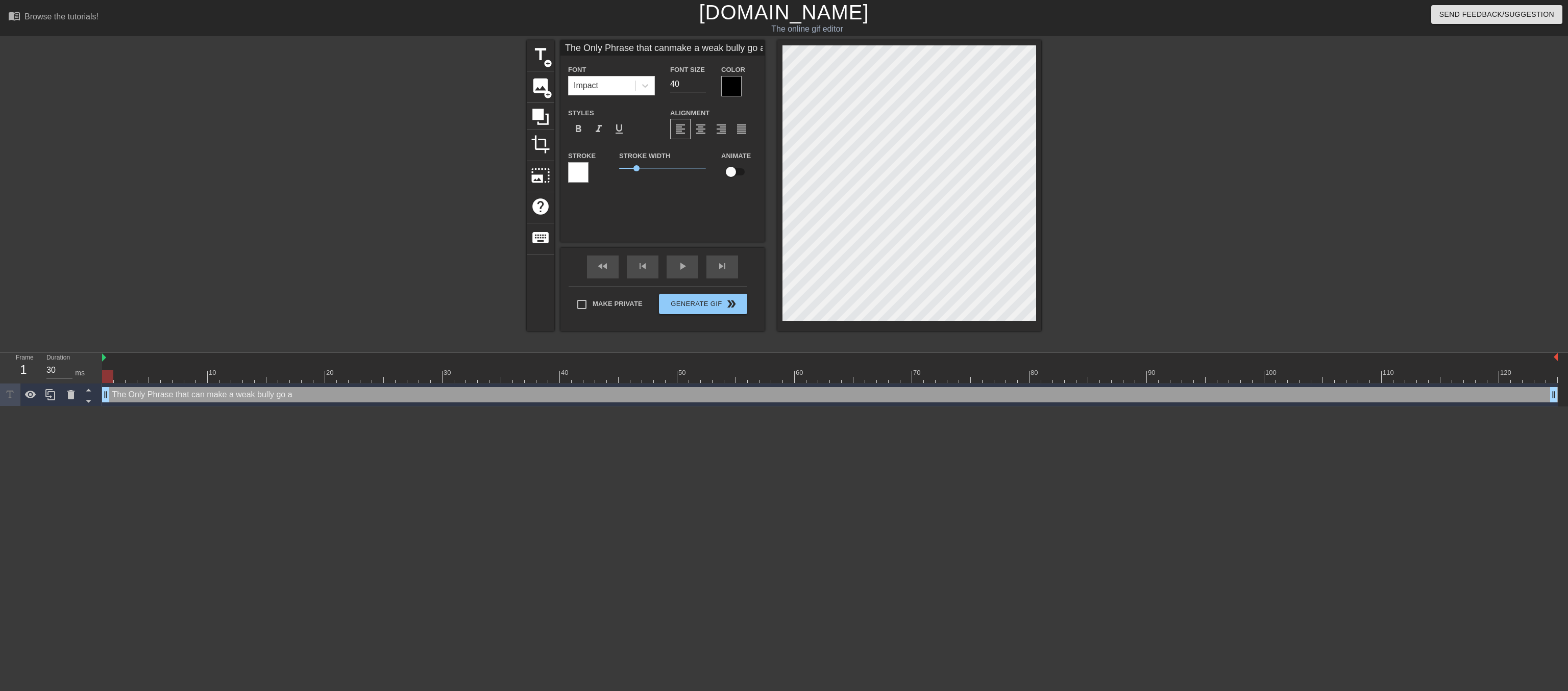
type input "The Only Phrase that canmake a weak bully go aw"
type textarea "The Only Phrase that can make a weak bully go aw"
type input "The Only Phrase that canmake a weak bully go awa"
type textarea "The Only Phrase that can make a weak bully go awa"
type input "The Only Phrase that canmake a weak bully go away"
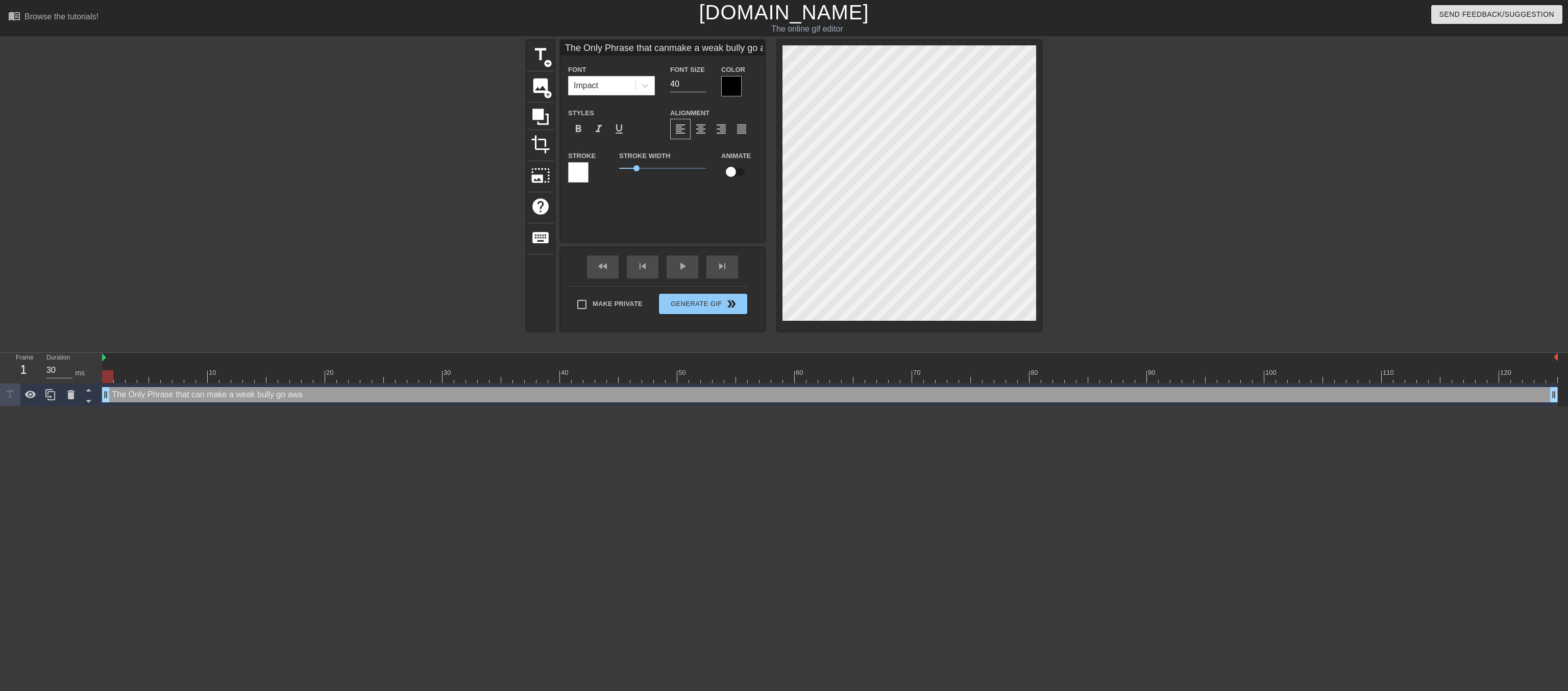
type textarea "The Only Phrase that can make a weak bully go away"
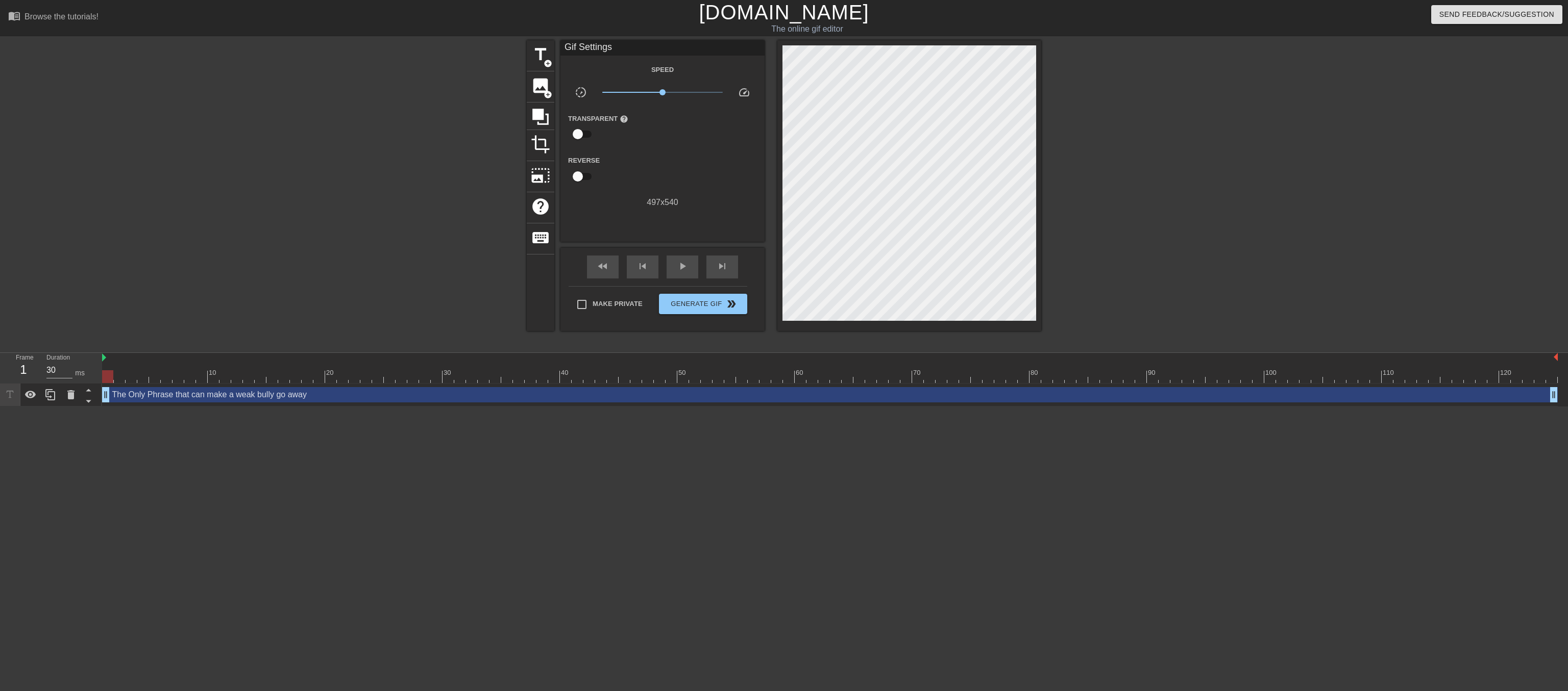
click at [776, 166] on div "title add_circle image add_circle crop photo_size_select_large help keyboard Gi…" at bounding box center [783, 186] width 514 height 291
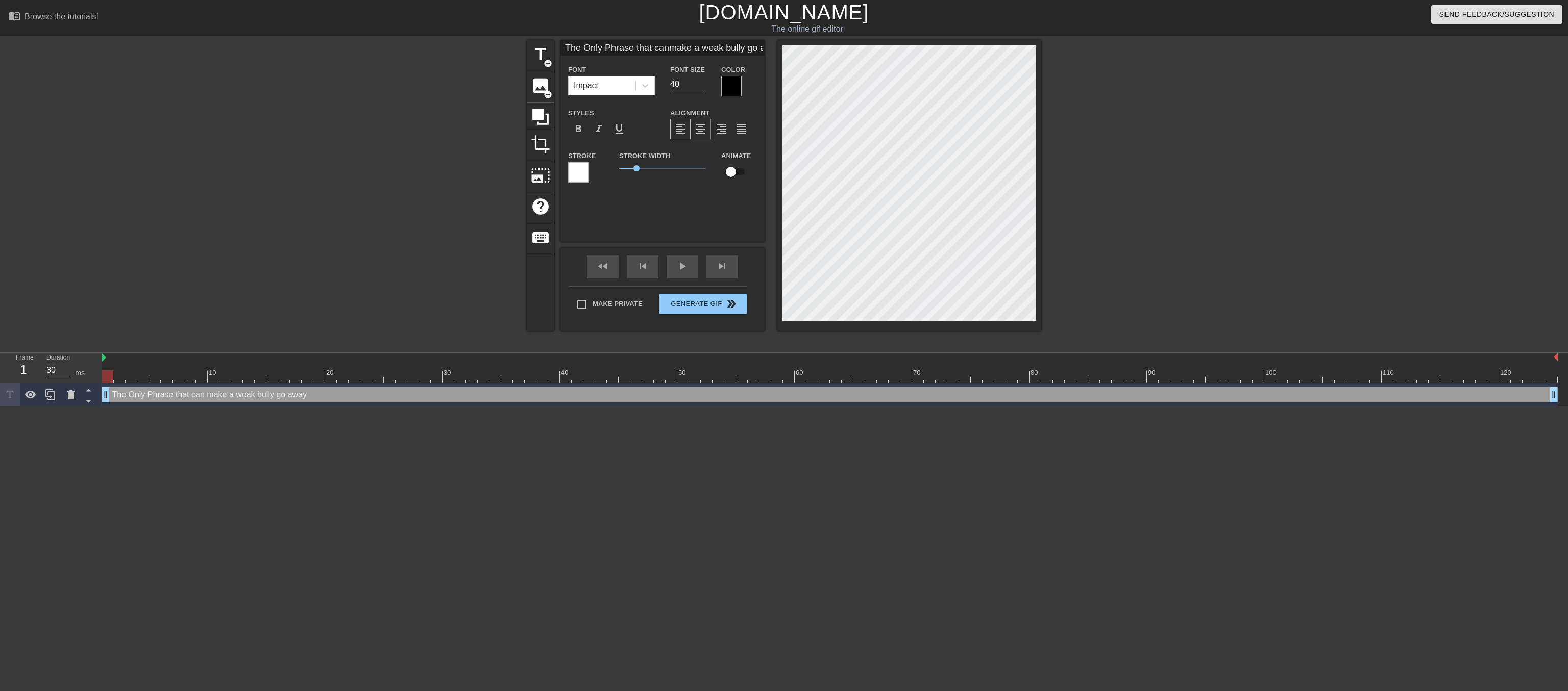
click at [701, 135] on span "format_align_center" at bounding box center [701, 129] width 12 height 12
type input "The Only Phrase that canmake a weak bully go away"
type textarea "The Only Phrase that can make a weak bully go away"
type input "The Only Phrase that canmake a weak bully go awayi"
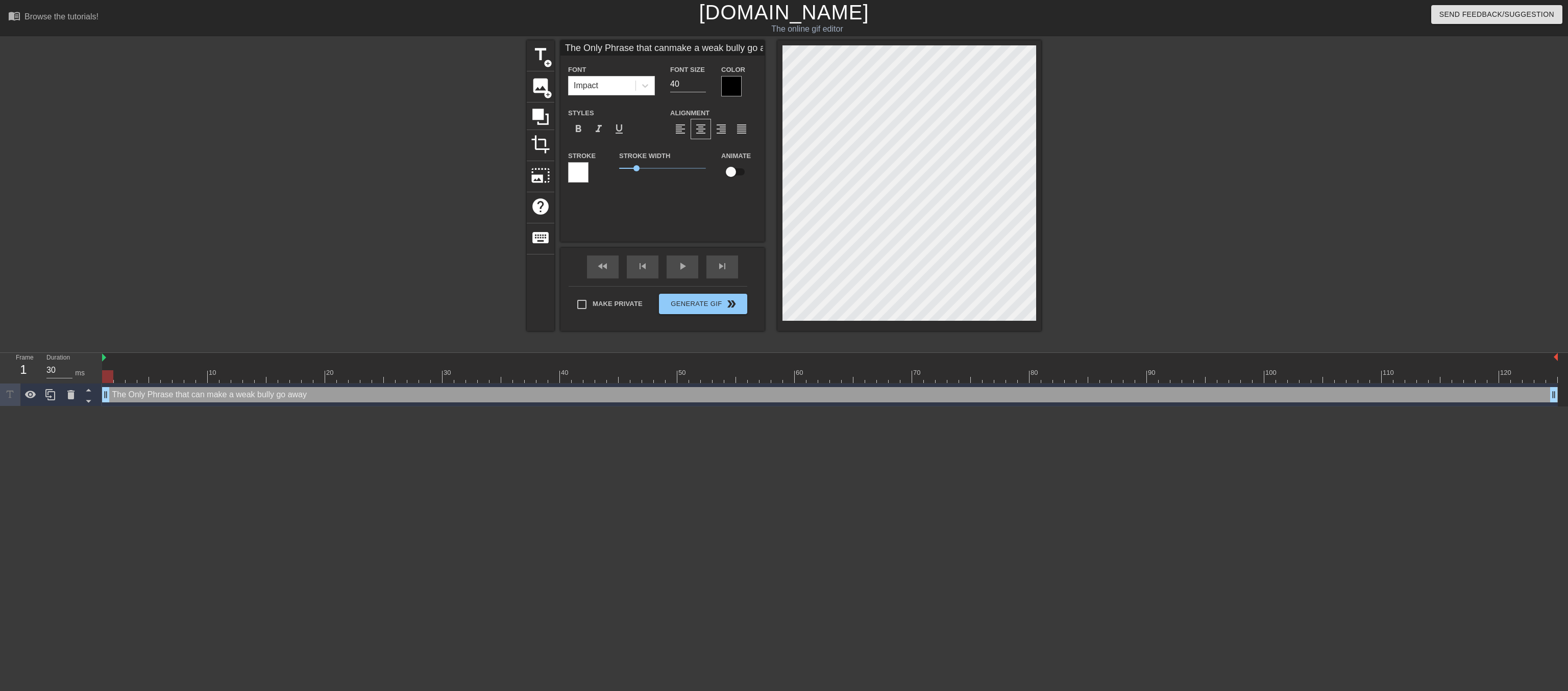
type textarea "The Only Phrase that can make a weak bully go away i"
type input "The Only Phrase that canmake a weak bully go awayis"
type textarea "The Only Phrase that can make a weak bully go away is"
type input "The Only Phrase that canmake a weak bully go awayis."
type textarea "The Only Phrase that can make a weak bully go away is."
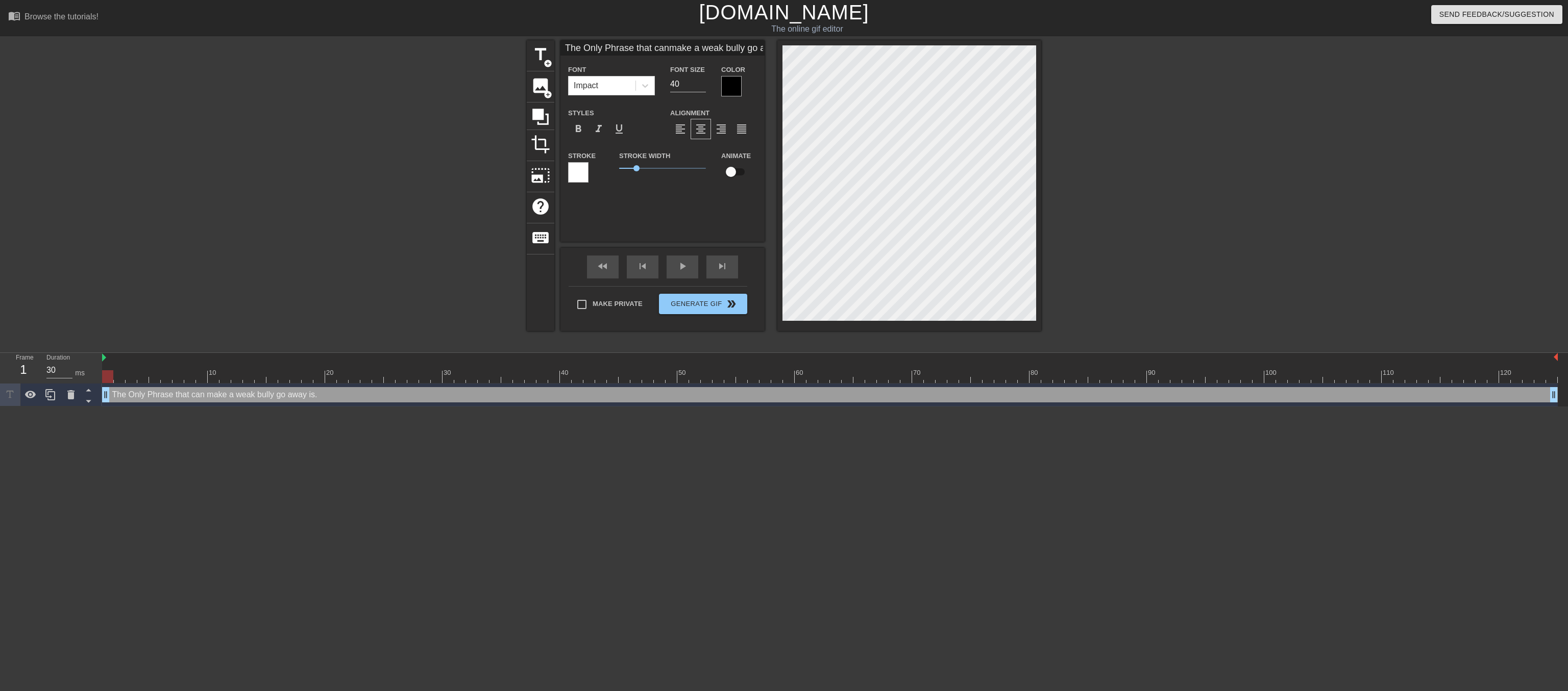
type input "The Only Phrase that canmake a weak bully go awayis.."
type textarea "The Only Phrase that can make a weak bully go away is.."
type input "The Only Phrase that canmake a weak bully go awayis..."
type textarea "The Only Phrase that can make a weak bully go away is..."
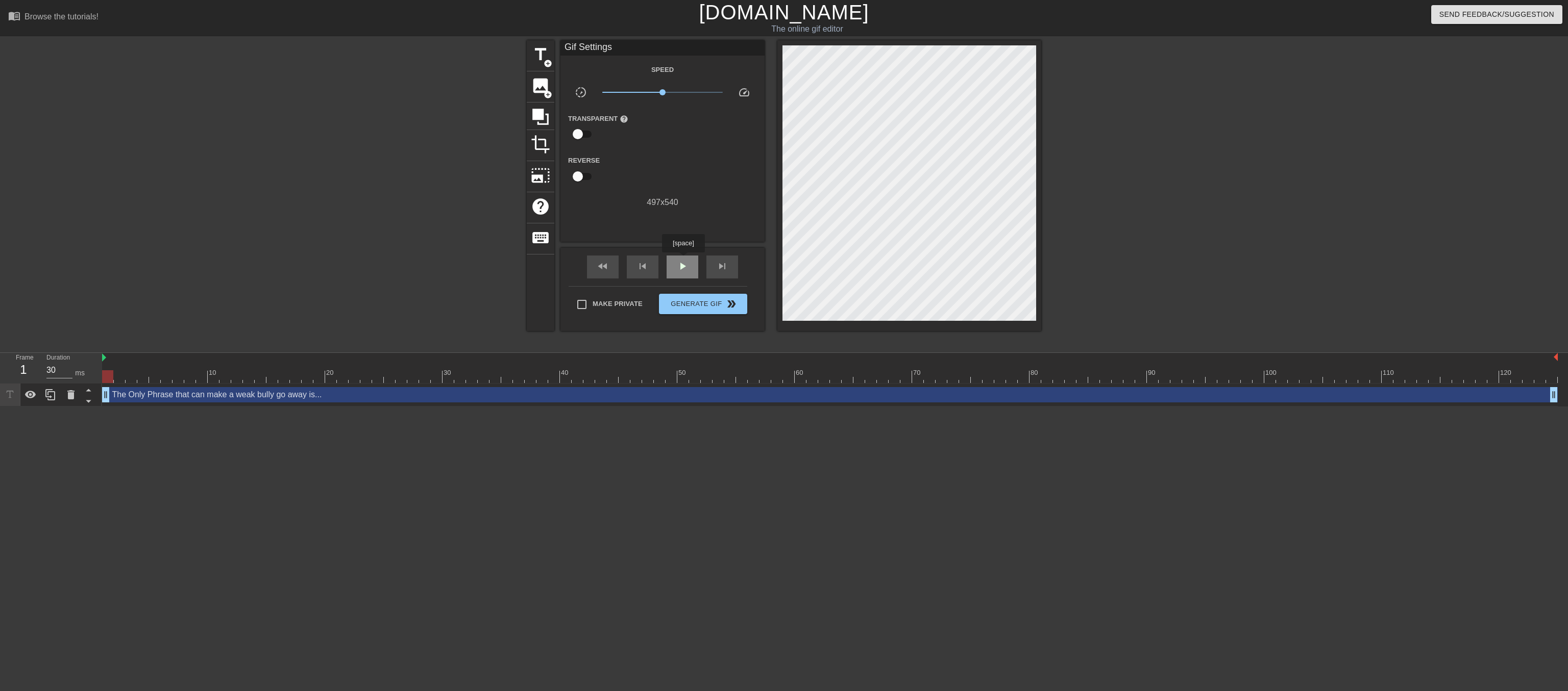
click at [683, 260] on div "play_arrow" at bounding box center [682, 267] width 32 height 23
click at [672, 266] on div "pause" at bounding box center [682, 267] width 32 height 23
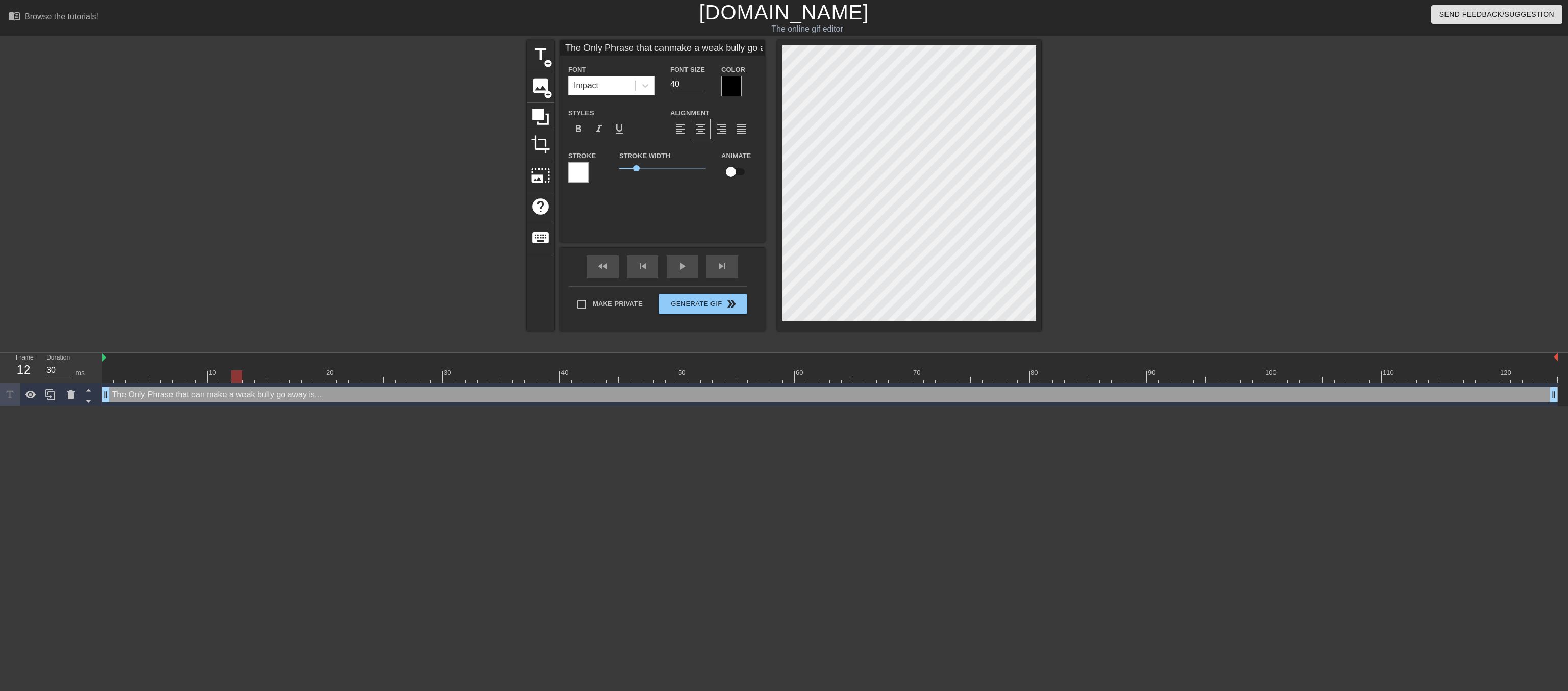
scroll to position [0, 5]
type input "The Only Phrase that canmake a weak bully go awayis..."
type textarea "The Only Phrase that can make a weak bully go away is..."
type input "The Only Phrase that cangmake a weak bully go awayis..."
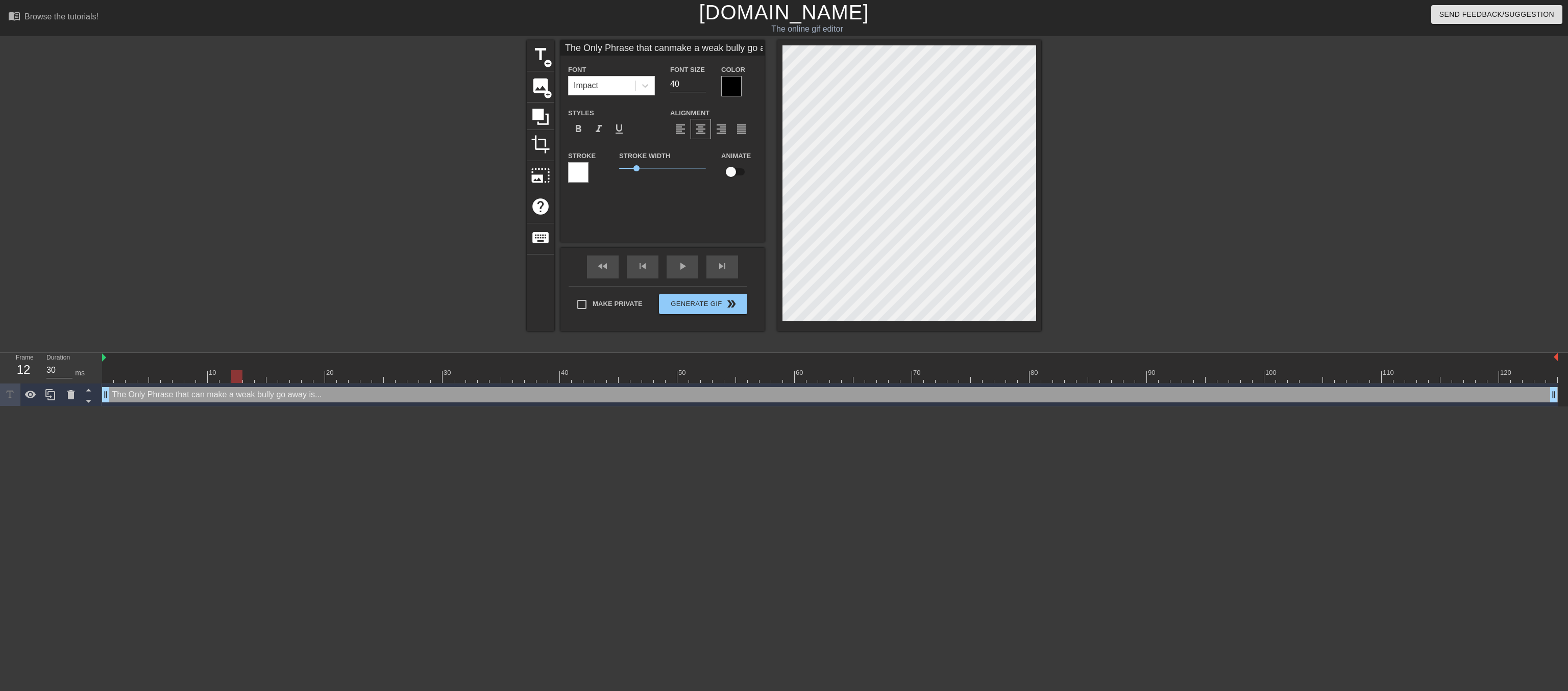
type textarea "The Only Phrase that can g make a weak bully go away is..."
type input "The Only Phrase that cangemake a weak bully go awayis..."
type textarea "The Only Phrase that can ge make a weak bully go away is..."
type input "The Only Phrase that cangenmake a weak bully go awayis..."
type textarea "The Only Phrase that can gen make a weak bully go away is..."
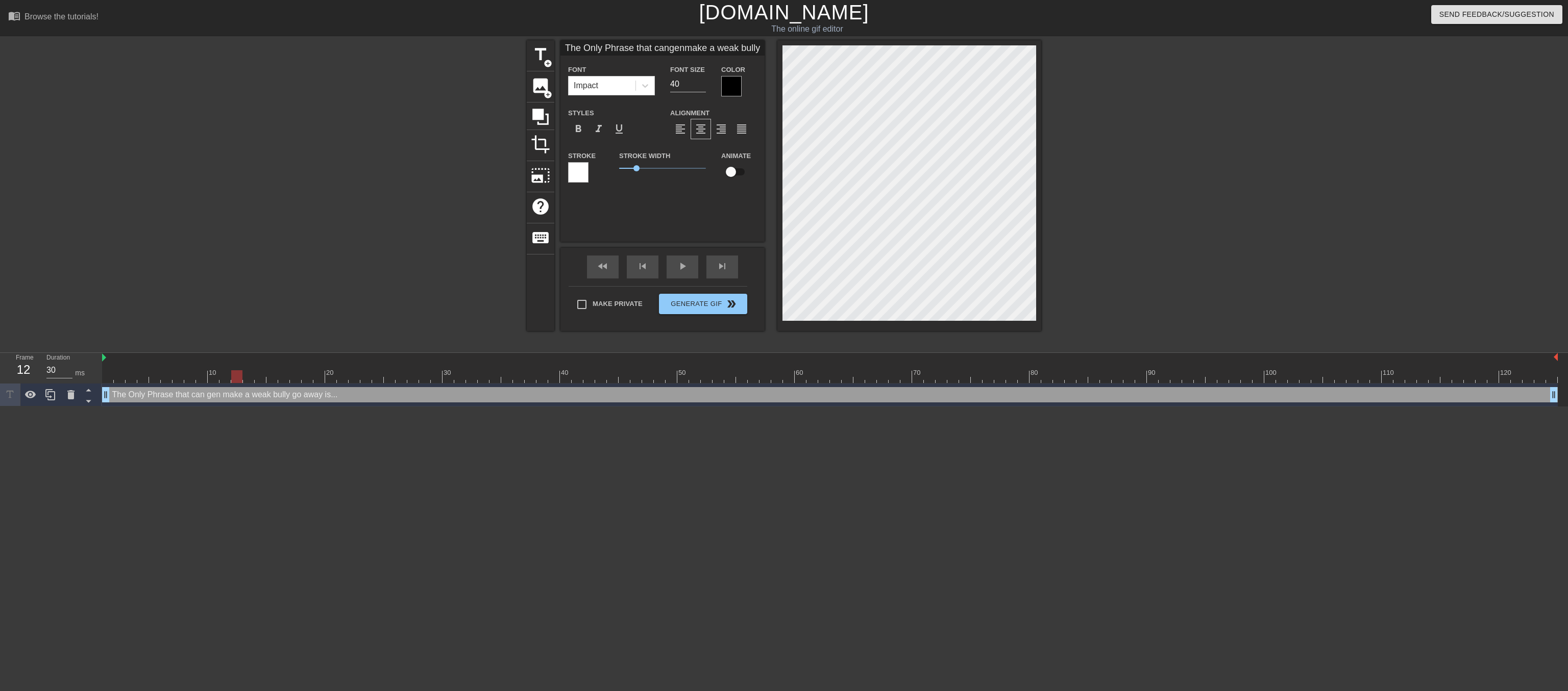
type input "The Only Phrase that cangenumake a weak bully go awayis..."
type textarea "The Only Phrase that can genu make a weak bully go away is..."
type input "The Only Phrase that cangenuimake a weak bully go awayis..."
type textarea "The Only Phrase that can genui make a weak bully go away is..."
type input "The Only Phrase that cangenuinmake a weak bully go awayis..."
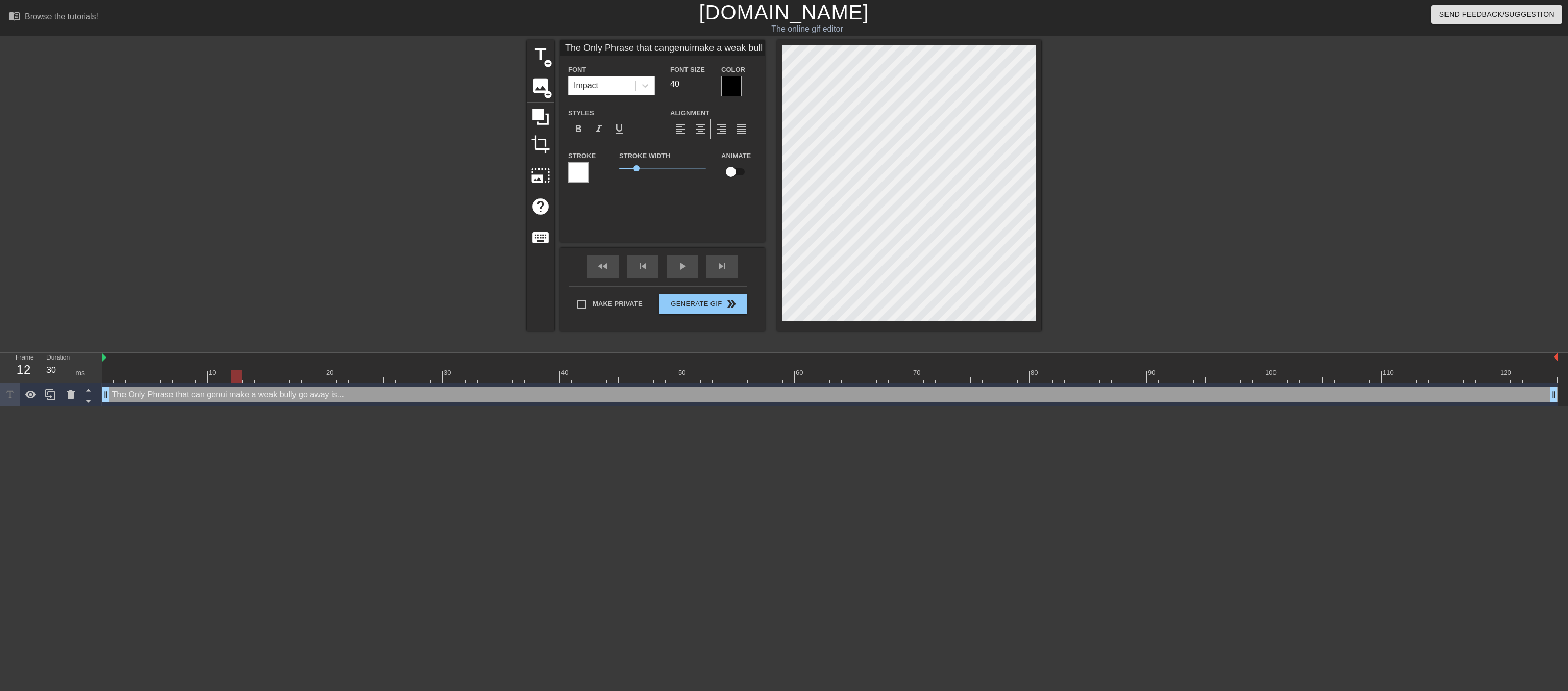
type textarea "The Only Phrase that can genuin make a weak bully go away is..."
type input "The Only Phrase that cangenuinemake a weak bully go awayis..."
type textarea "The Only Phrase that can genuine make a weak bully go away is..."
type input "The Only Phrase that cangenuinelmake a weak bully go awayis..."
type textarea "The Only Phrase that can genuinel make a weak bully go away is..."
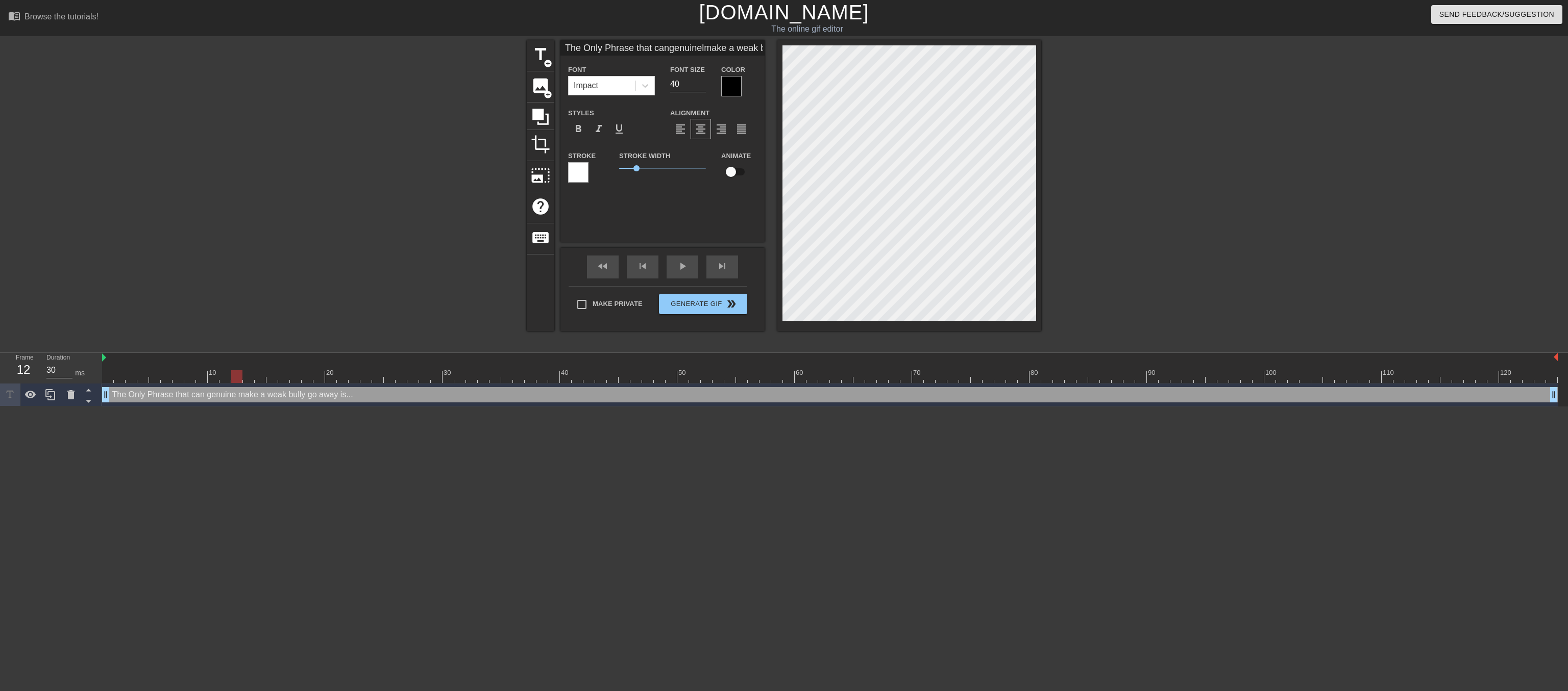
scroll to position [1, 2]
type input "The Only Phrase that cangenuinelymake a weak bully go awayis..."
type textarea "The Only Phrase that can genuinely make a weak bully go away is..."
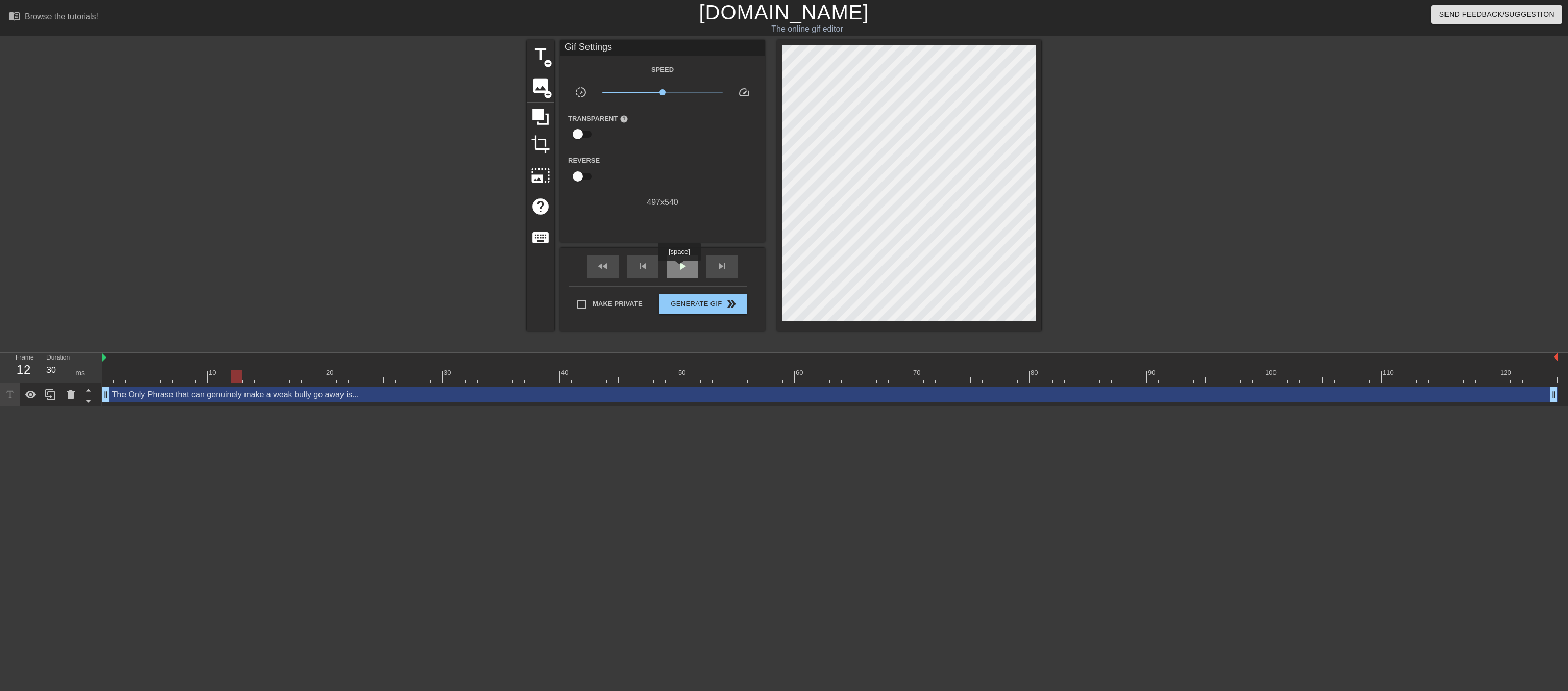
click at [679, 268] on span "play_arrow" at bounding box center [682, 266] width 12 height 12
click at [679, 268] on span "pause" at bounding box center [682, 266] width 12 height 12
click at [691, 305] on span "Generate Gif double_arrow" at bounding box center [703, 304] width 80 height 12
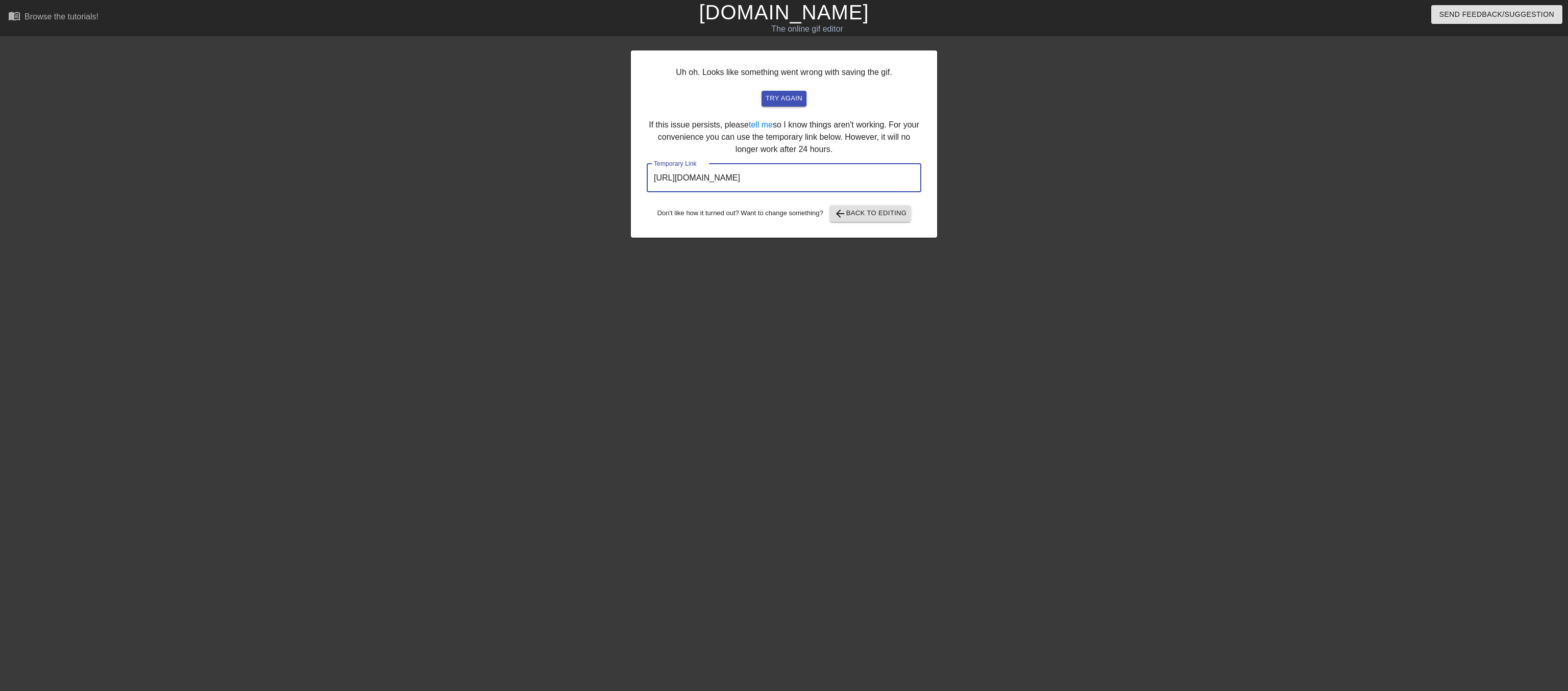
drag, startPoint x: 652, startPoint y: 201, endPoint x: 929, endPoint y: 214, distance: 277.3
click at [929, 214] on div "Uh oh. Looks like something went wrong with saving the gif. try again If this i…" at bounding box center [783, 144] width 306 height 187
click at [874, 220] on span "arrow_back Back to Editing" at bounding box center [870, 214] width 73 height 12
